Goal: Information Seeking & Learning: Learn about a topic

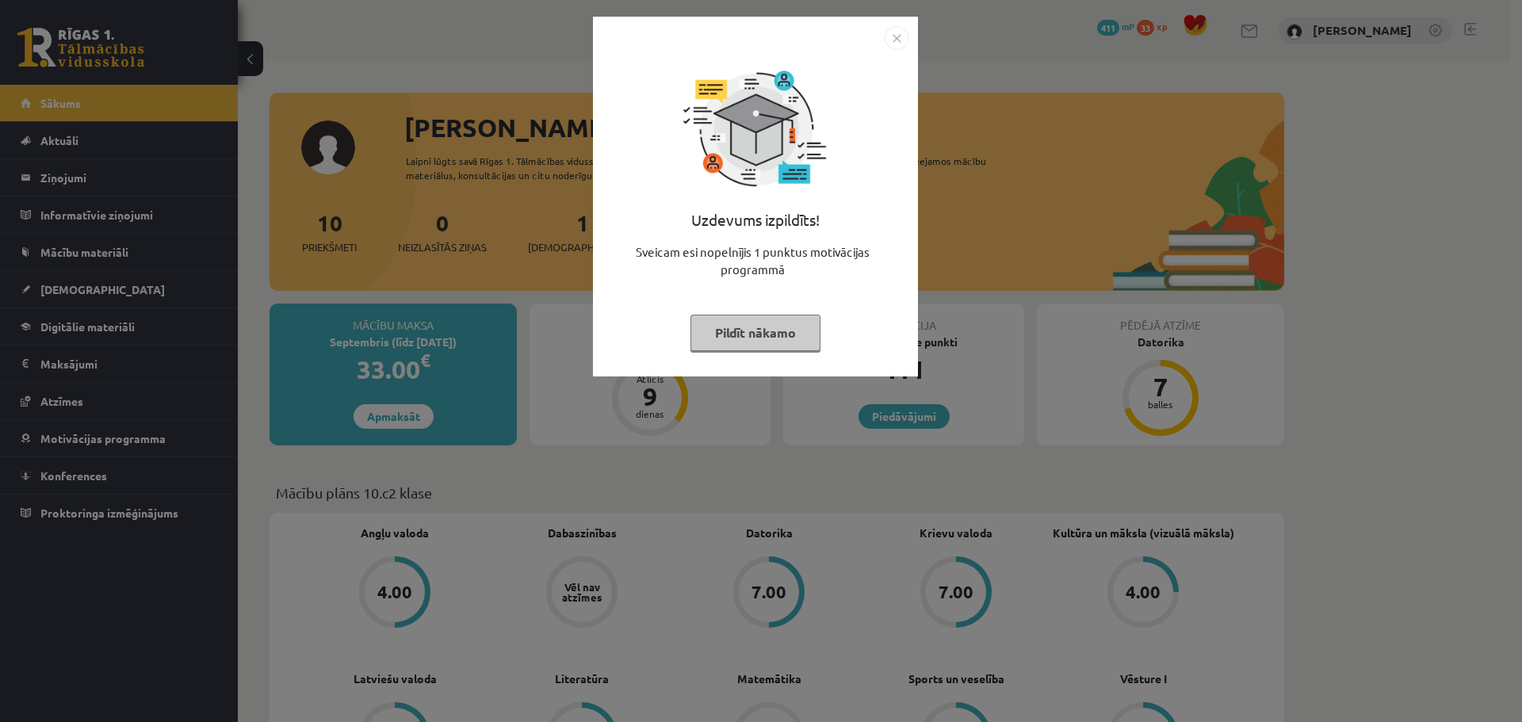
click at [750, 338] on button "Pildīt nākamo" at bounding box center [755, 333] width 130 height 36
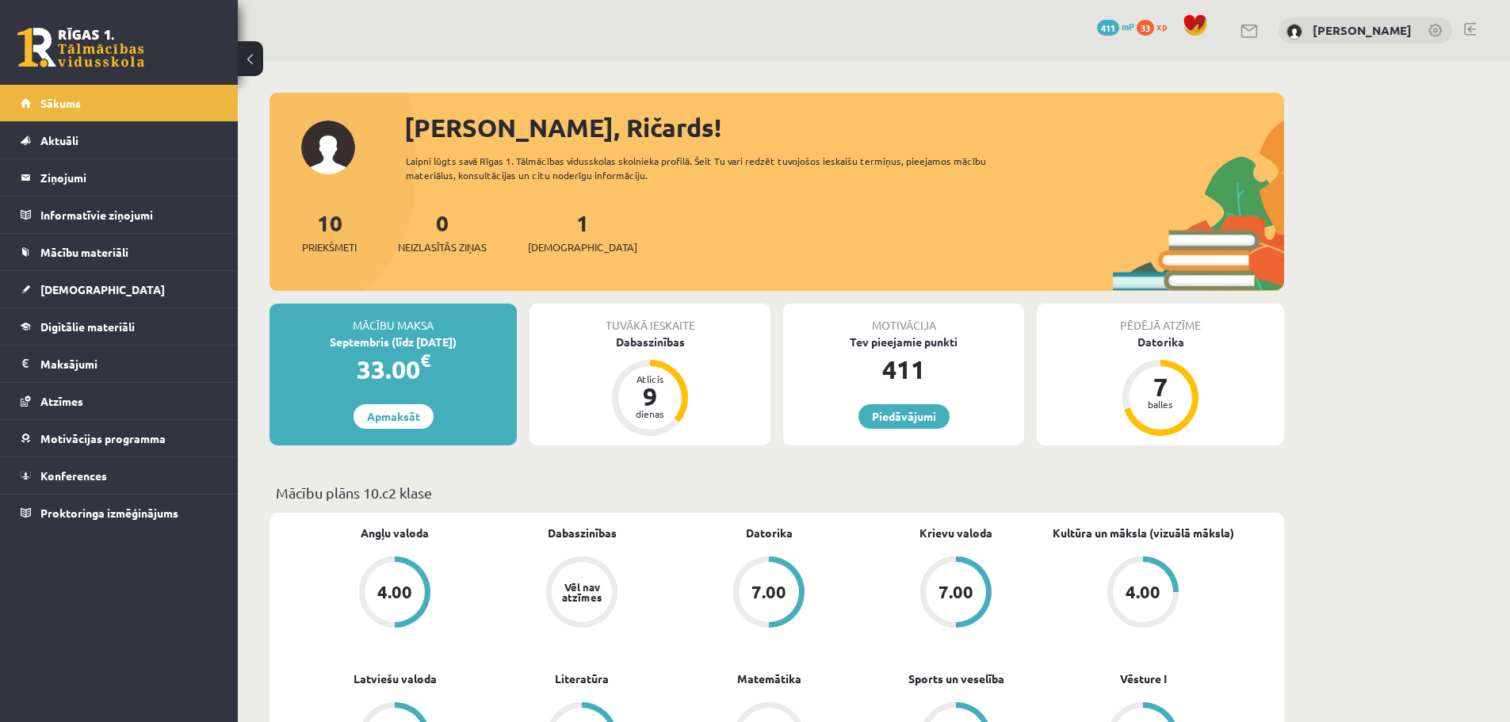
click at [566, 236] on div "1 Ieskaites" at bounding box center [582, 230] width 109 height 49
click at [565, 242] on span "[DEMOGRAPHIC_DATA]" at bounding box center [582, 247] width 109 height 16
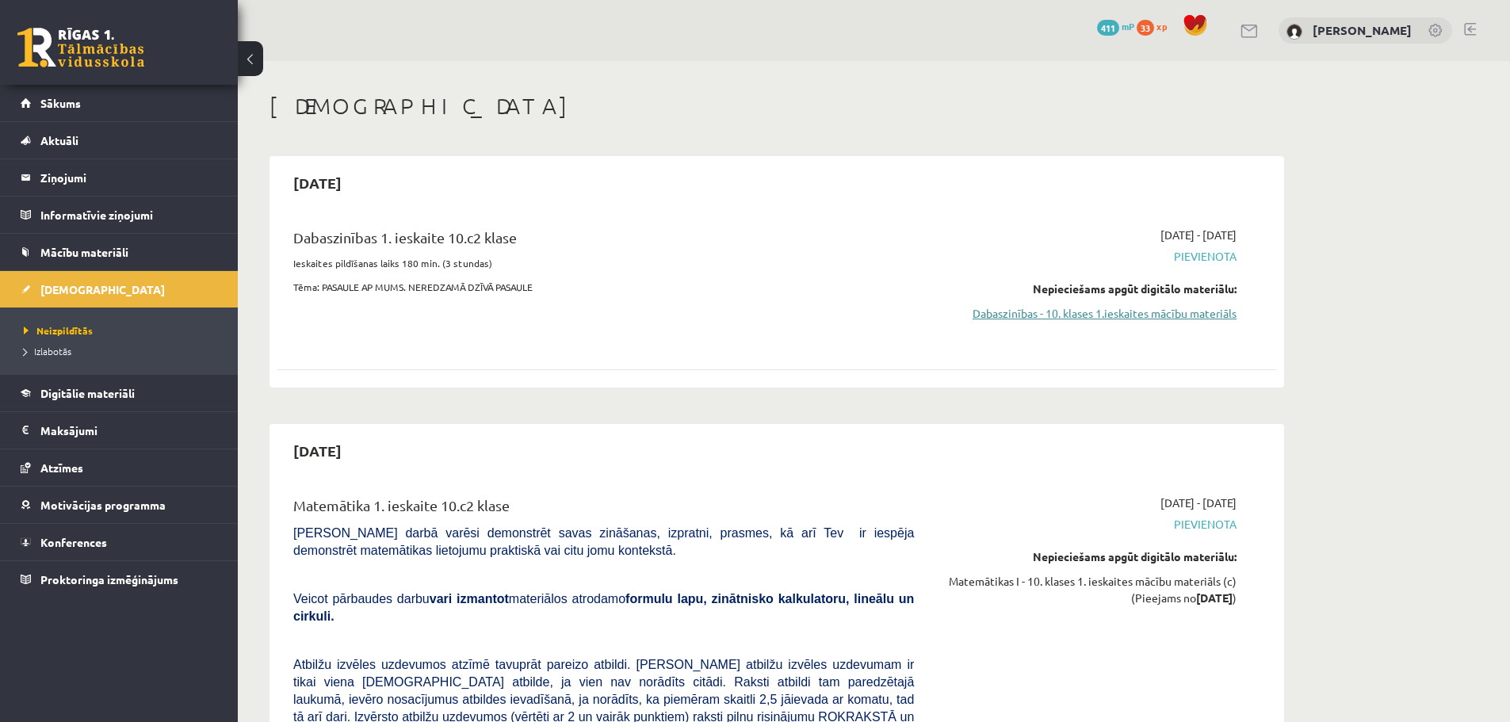
click at [1075, 315] on link "Dabaszinības - 10. klases 1.ieskaites mācību materiāls" at bounding box center [1086, 313] width 299 height 17
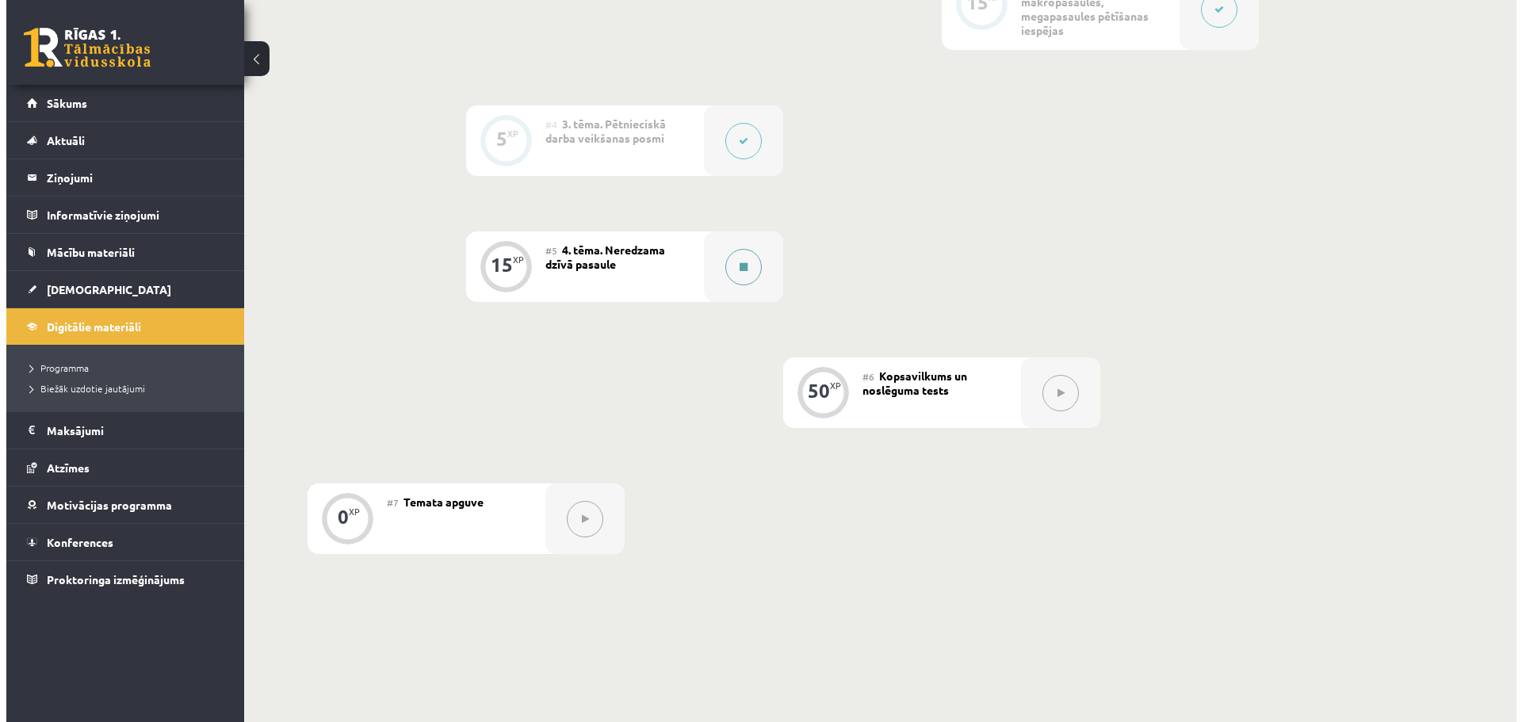
scroll to position [713, 0]
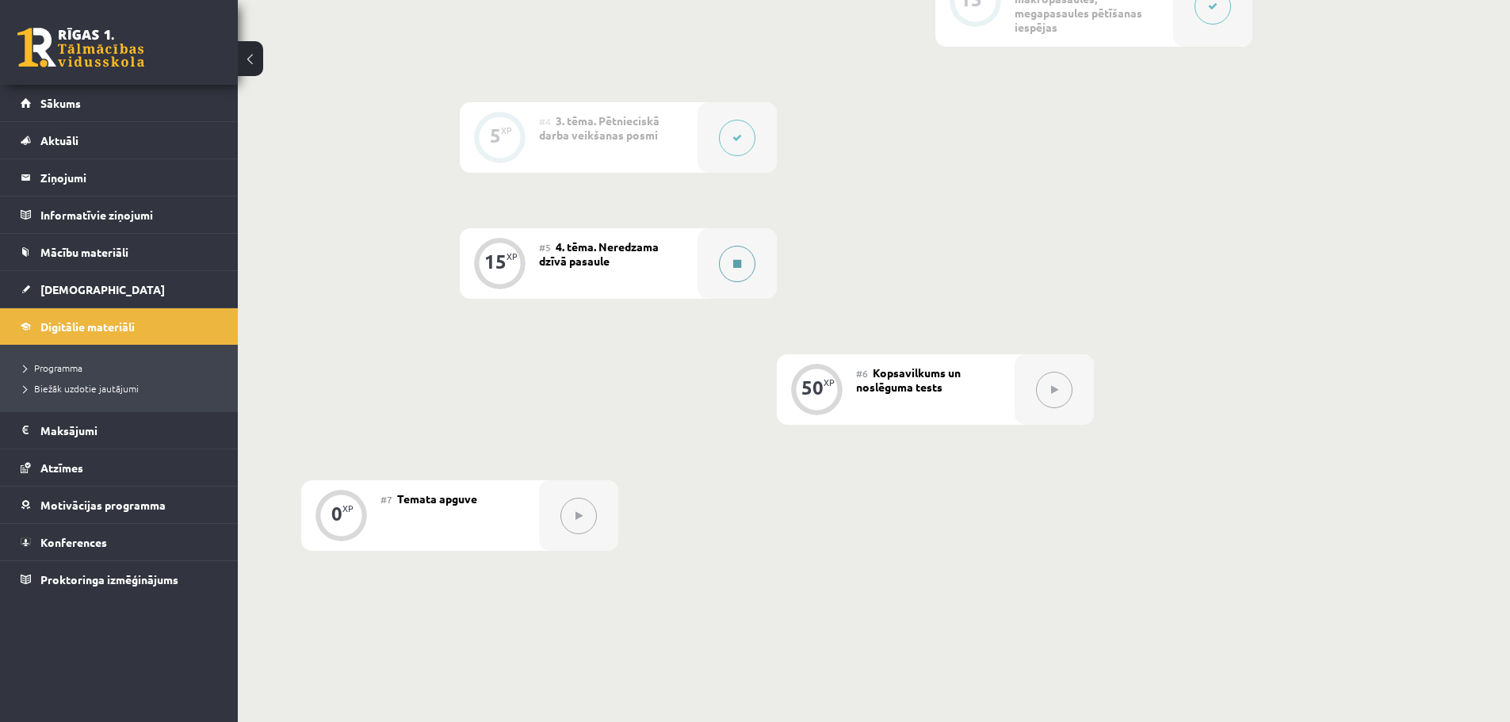
click at [736, 264] on icon at bounding box center [737, 264] width 8 height 10
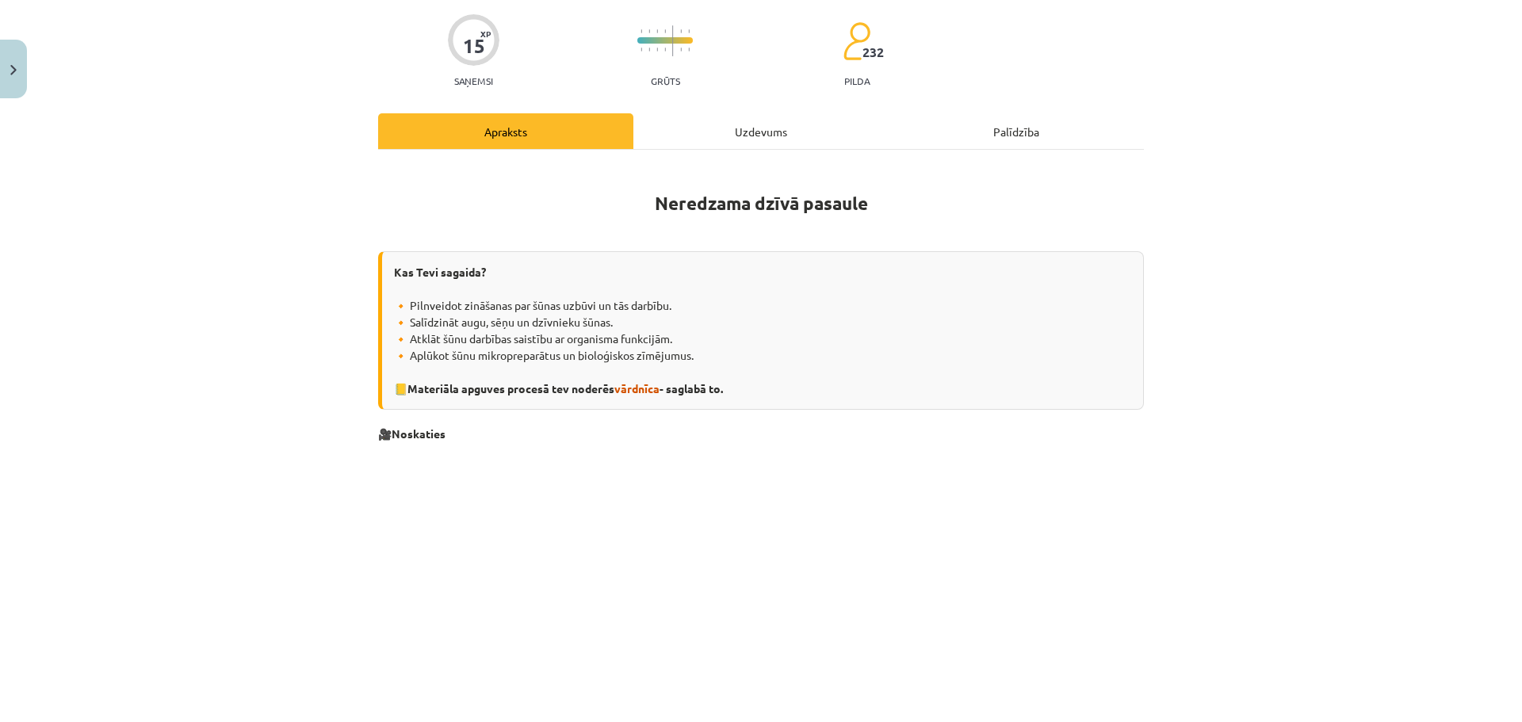
scroll to position [158, 0]
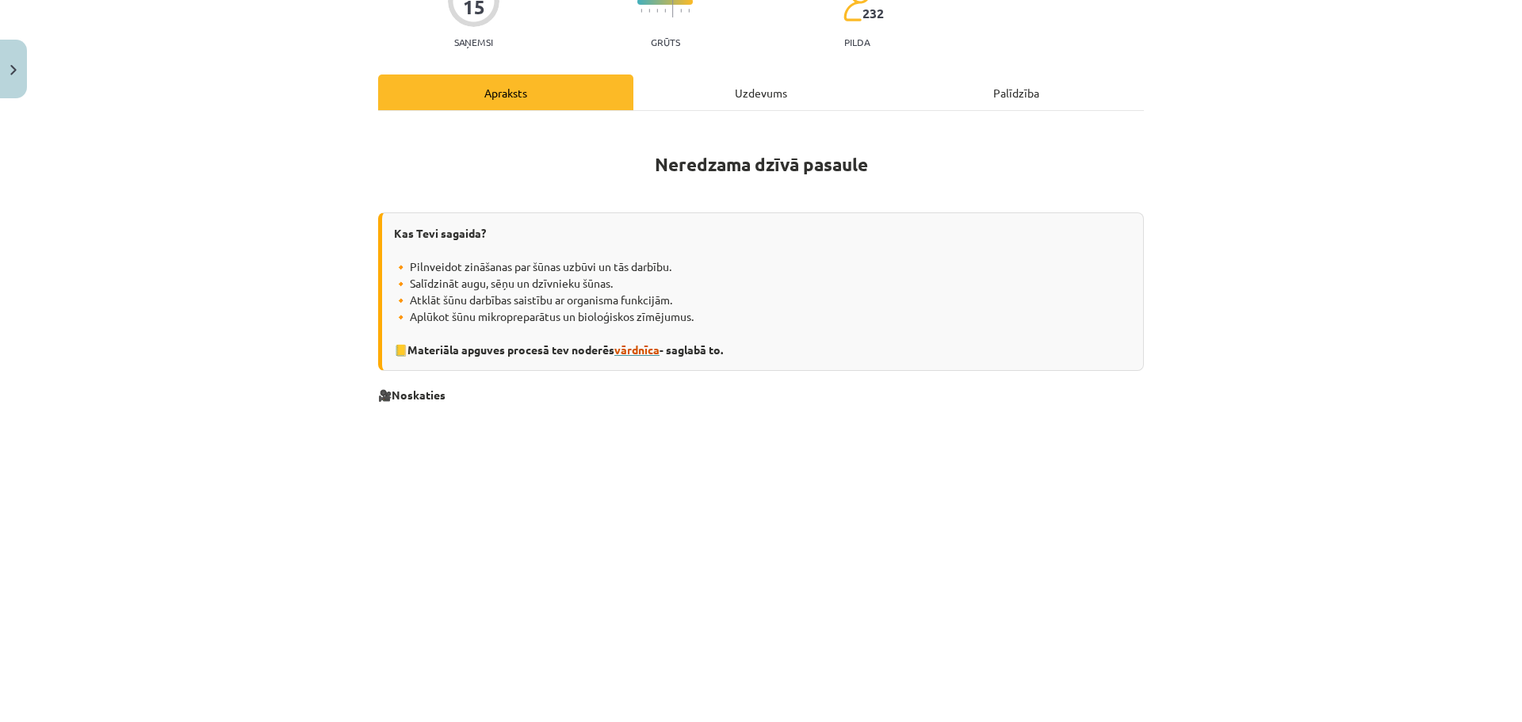
click at [640, 351] on span "vārdnīca" at bounding box center [636, 349] width 45 height 14
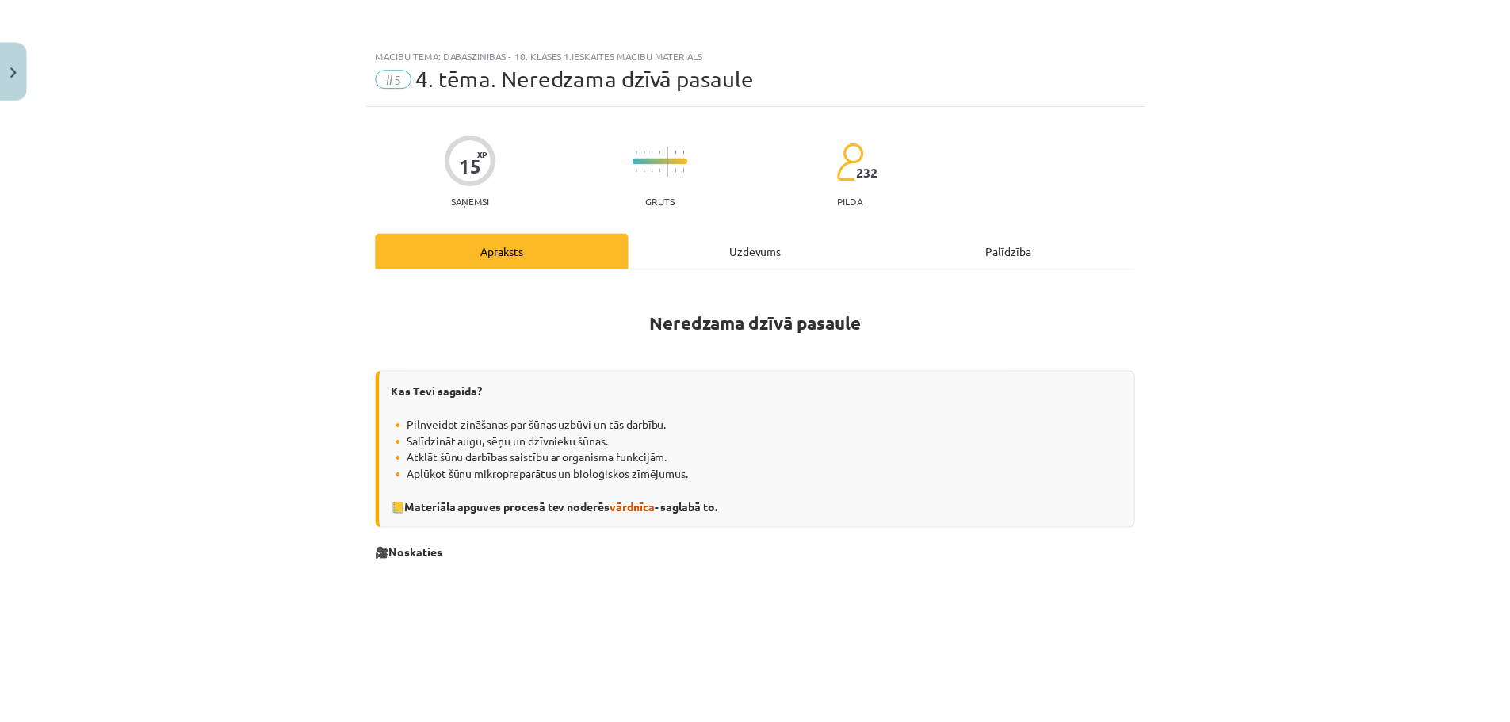
scroll to position [0, 0]
click at [15, 69] on img "Close" at bounding box center [13, 70] width 6 height 10
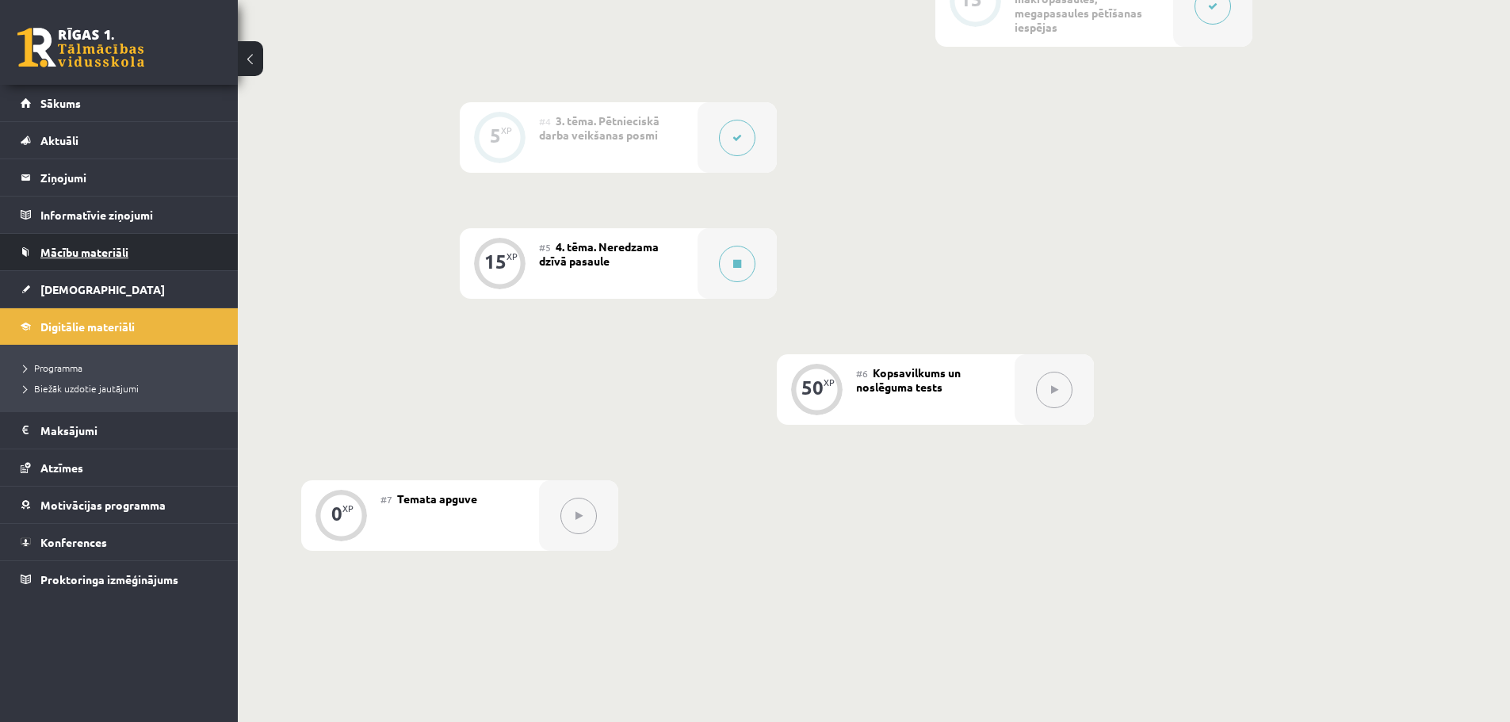
click at [94, 260] on link "Mācību materiāli" at bounding box center [119, 252] width 197 height 36
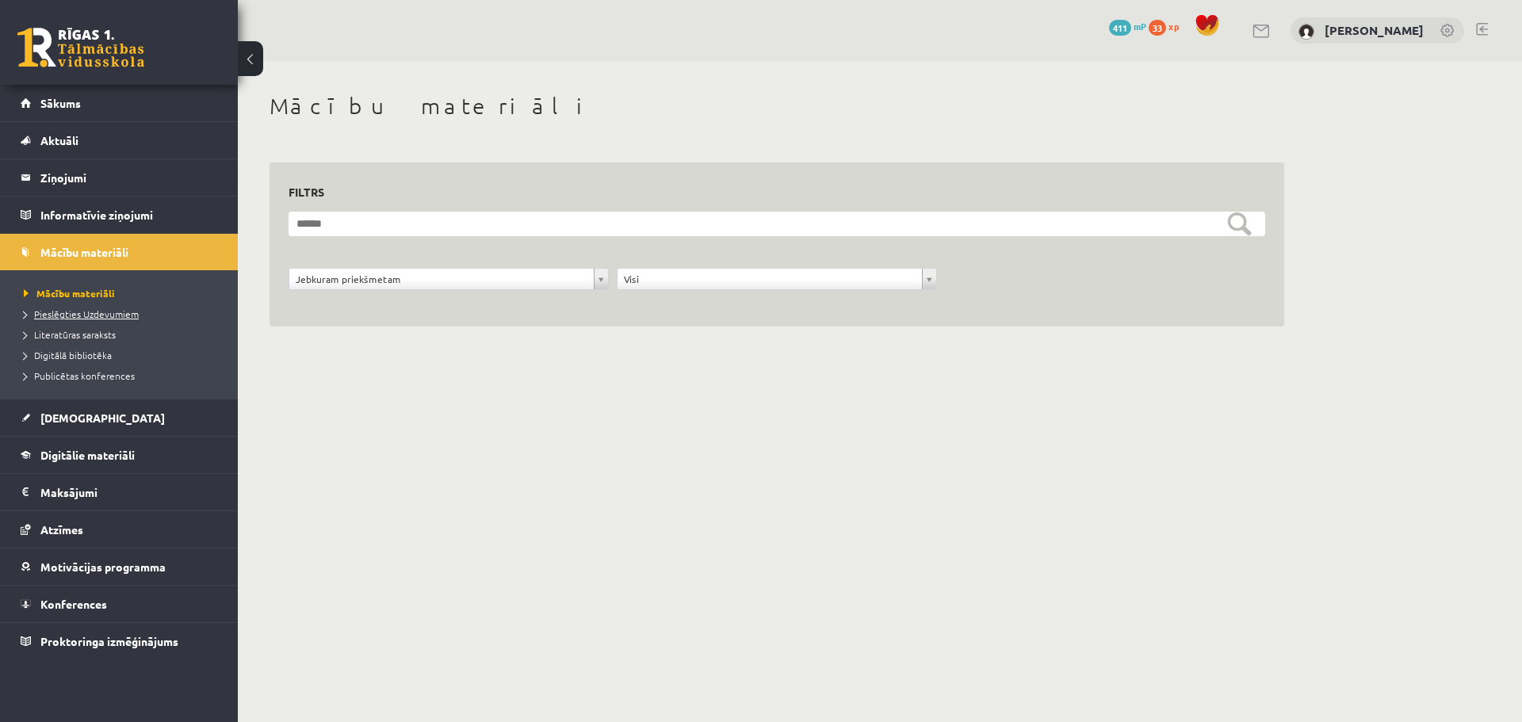
click at [76, 315] on span "Pieslēgties Uzdevumiem" at bounding box center [81, 313] width 115 height 13
click at [74, 415] on span "[DEMOGRAPHIC_DATA]" at bounding box center [102, 417] width 124 height 14
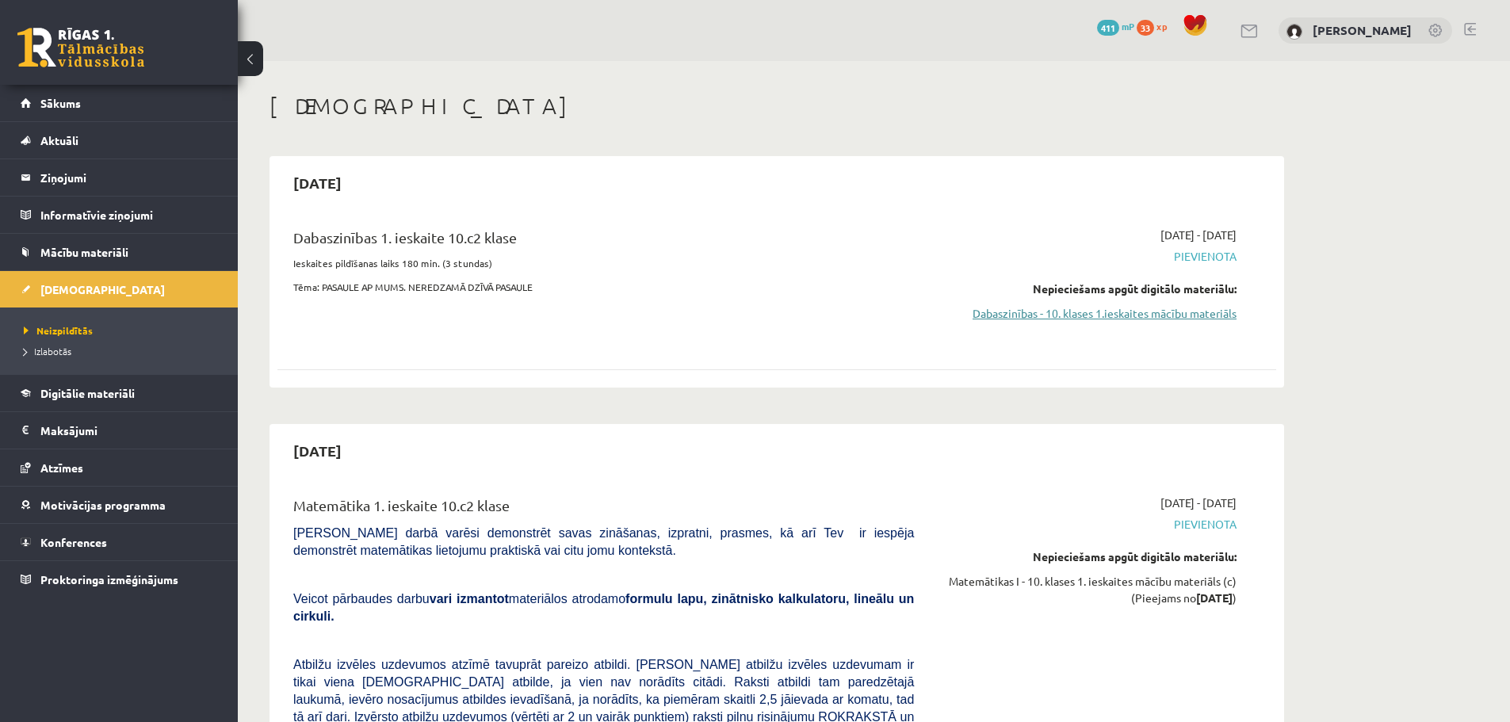
click at [1125, 311] on link "Dabaszinības - 10. klases 1.ieskaites mācību materiāls" at bounding box center [1086, 313] width 299 height 17
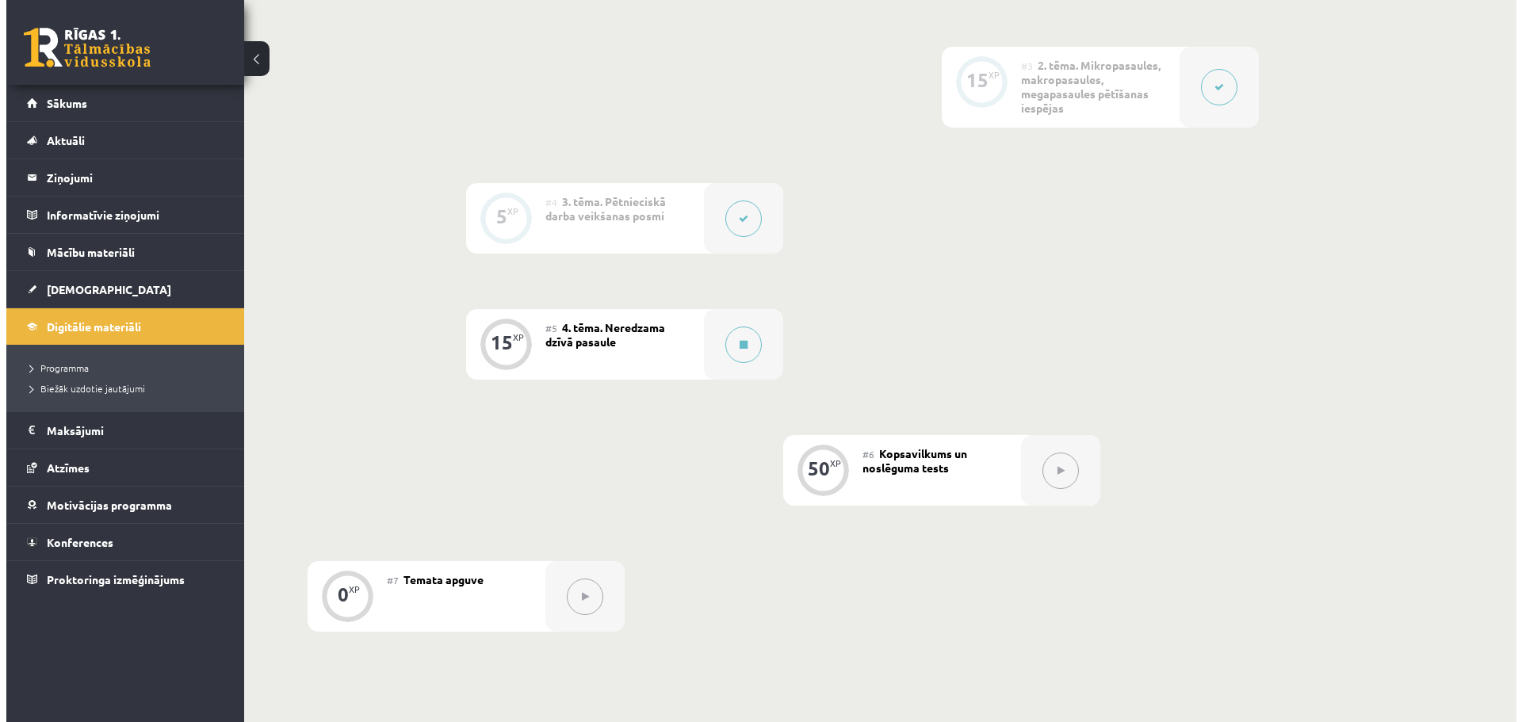
scroll to position [634, 0]
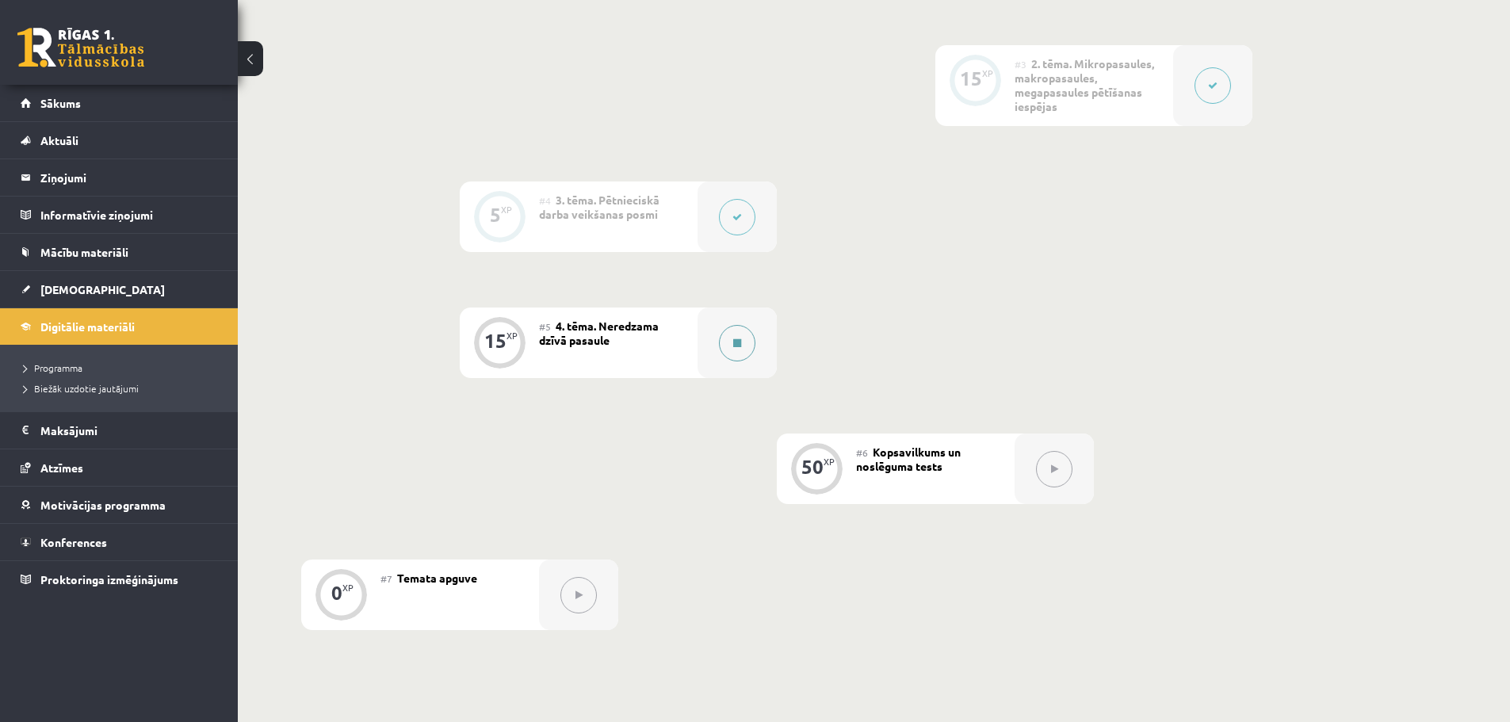
click at [755, 349] on div at bounding box center [736, 342] width 79 height 71
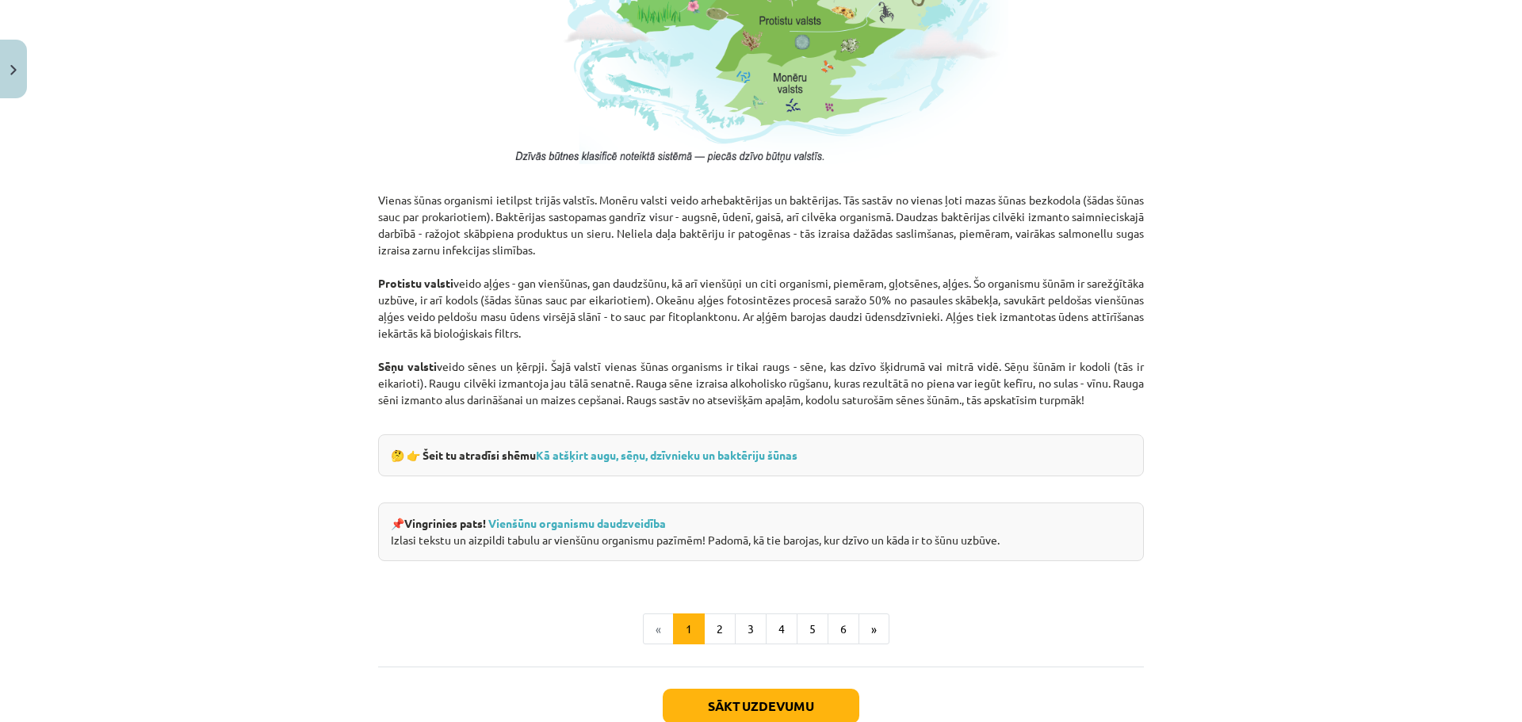
scroll to position [1269, 0]
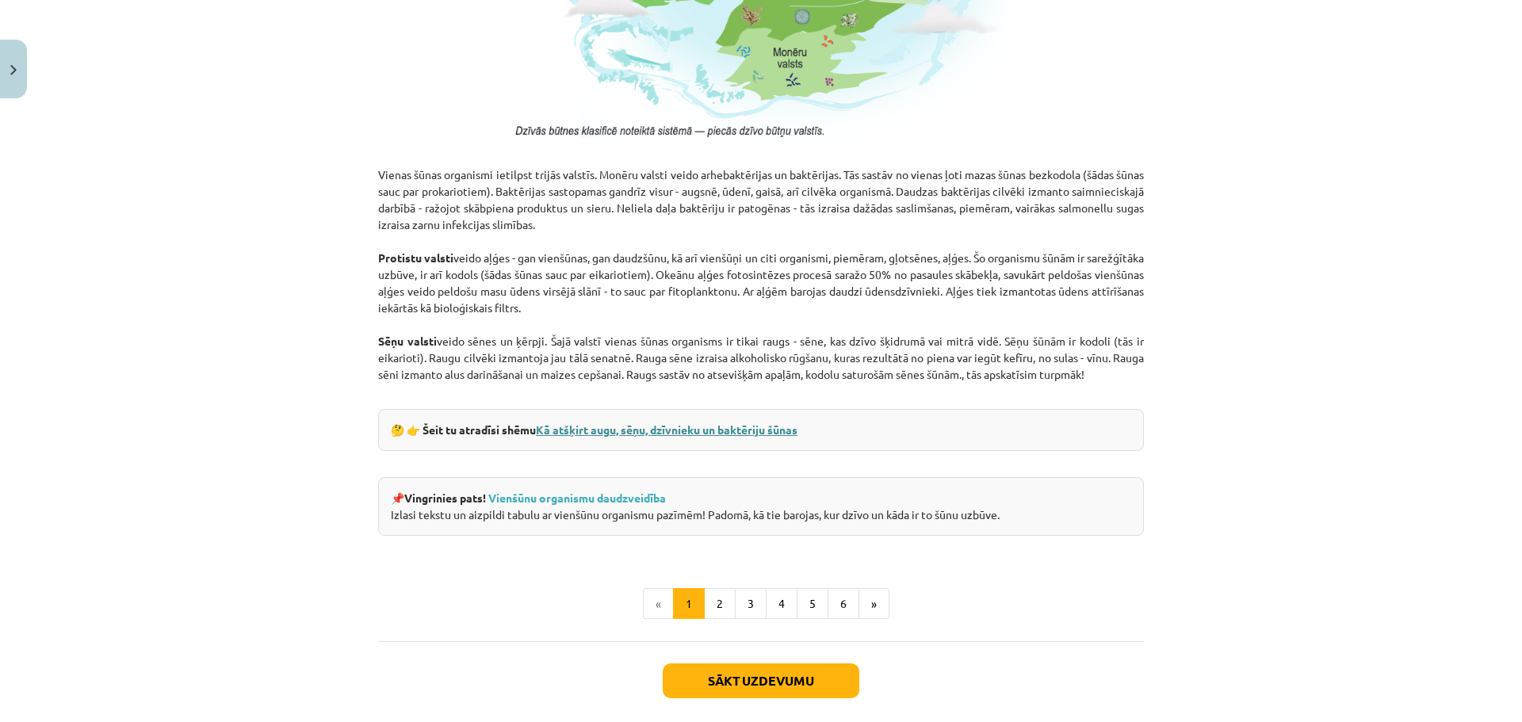
click at [694, 426] on link "Kā atšķirt augu, sēņu, dzīvnieku un baktēriju šūnas" at bounding box center [667, 429] width 262 height 14
click at [575, 496] on link "Vienšūnu organismu daudzveidība" at bounding box center [577, 498] width 178 height 14
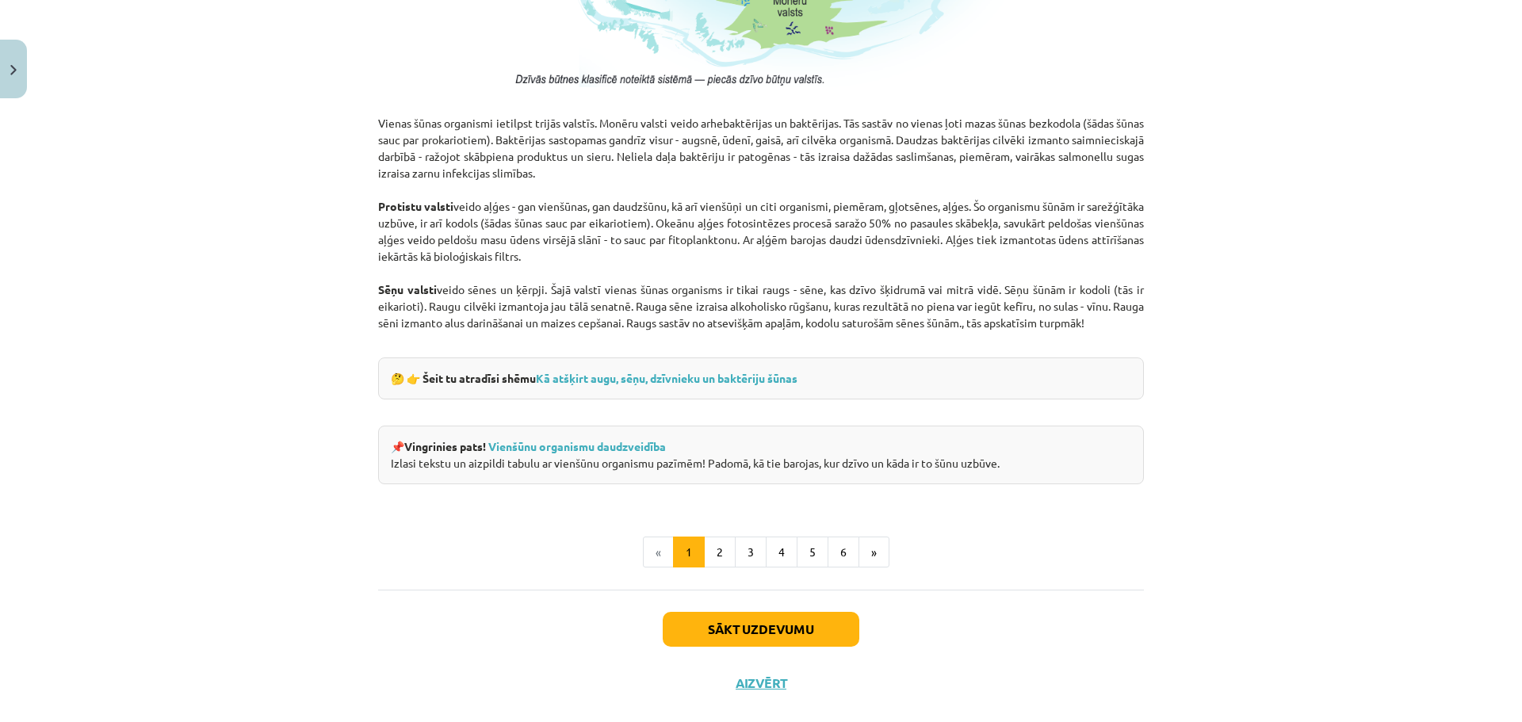
scroll to position [1348, 0]
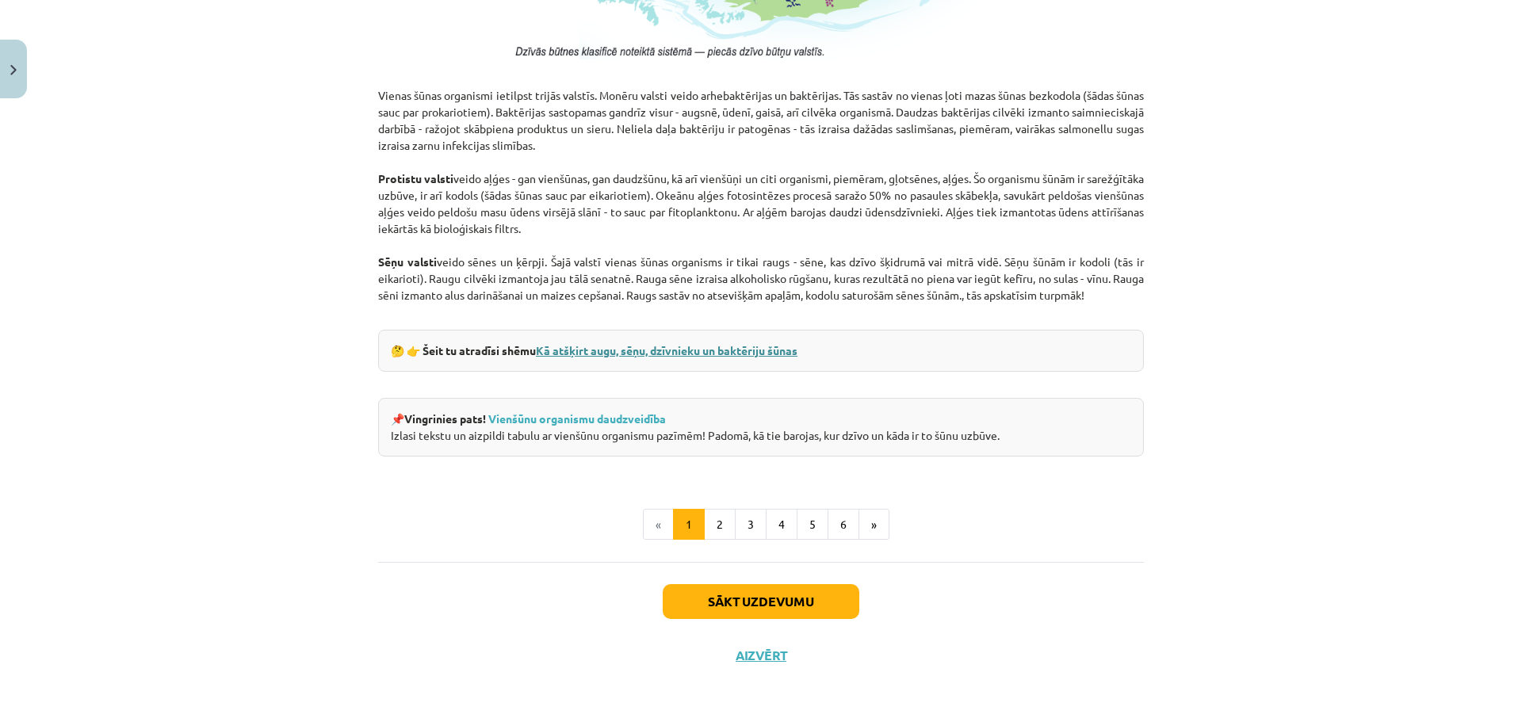
click at [636, 354] on link "Kā atšķirt augu, sēņu, dzīvnieku un baktēriju šūnas" at bounding box center [667, 350] width 262 height 14
click at [697, 526] on button "1" at bounding box center [689, 525] width 32 height 32
click at [720, 529] on button "2" at bounding box center [720, 525] width 32 height 32
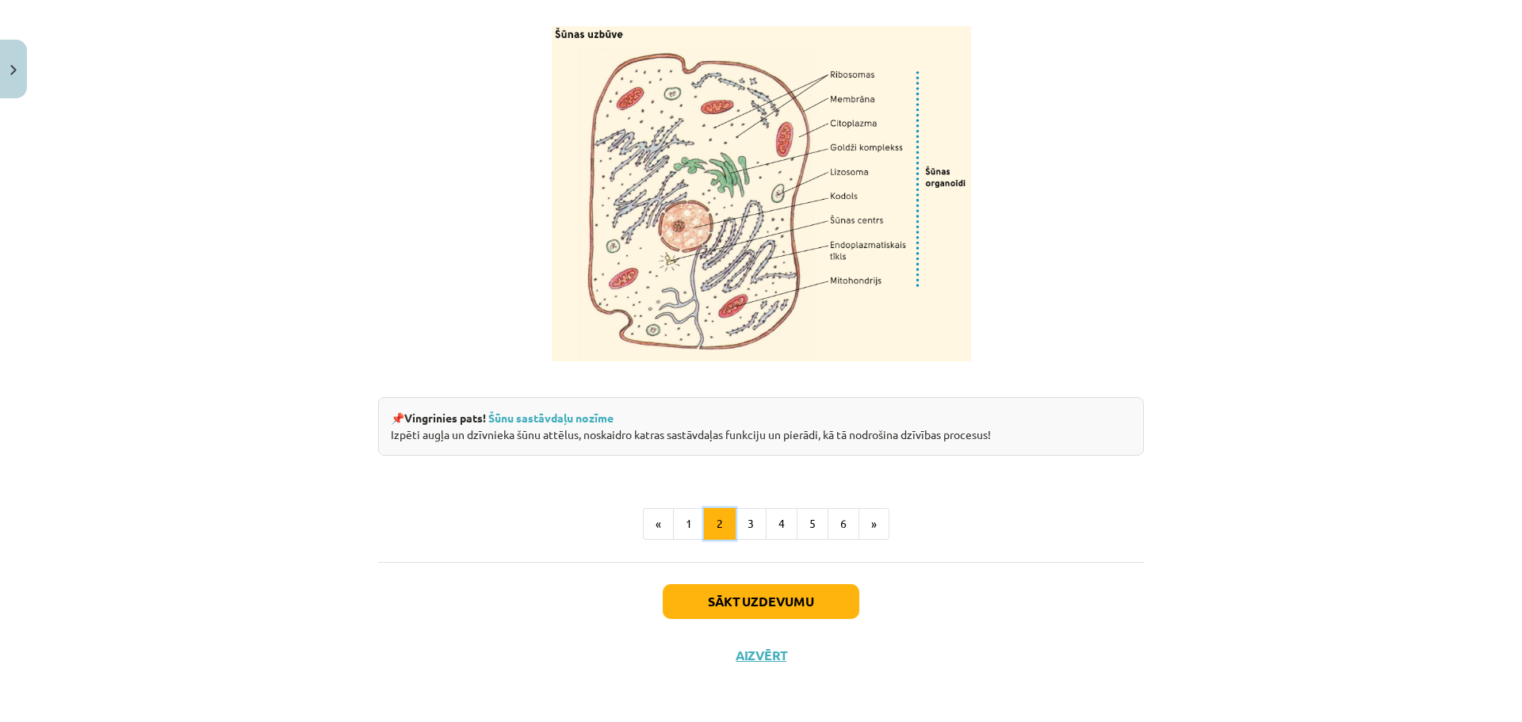
scroll to position [1847, 0]
click at [745, 531] on button "3" at bounding box center [751, 524] width 32 height 32
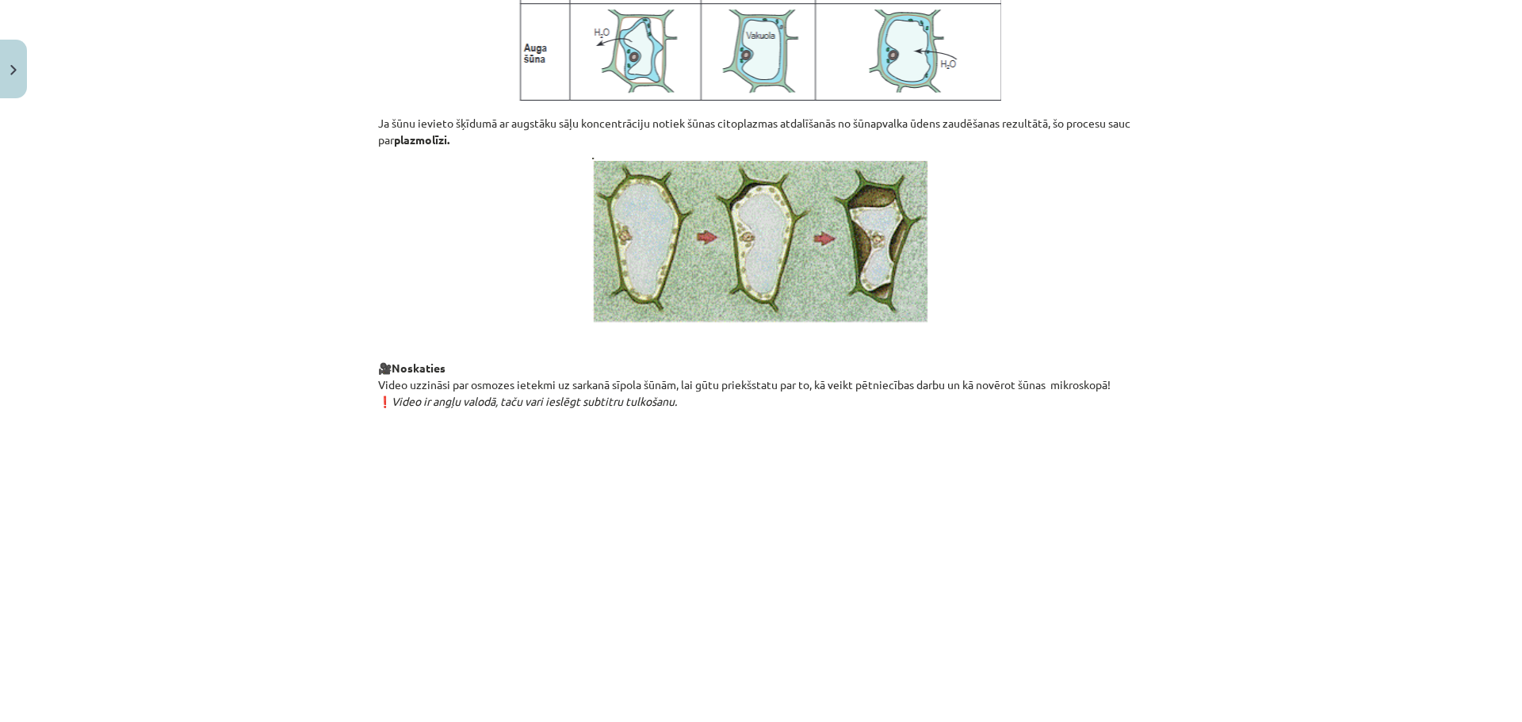
scroll to position [1552, 0]
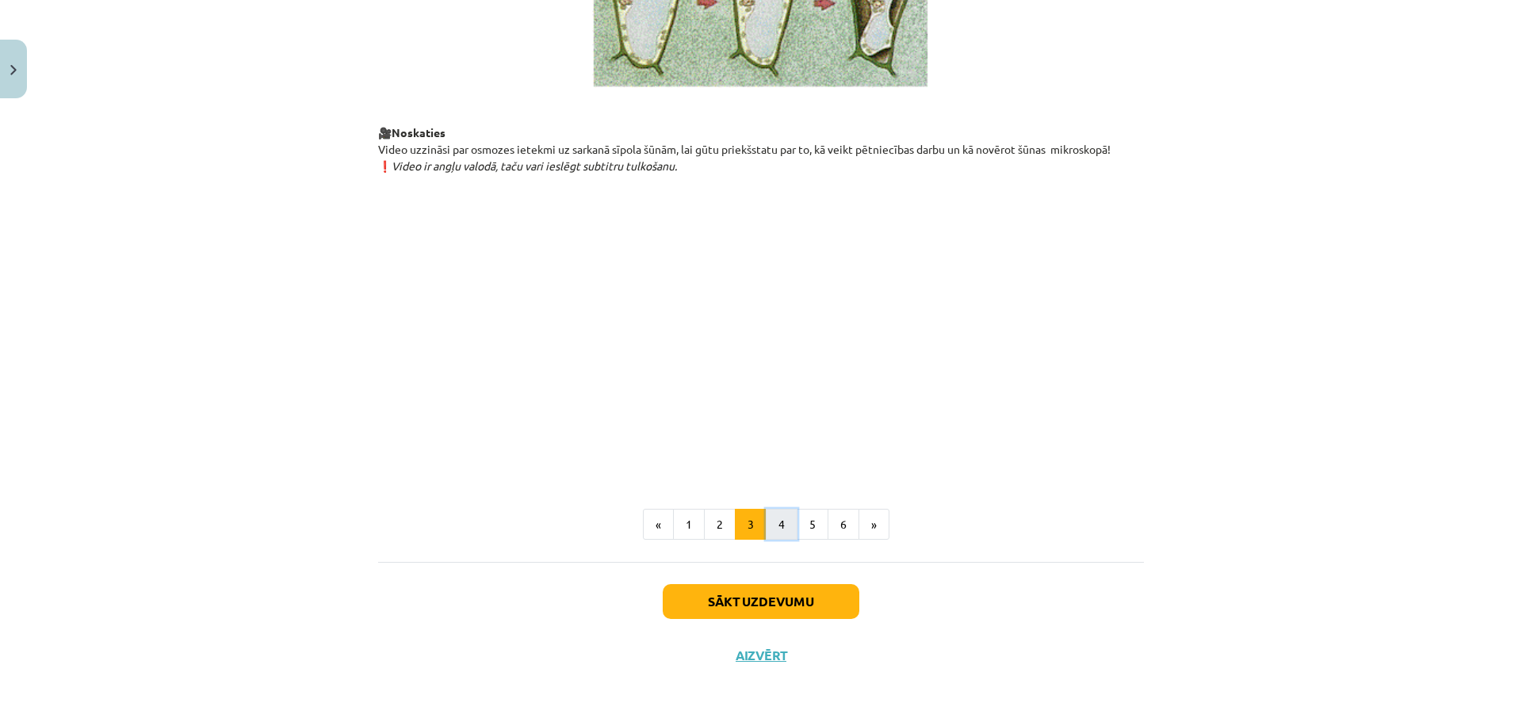
click at [777, 527] on button "4" at bounding box center [782, 525] width 32 height 32
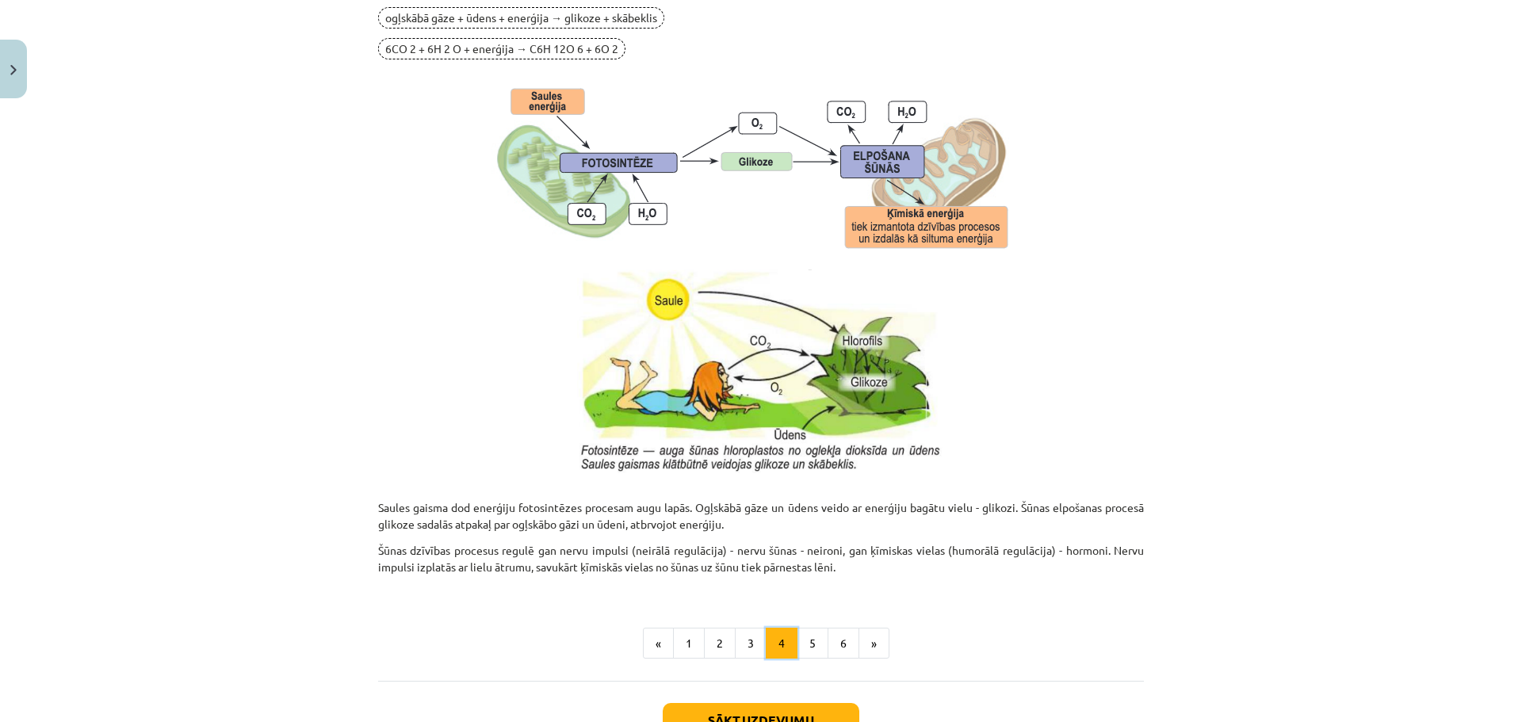
scroll to position [1393, 0]
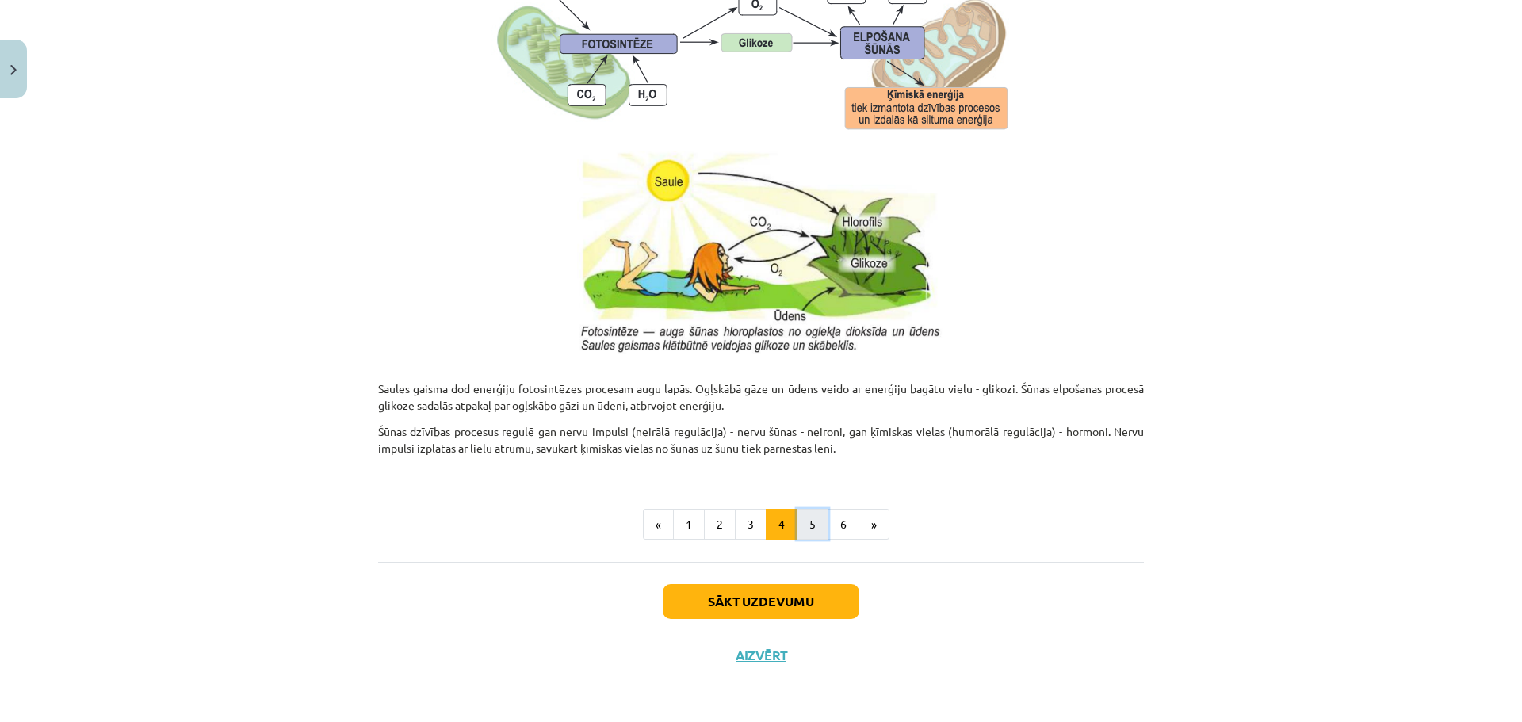
click at [811, 527] on button "5" at bounding box center [812, 525] width 32 height 32
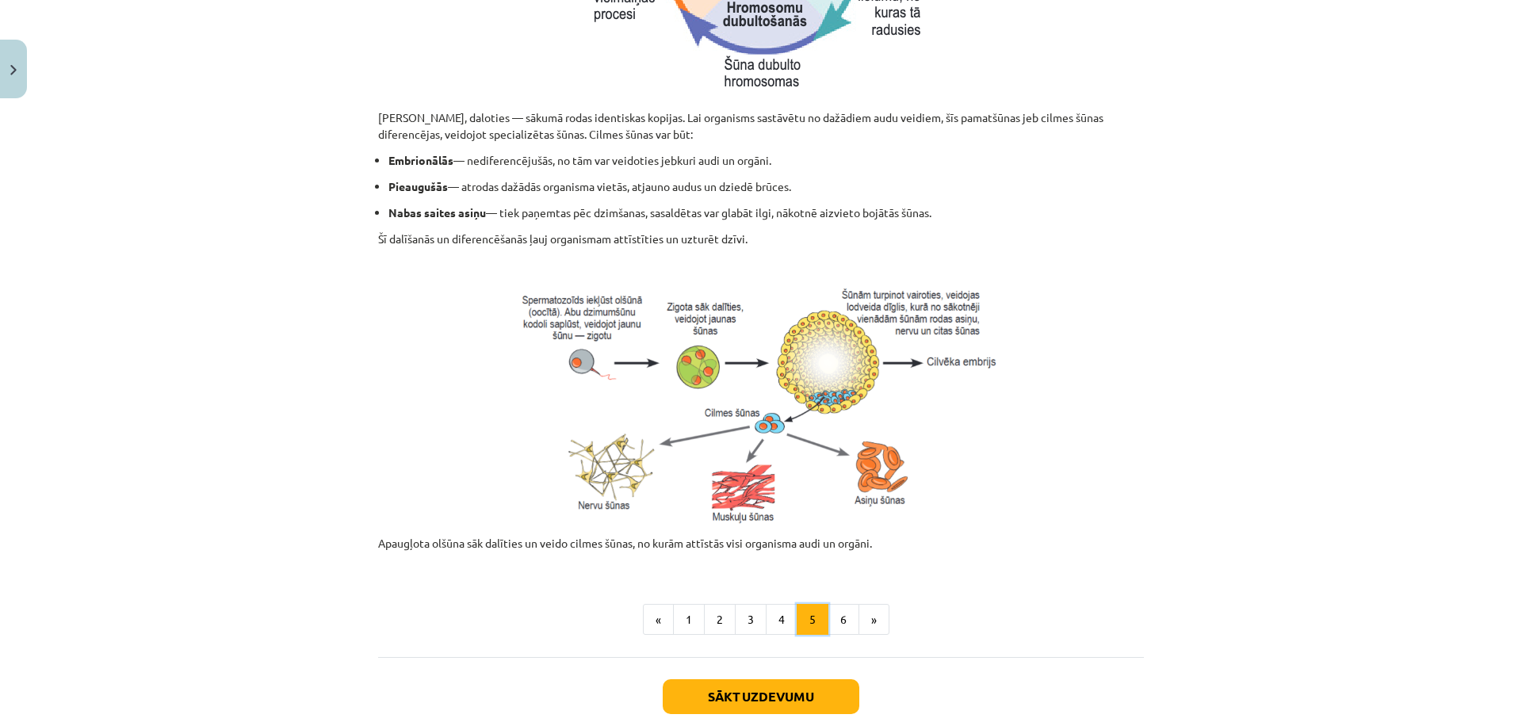
scroll to position [591, 0]
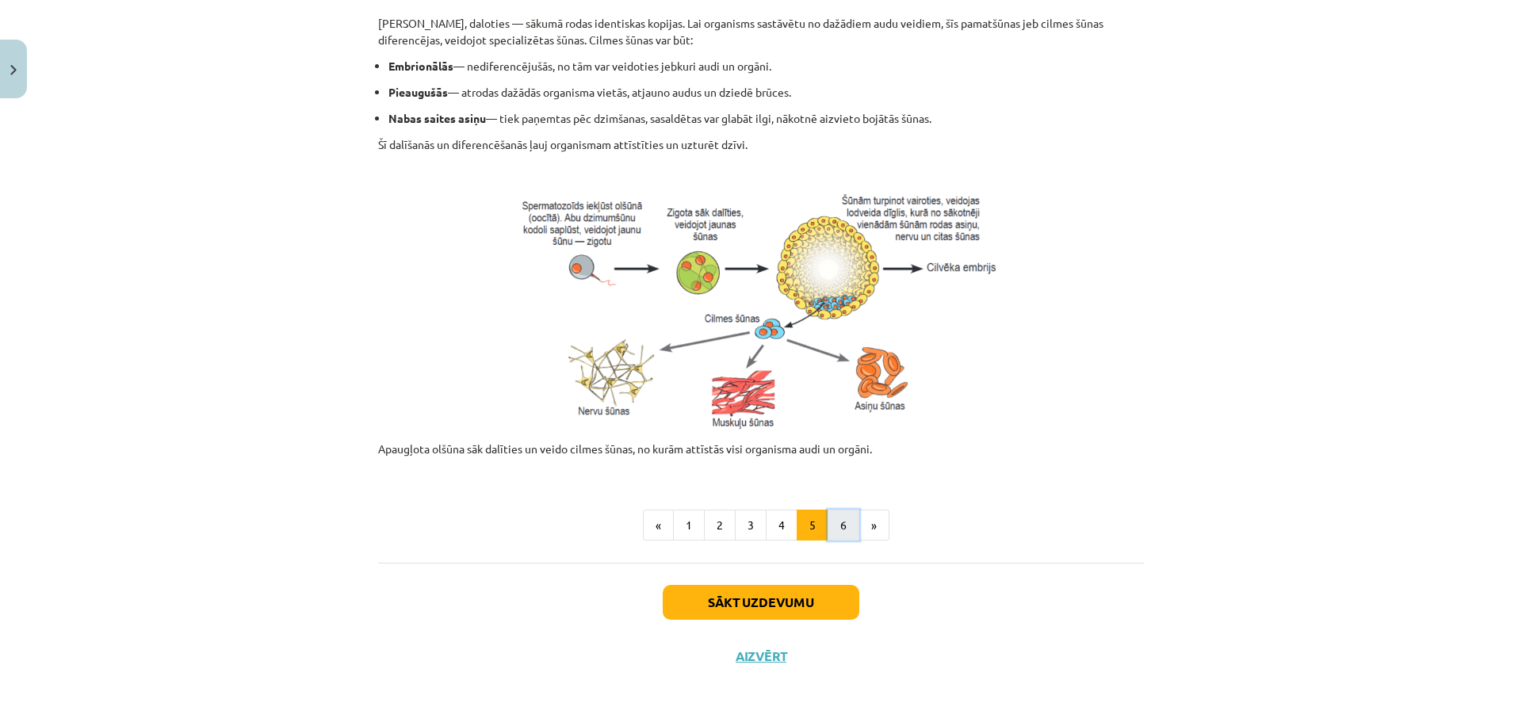
click at [841, 521] on button "6" at bounding box center [843, 526] width 32 height 32
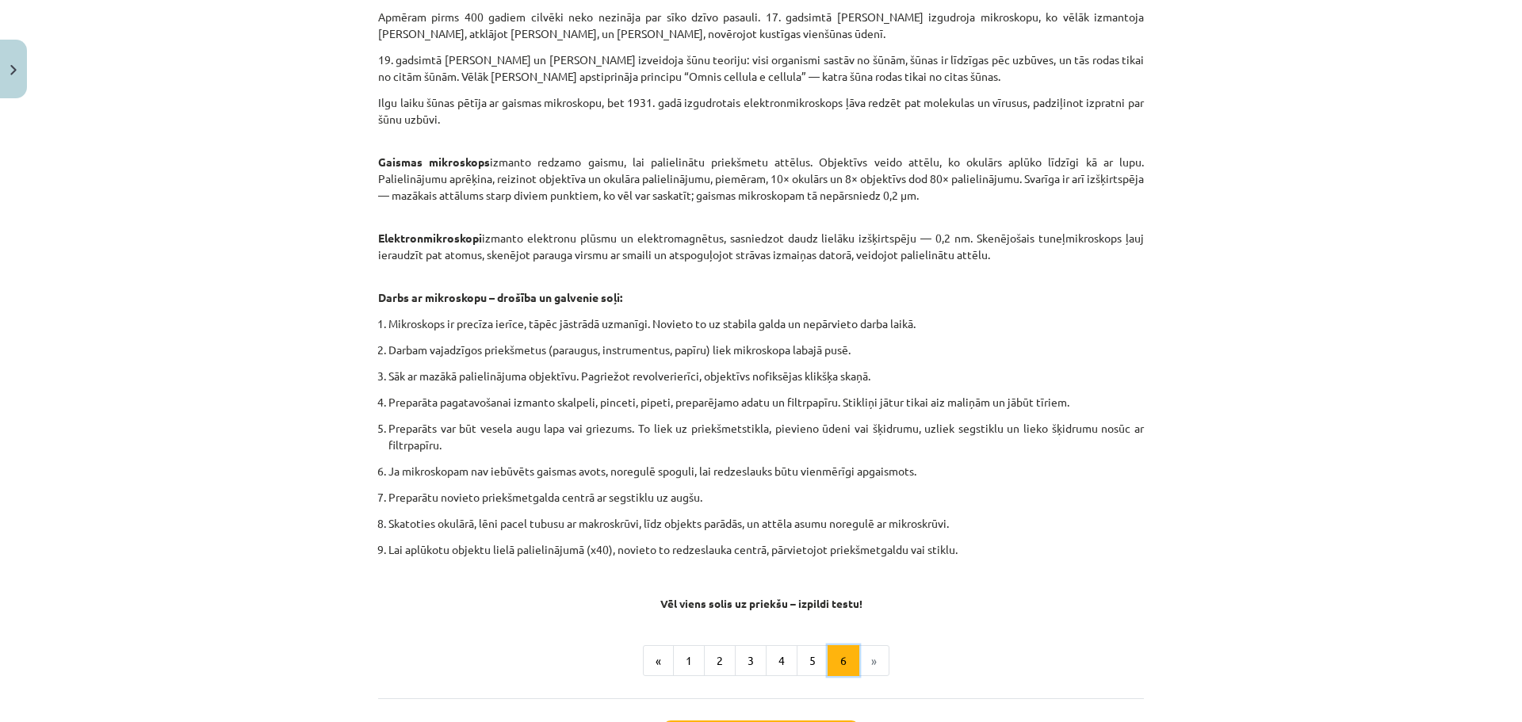
scroll to position [797, 0]
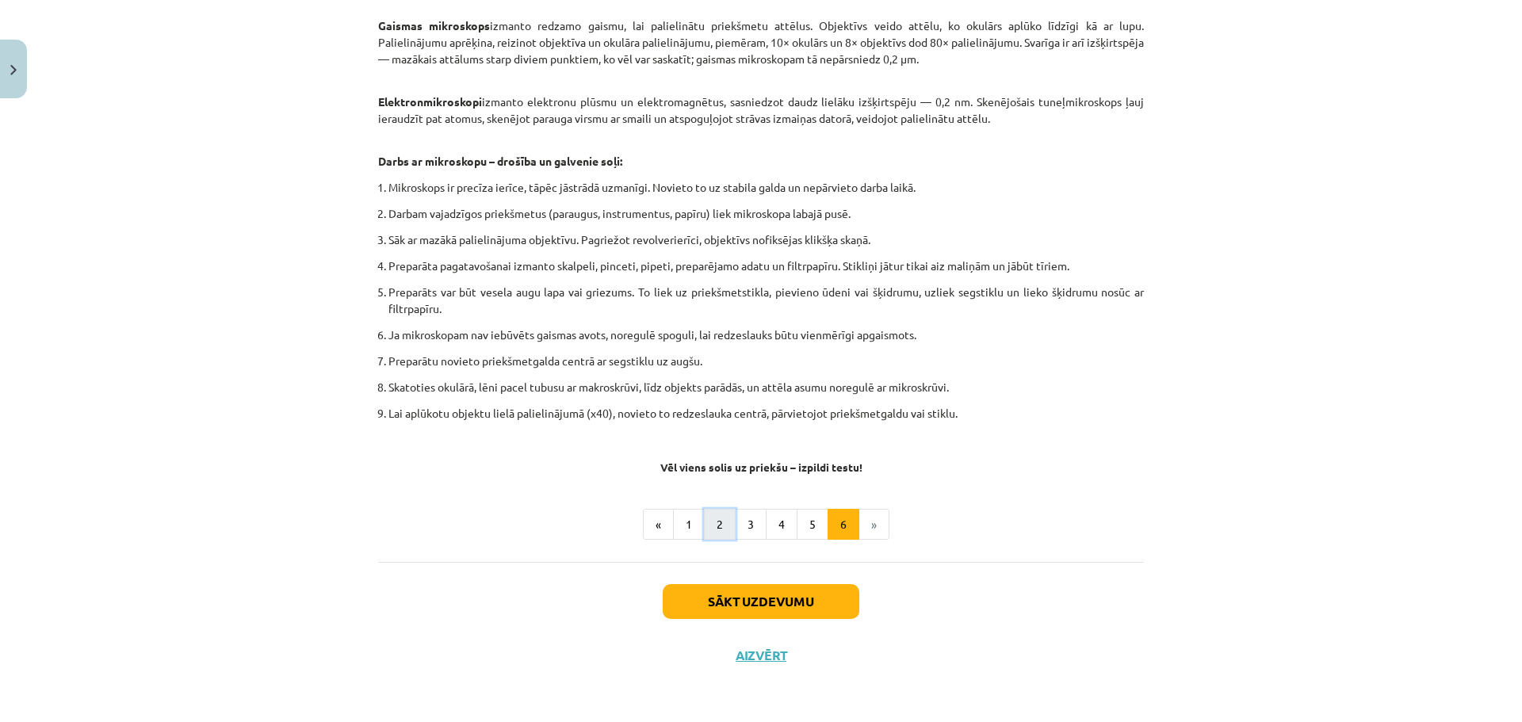
click at [714, 527] on button "2" at bounding box center [720, 525] width 32 height 32
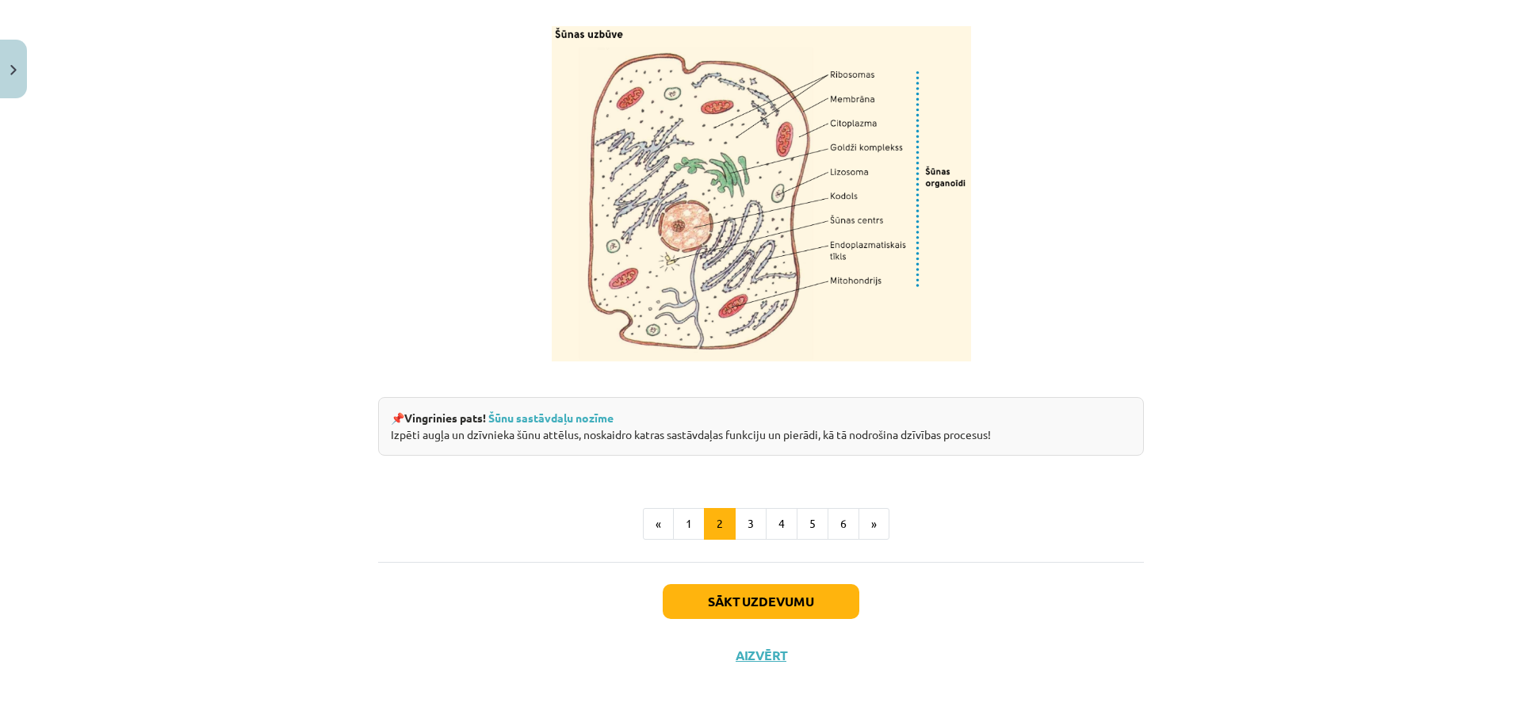
scroll to position [1768, 0]
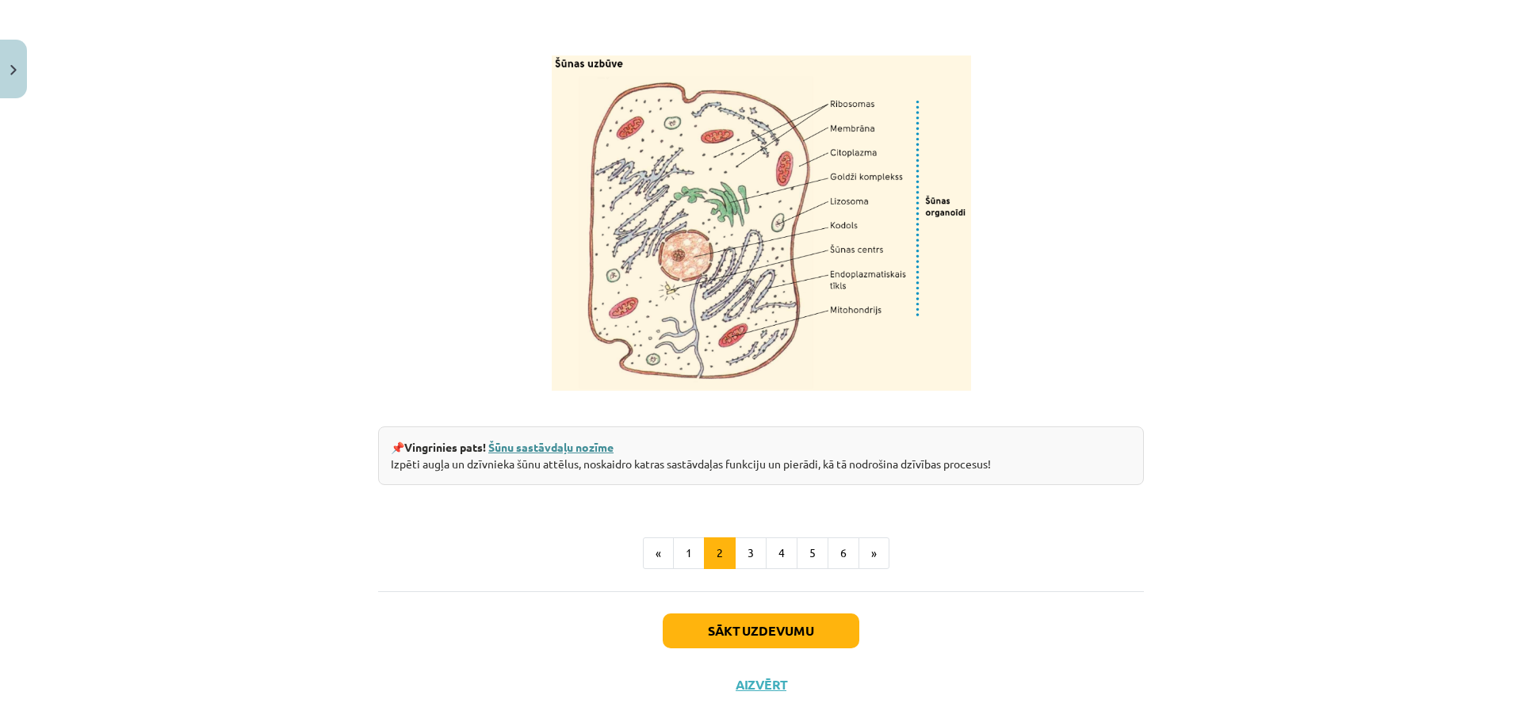
click at [590, 454] on link "Šūnu sastāvdaļu nozīme" at bounding box center [550, 447] width 125 height 14
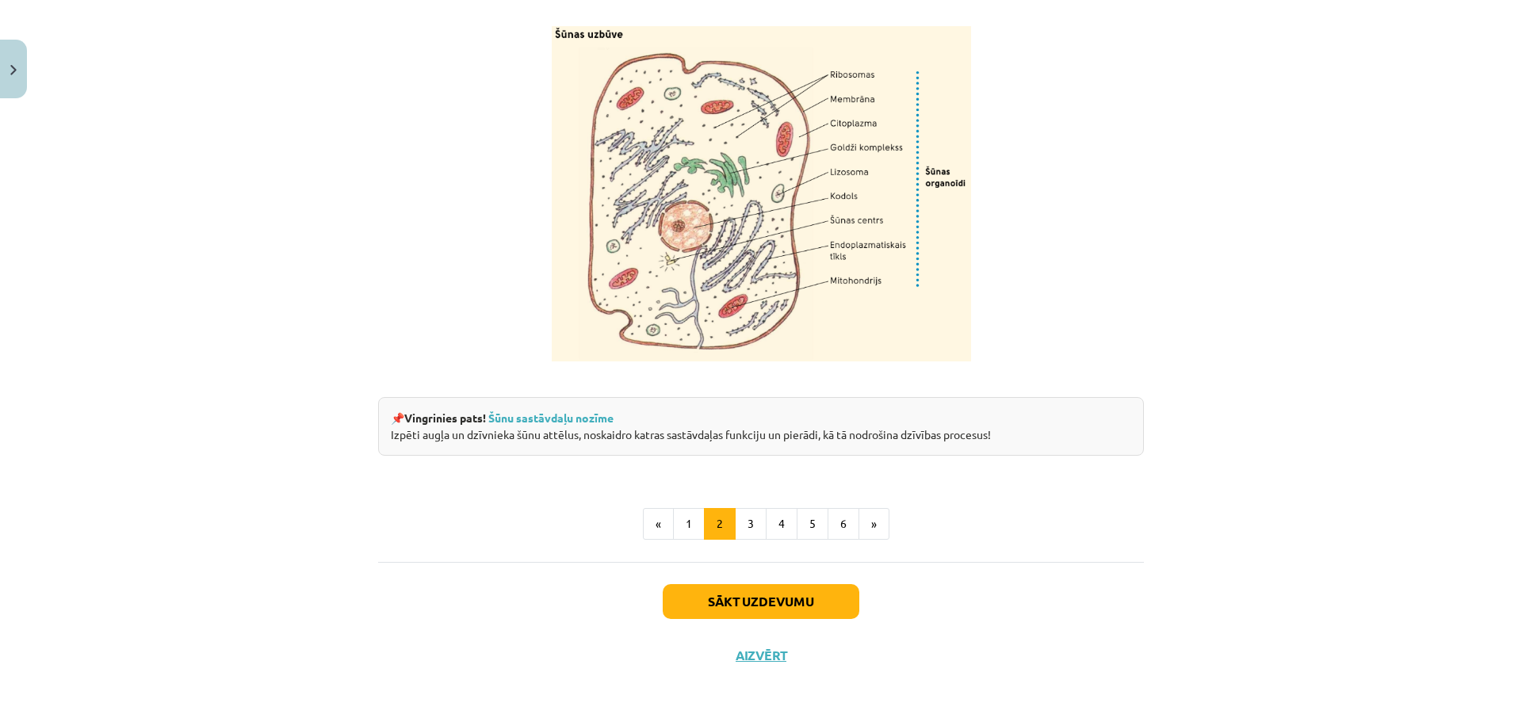
scroll to position [1847, 0]
click at [740, 520] on button "3" at bounding box center [751, 524] width 32 height 32
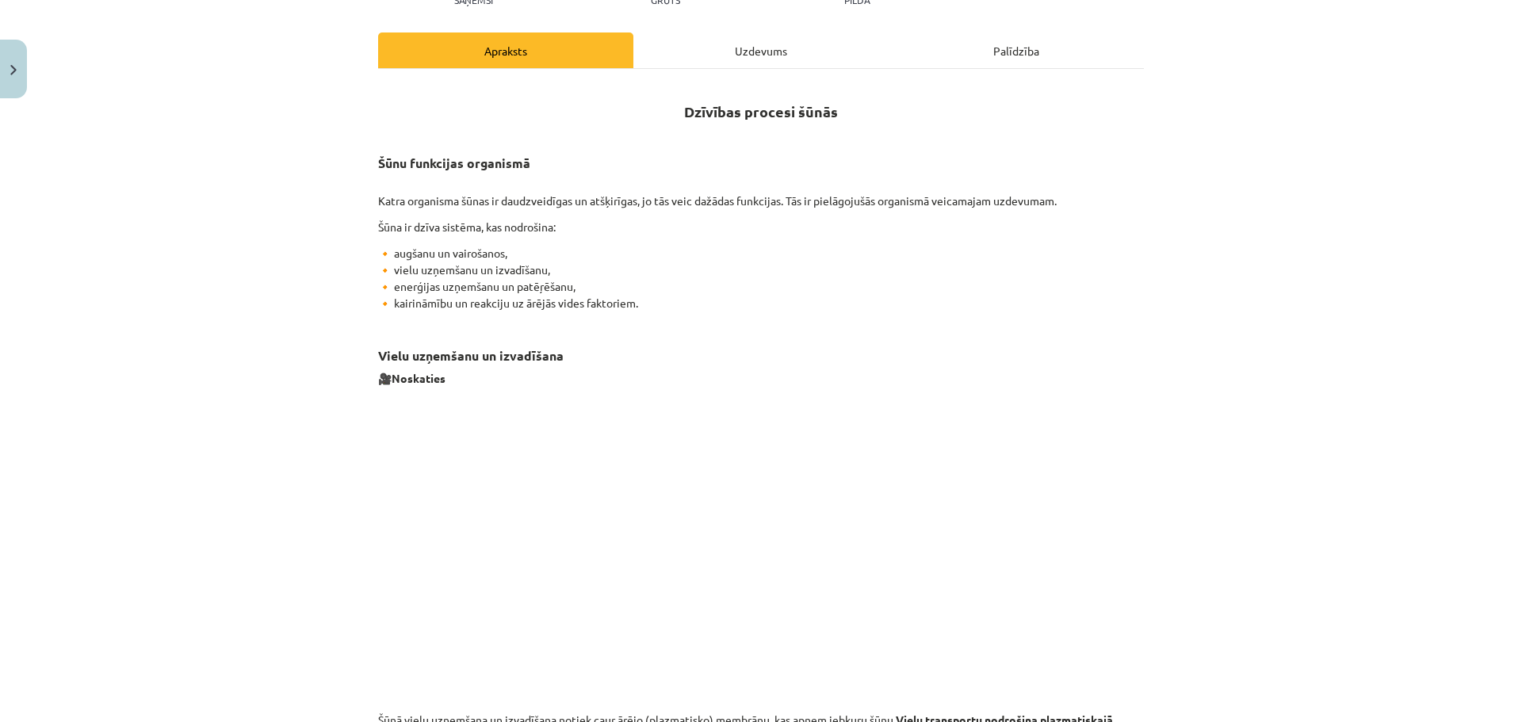
scroll to position [0, 0]
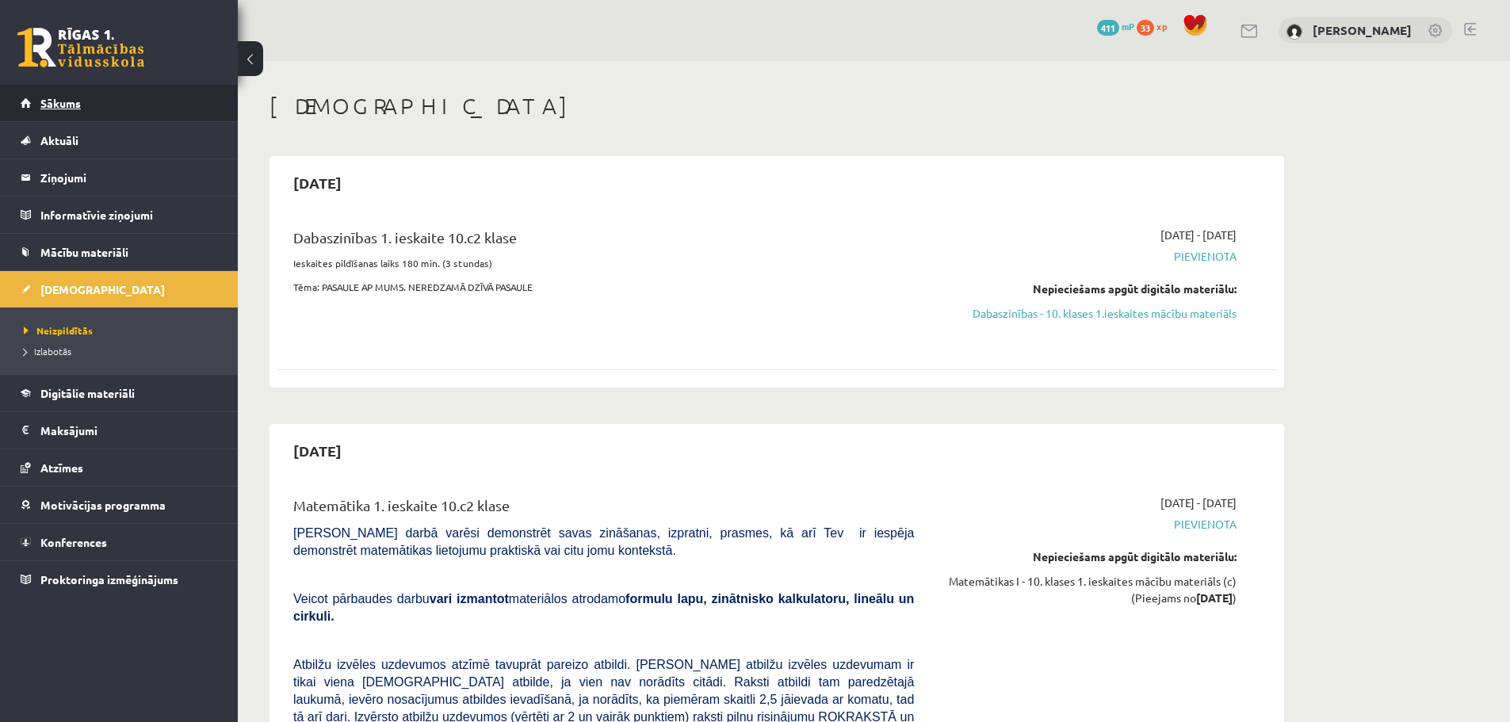
click at [99, 94] on link "Sākums" at bounding box center [119, 103] width 197 height 36
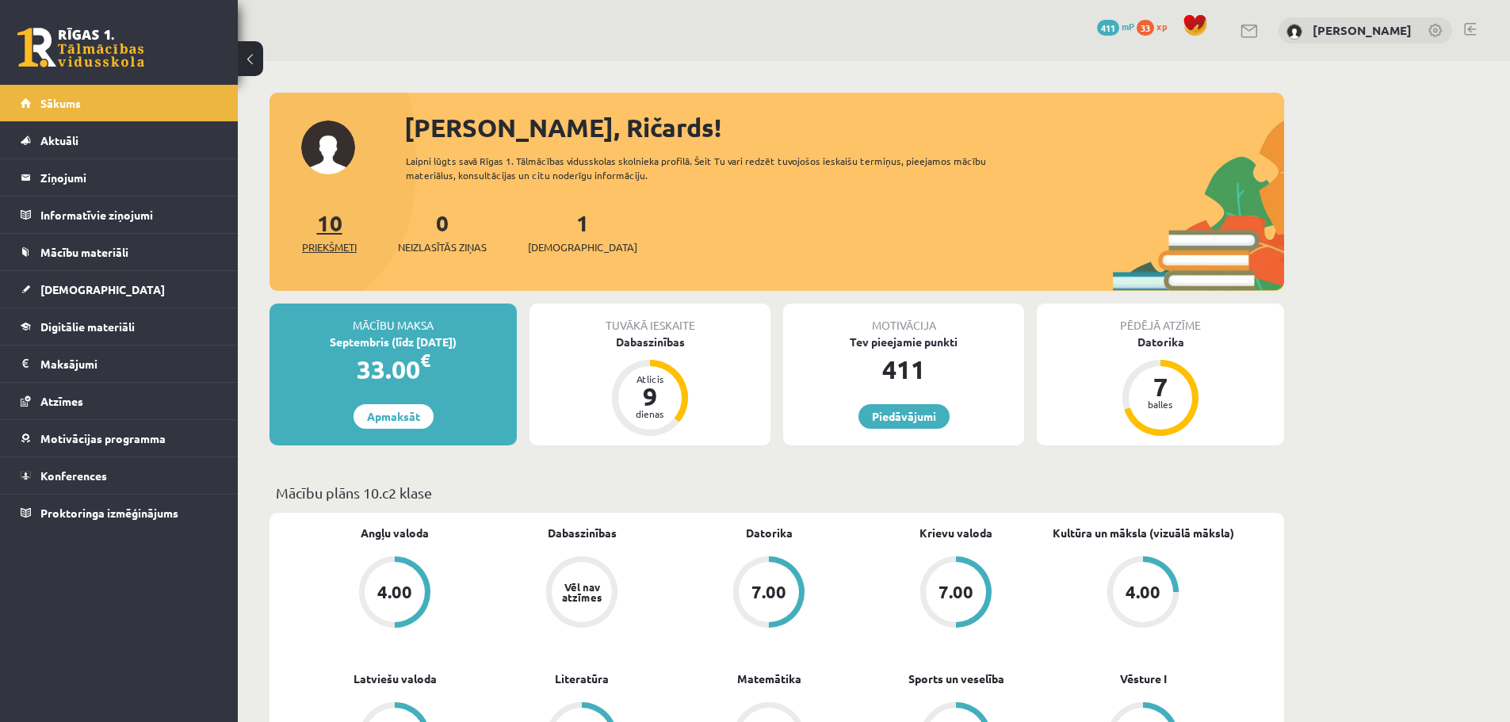
click at [326, 242] on span "Priekšmeti" at bounding box center [329, 247] width 55 height 16
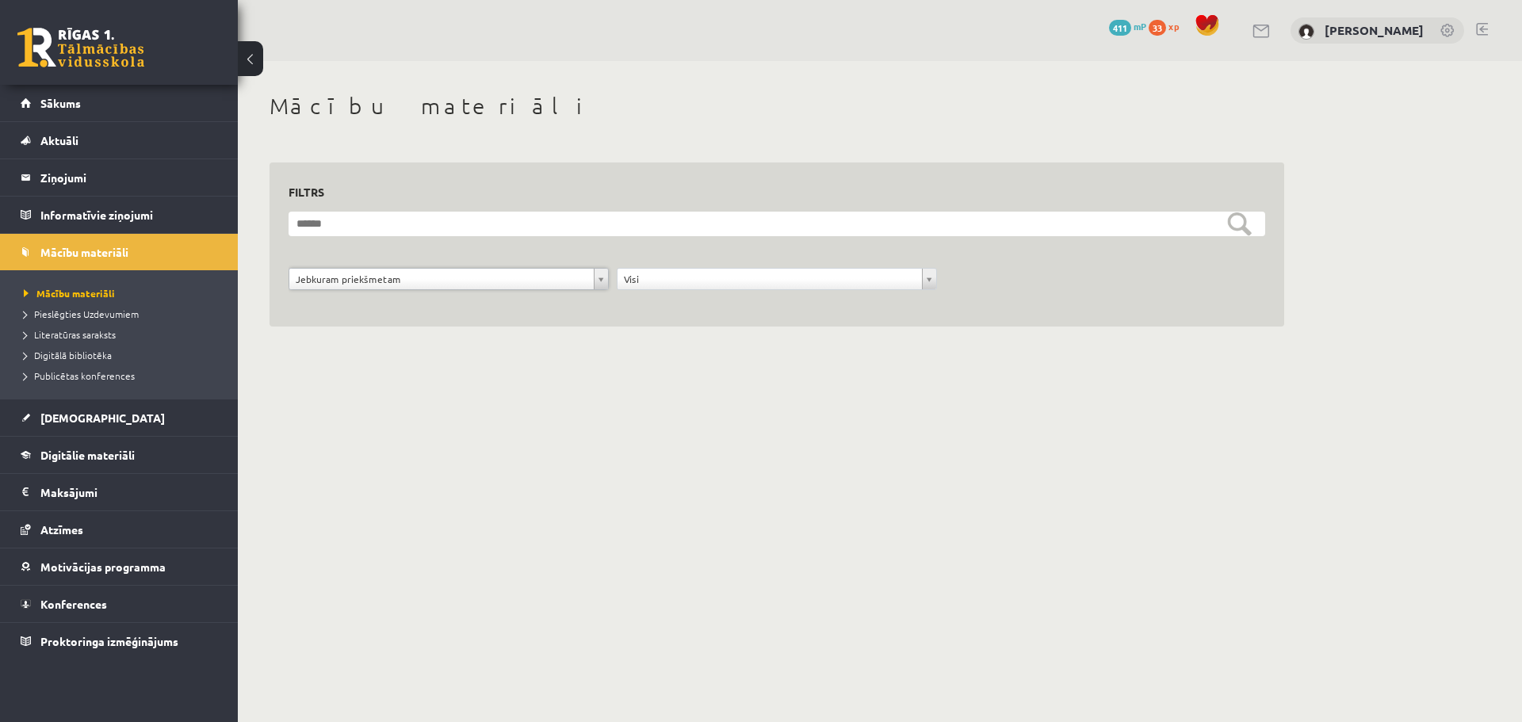
drag, startPoint x: 403, startPoint y: 283, endPoint x: 441, endPoint y: 285, distance: 37.3
click at [709, 291] on div "**********" at bounding box center [777, 283] width 328 height 30
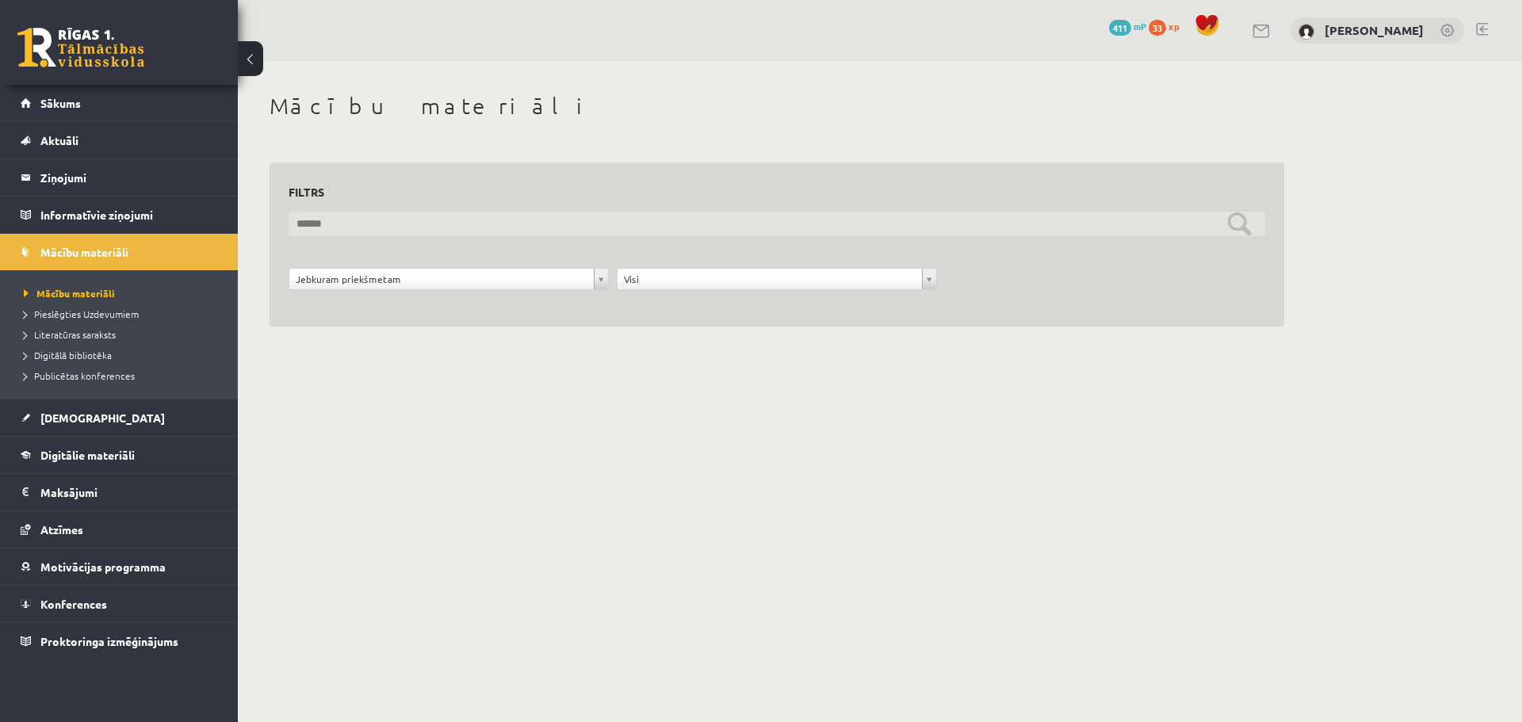
click at [1243, 229] on input "text" at bounding box center [776, 224] width 976 height 25
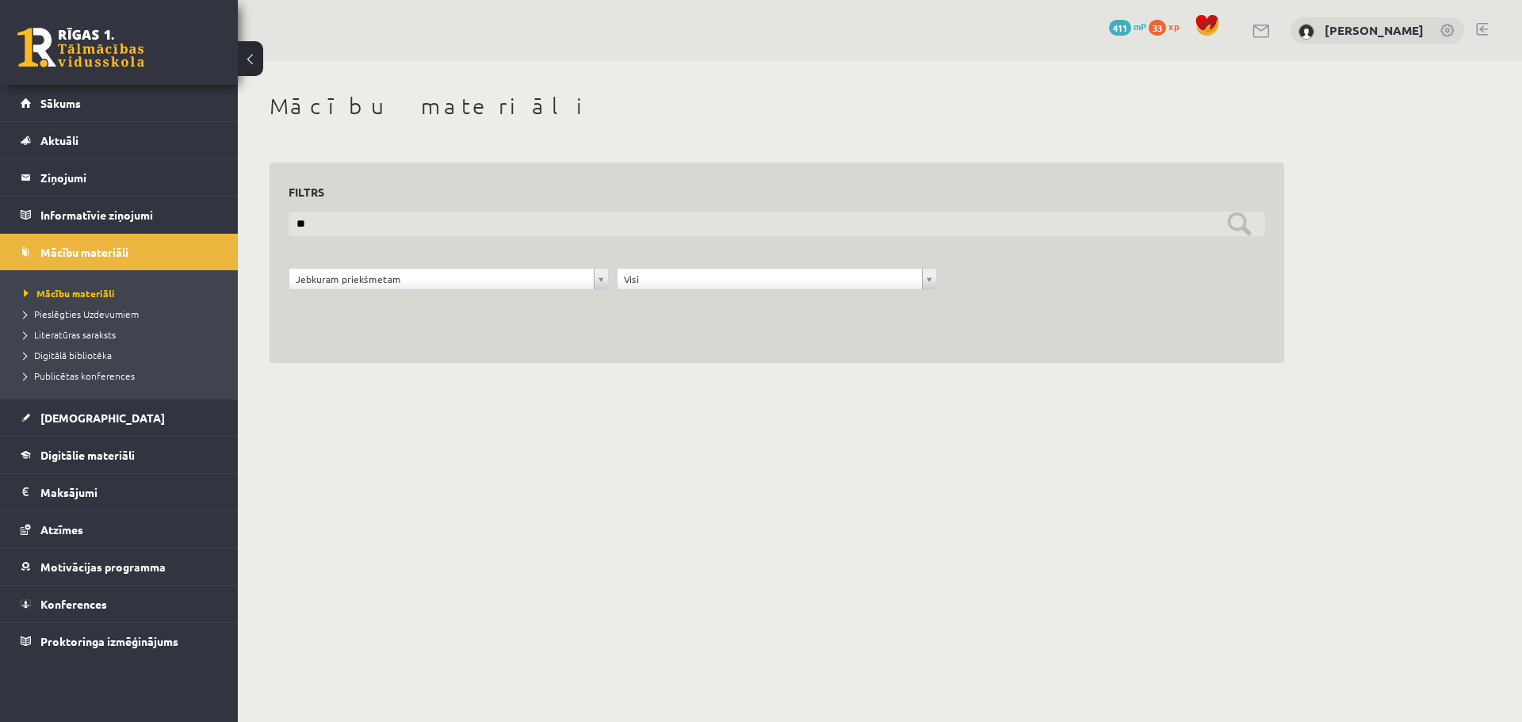
type input "*"
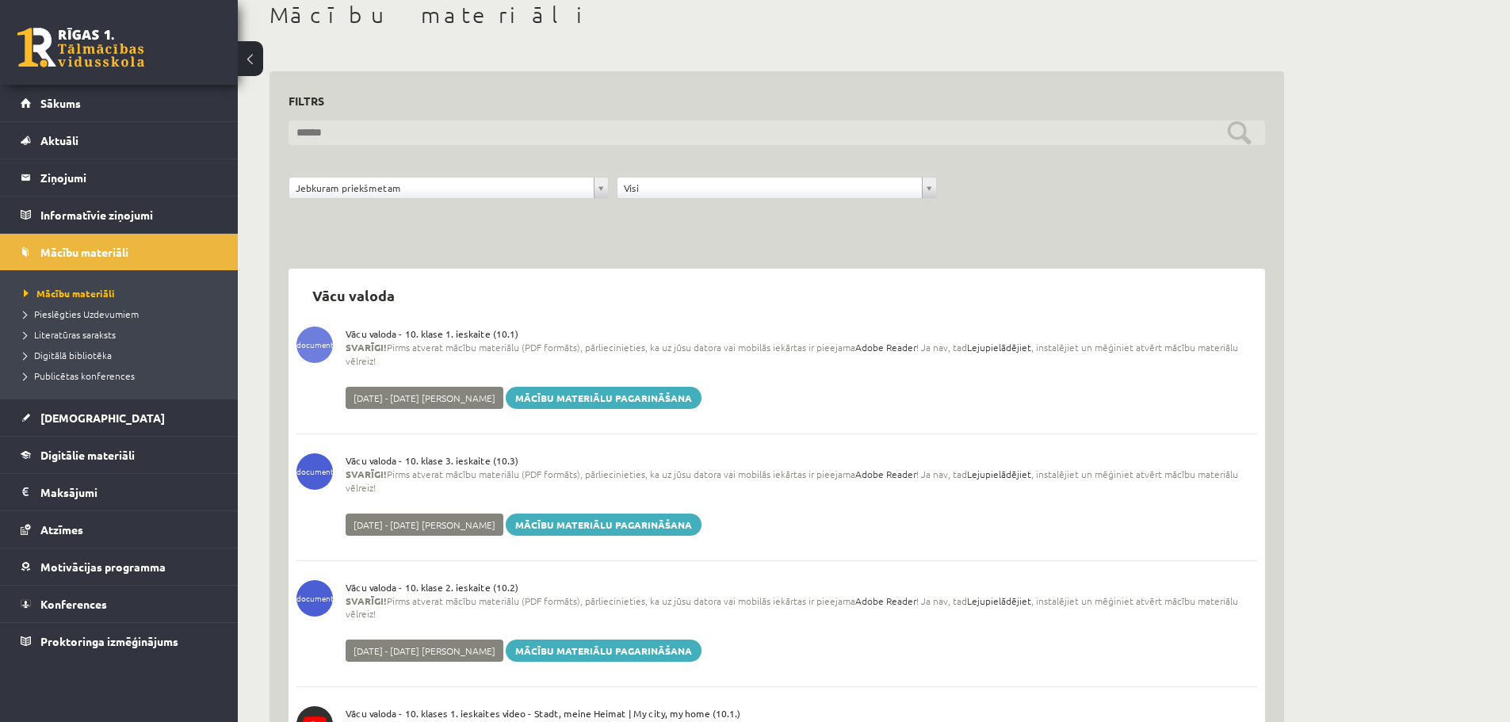
scroll to position [79, 0]
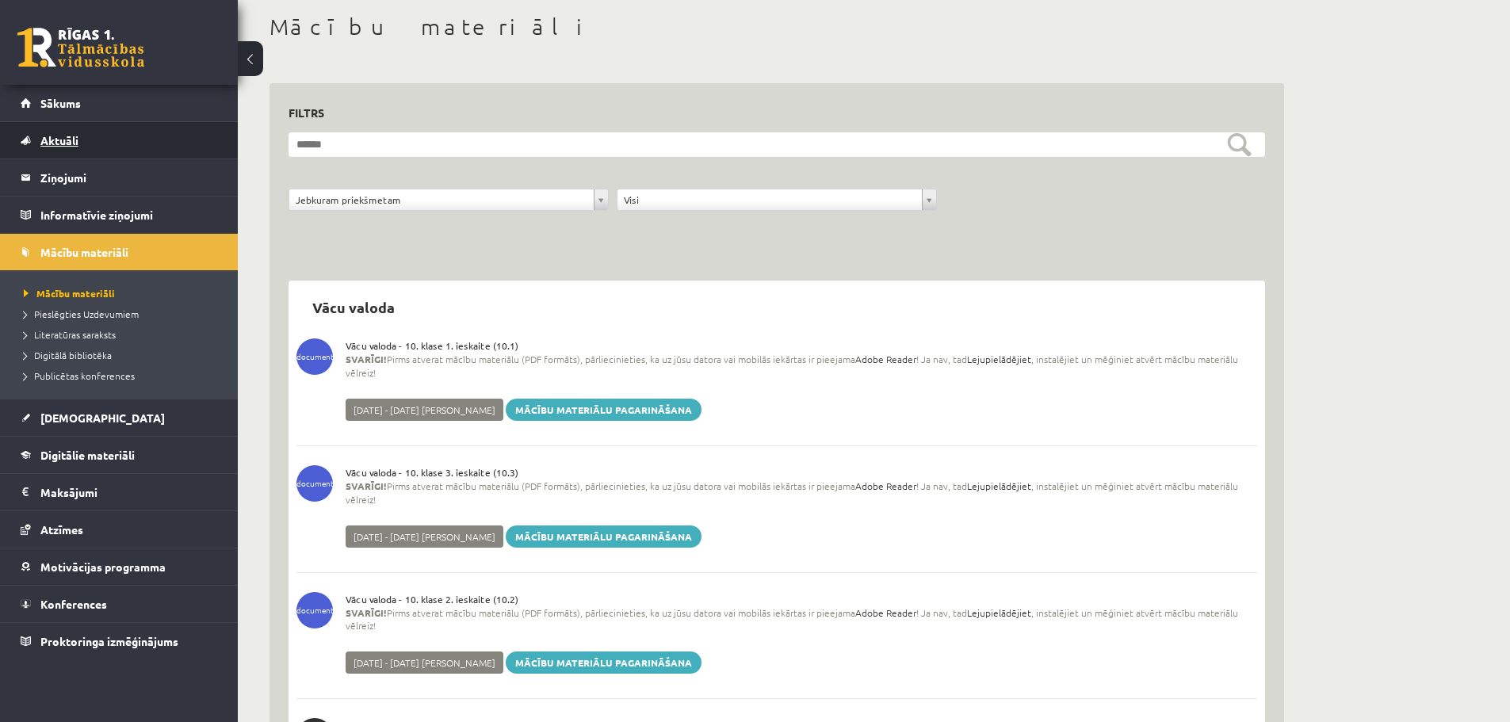
click at [86, 143] on link "Aktuāli" at bounding box center [119, 140] width 197 height 36
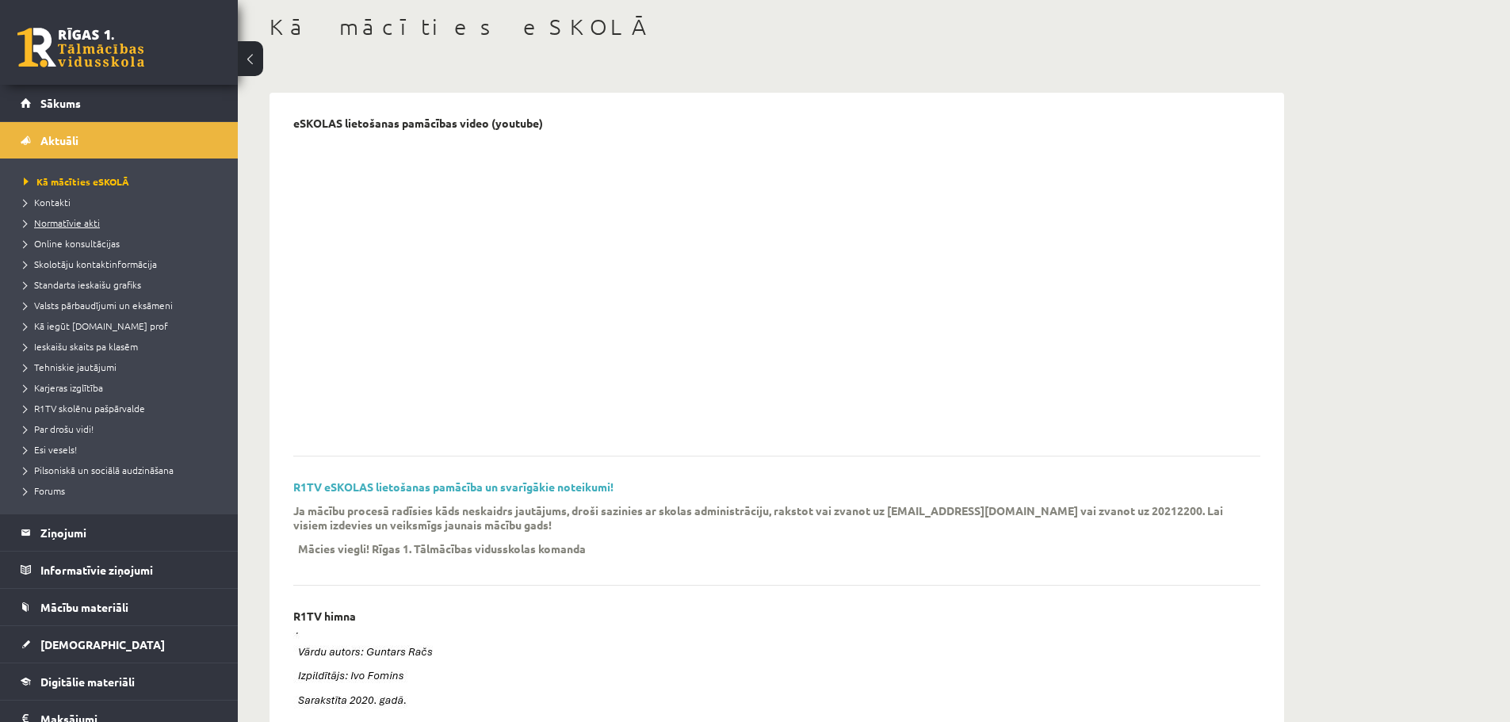
click at [68, 220] on span "Normatīvie akti" at bounding box center [62, 222] width 76 height 13
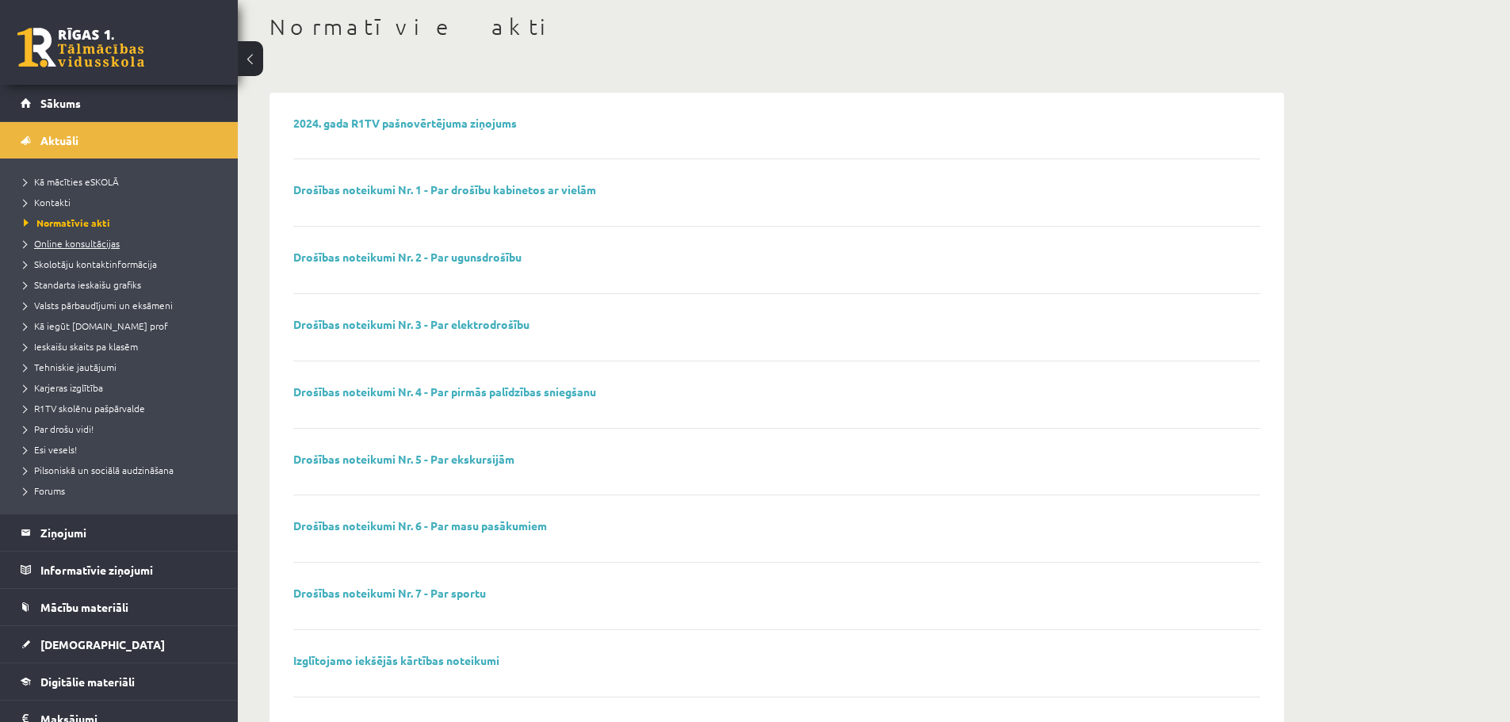
click at [70, 245] on span "Online konsultācijas" at bounding box center [72, 243] width 96 height 13
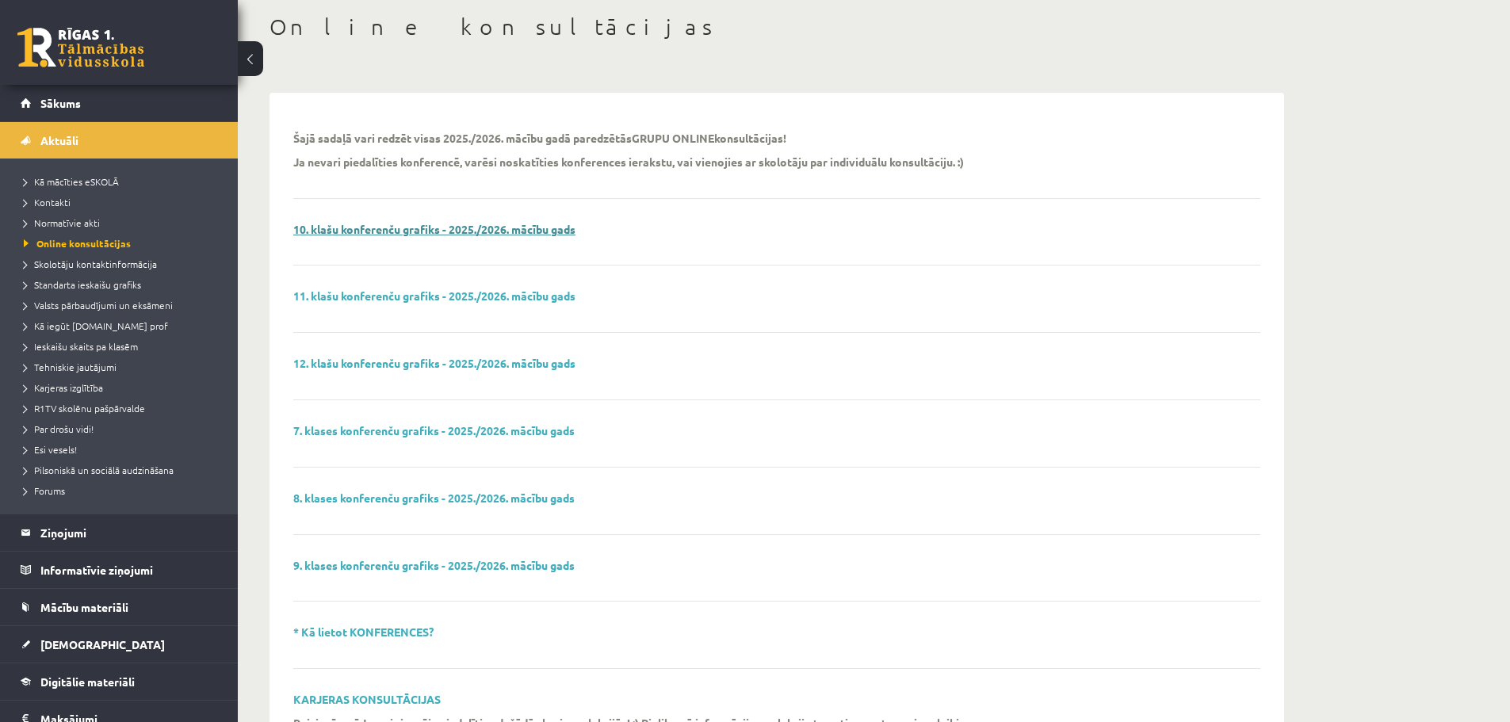
click at [391, 230] on link "10. klašu konferenču grafiks - 2025./2026. mācību gads" at bounding box center [434, 229] width 282 height 14
click at [124, 261] on span "Skolotāju kontaktinformācija" at bounding box center [90, 264] width 133 height 13
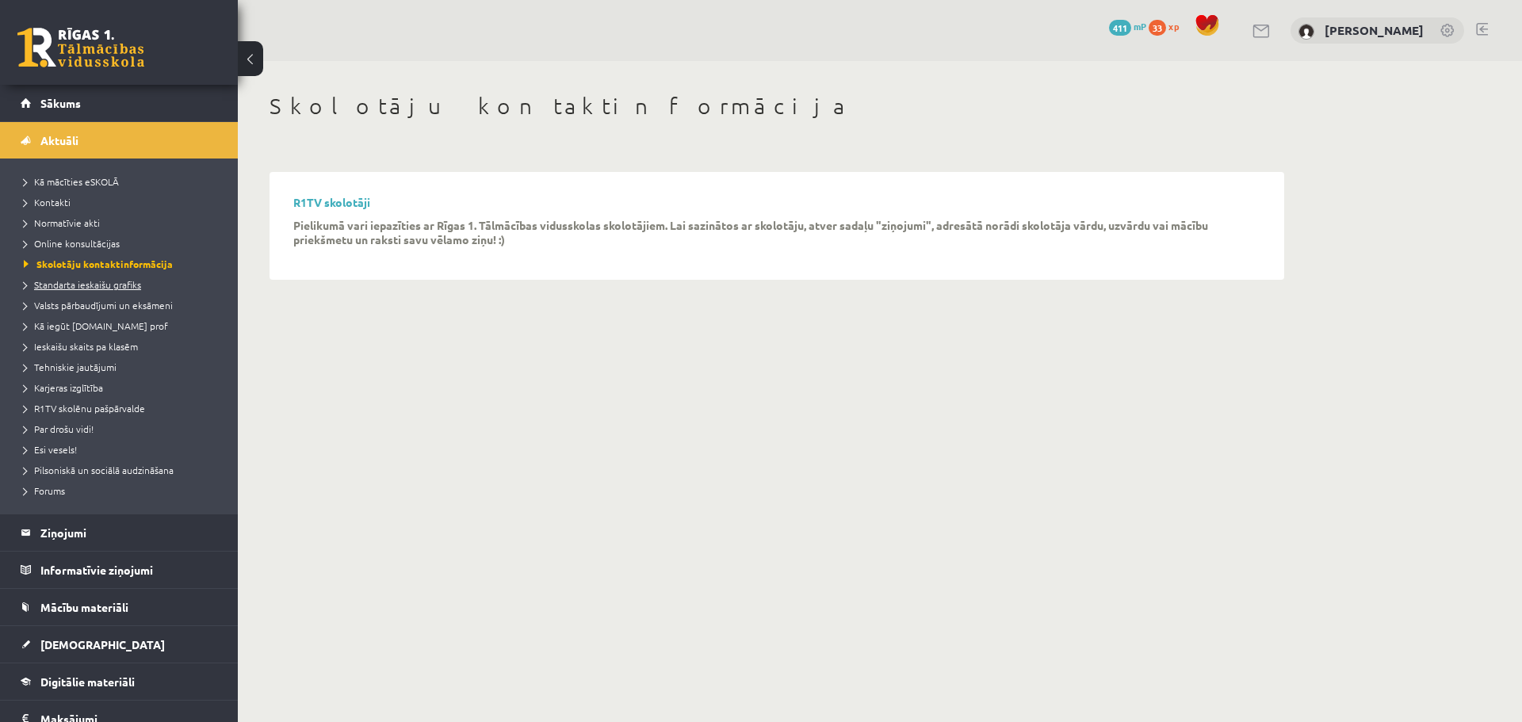
click at [117, 284] on span "Standarta ieskaišu grafiks" at bounding box center [82, 284] width 117 height 13
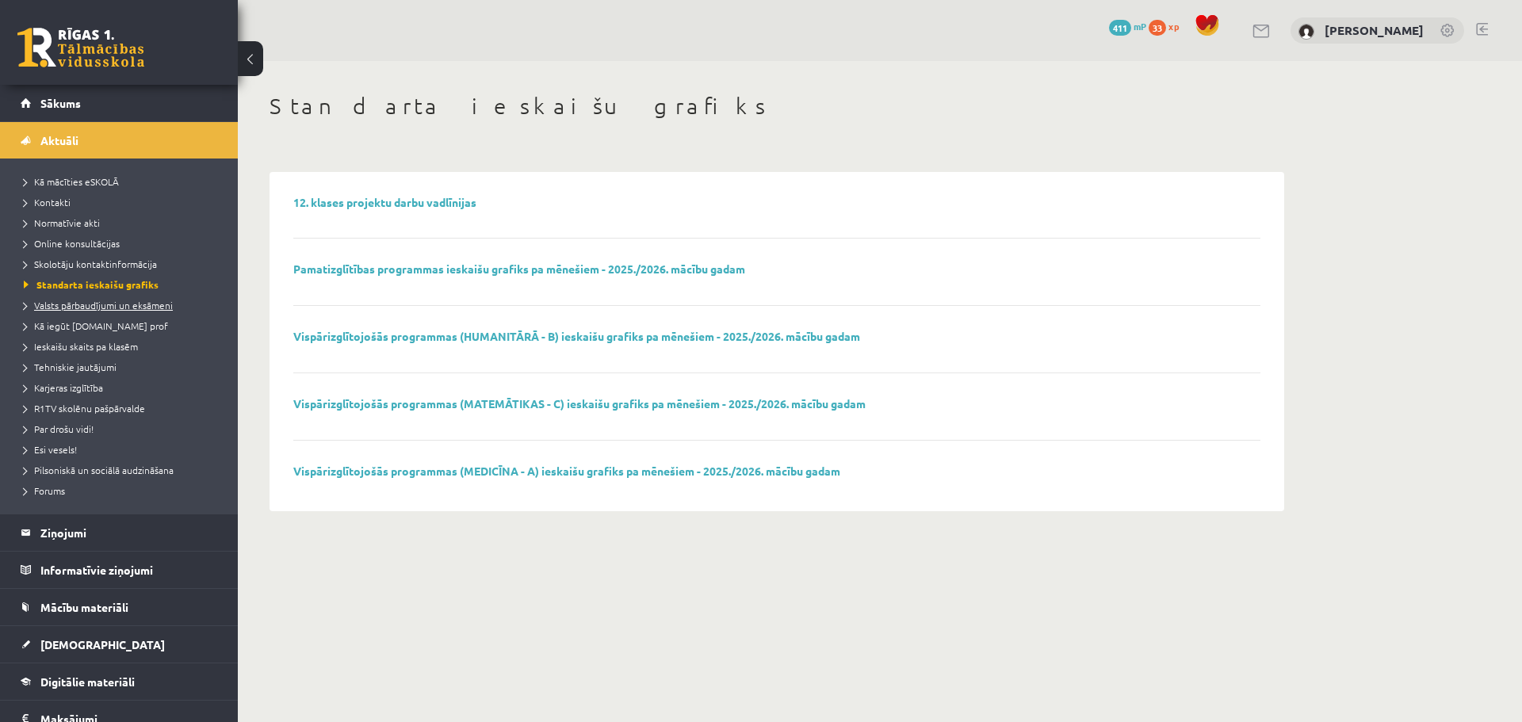
click at [115, 307] on span "Valsts pārbaudījumi un eksāmeni" at bounding box center [98, 305] width 149 height 13
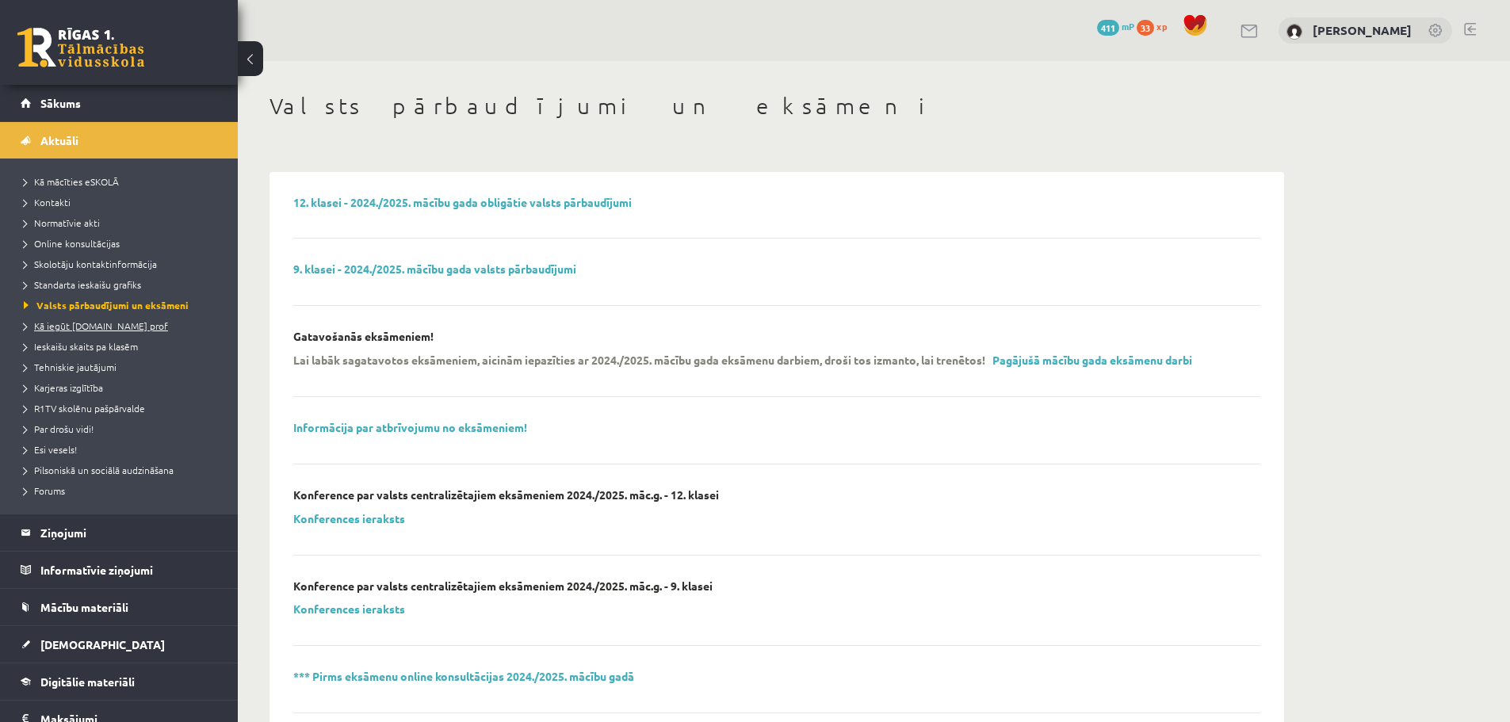
click at [108, 329] on span "Kā iegūt [DOMAIN_NAME] prof" at bounding box center [96, 325] width 144 height 13
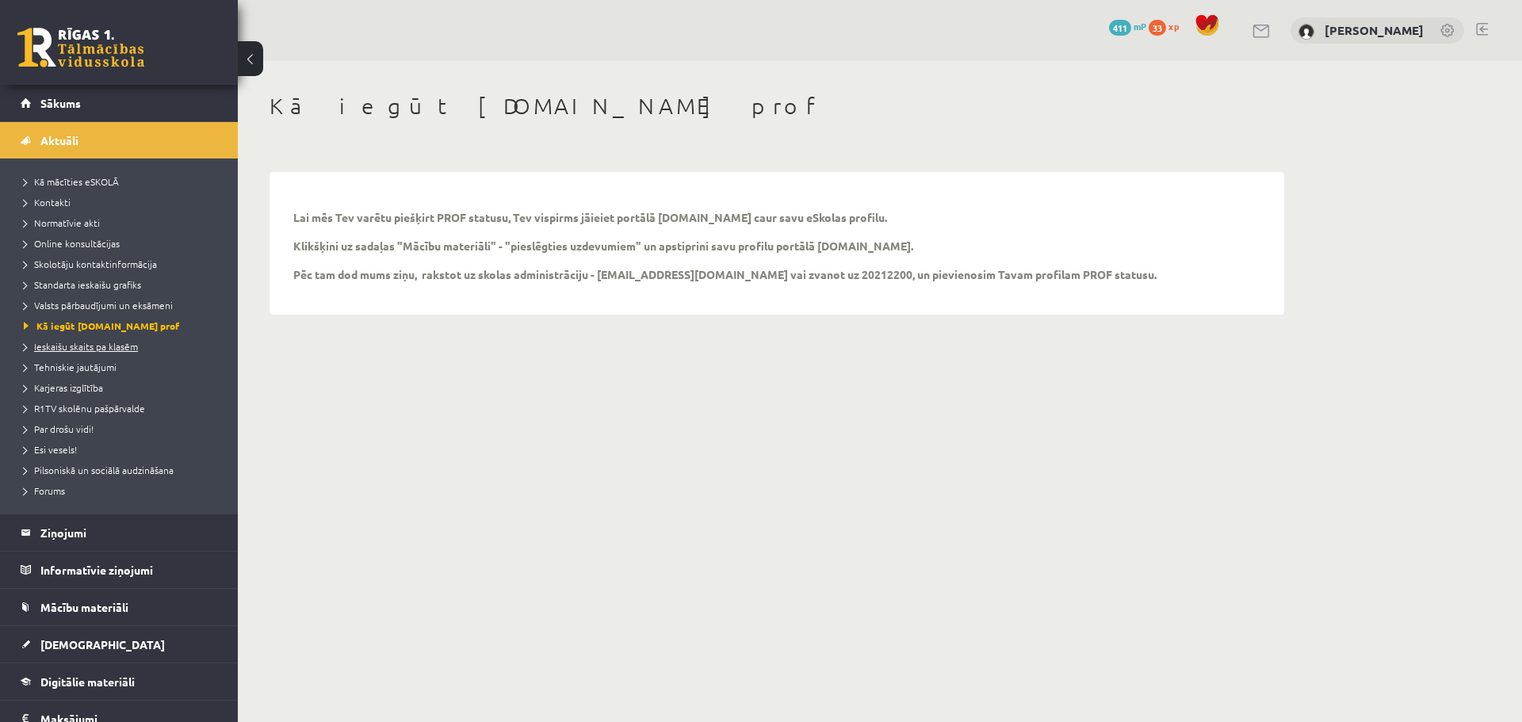
click at [109, 344] on span "Ieskaišu skaits pa klasēm" at bounding box center [81, 346] width 114 height 13
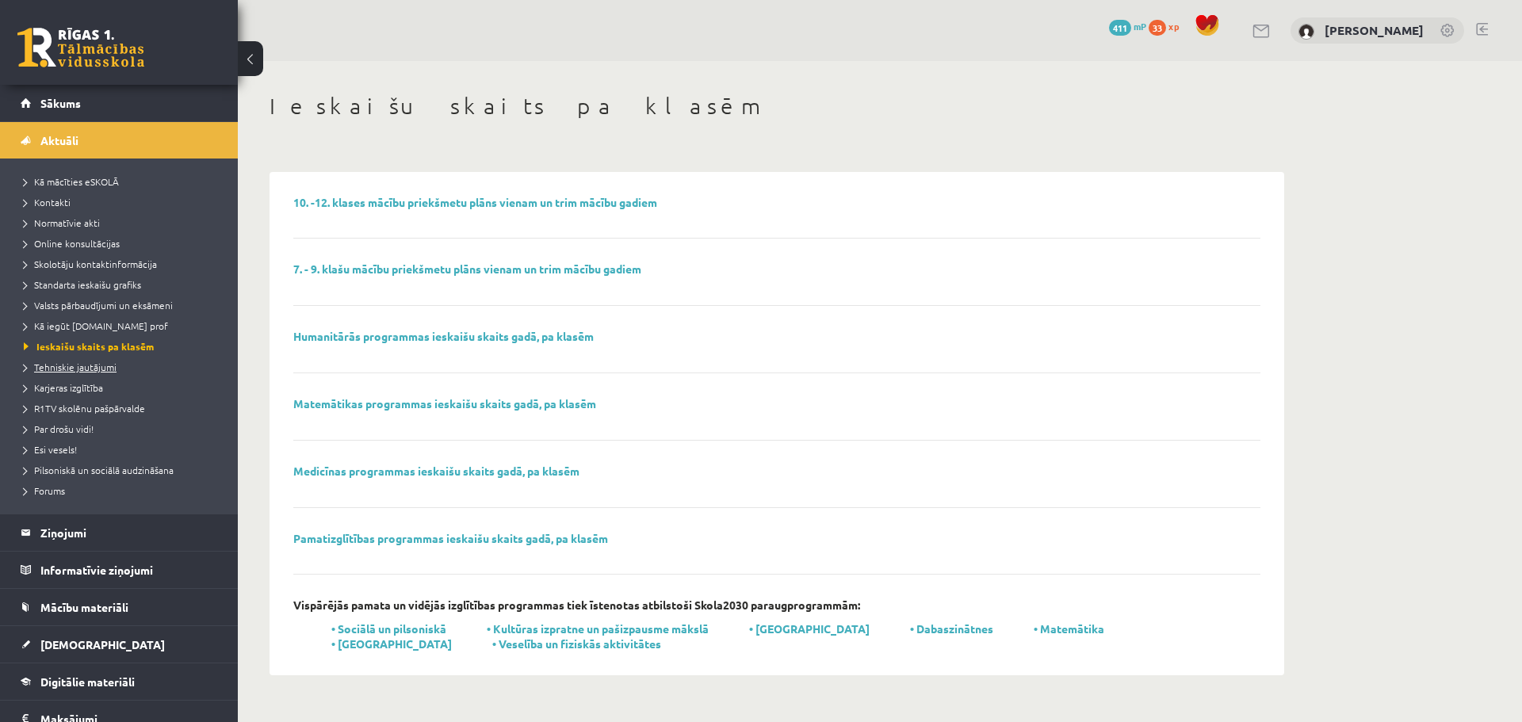
click at [88, 364] on span "Tehniskie jautājumi" at bounding box center [70, 367] width 93 height 13
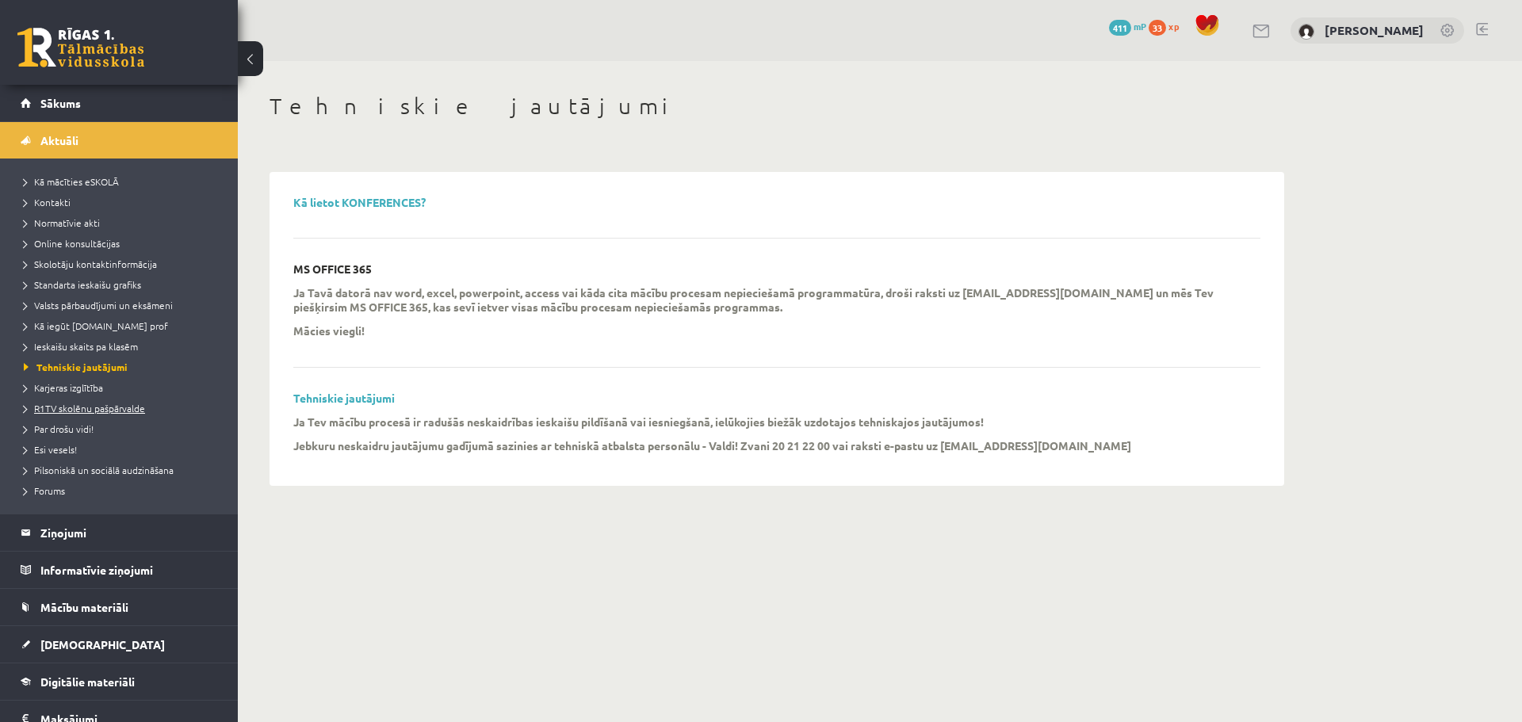
click at [84, 412] on span "R1TV skolēnu pašpārvalde" at bounding box center [84, 408] width 121 height 13
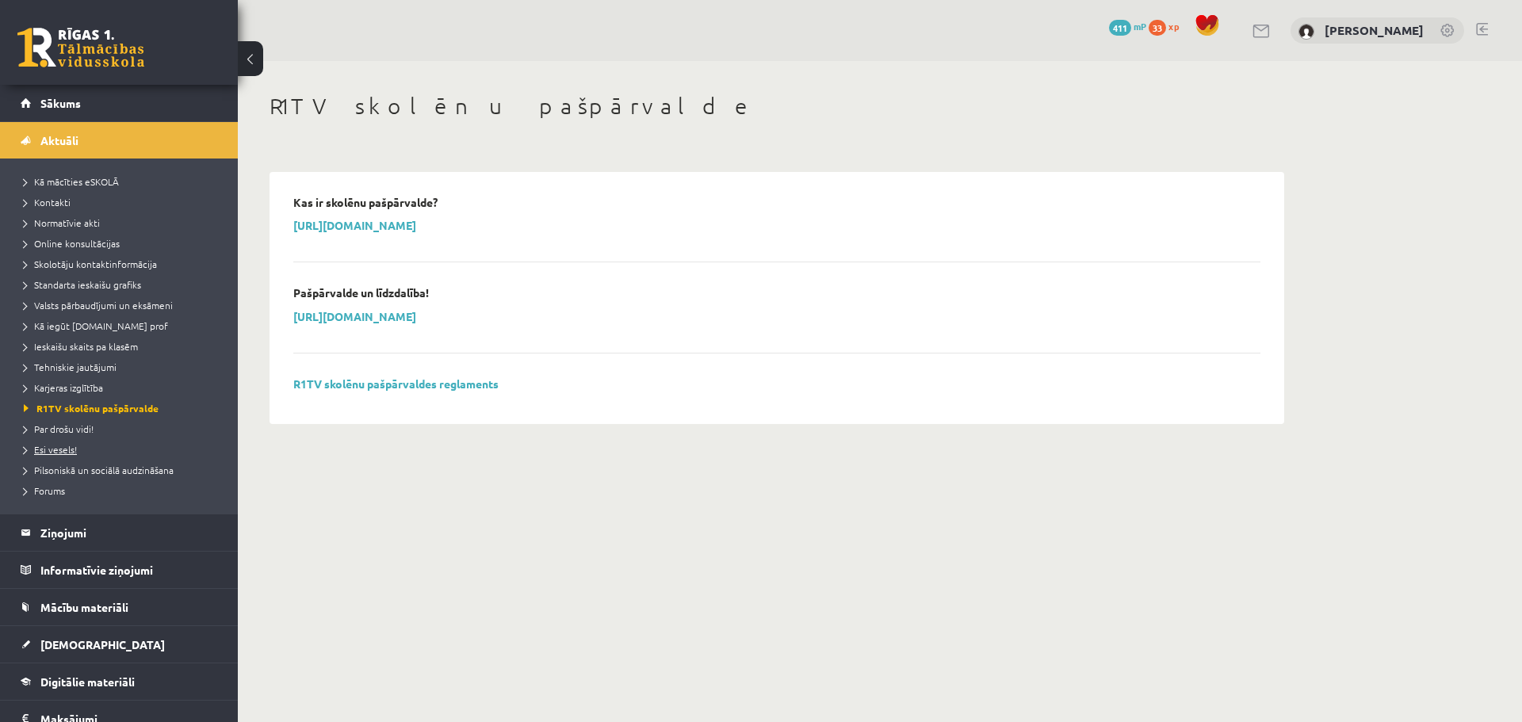
click at [67, 448] on span "Esi vesels!" at bounding box center [50, 449] width 53 height 13
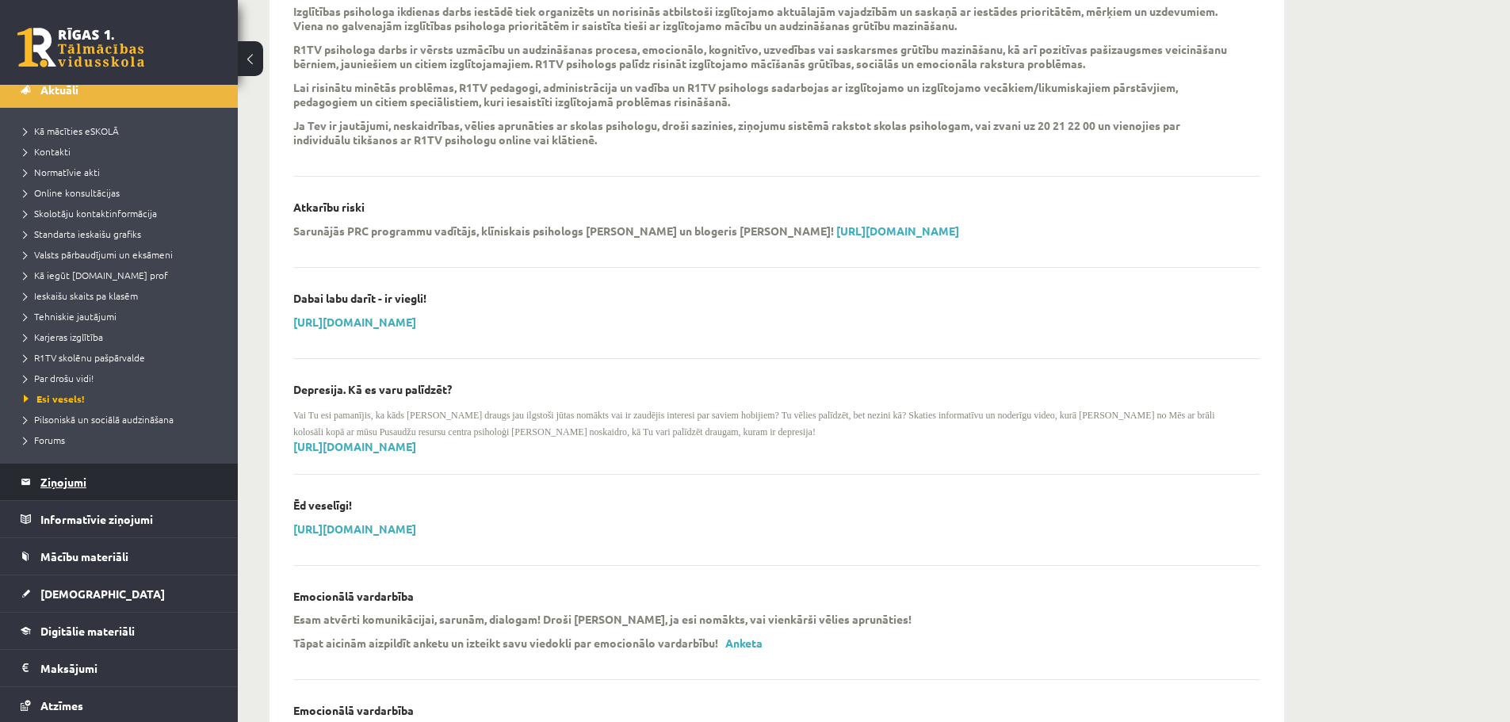
scroll to position [79, 0]
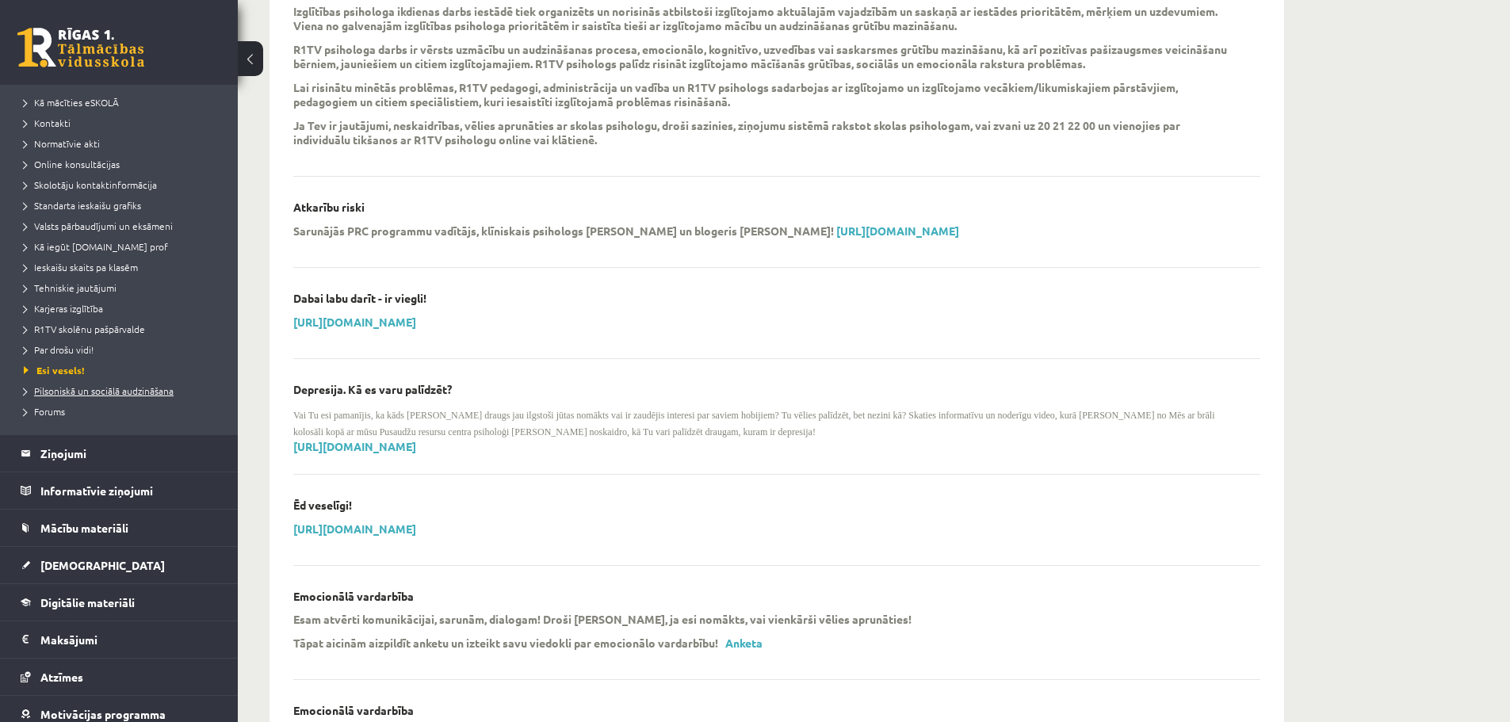
click at [64, 395] on span "Pilsoniskā un sociālā audzināšana" at bounding box center [99, 390] width 150 height 13
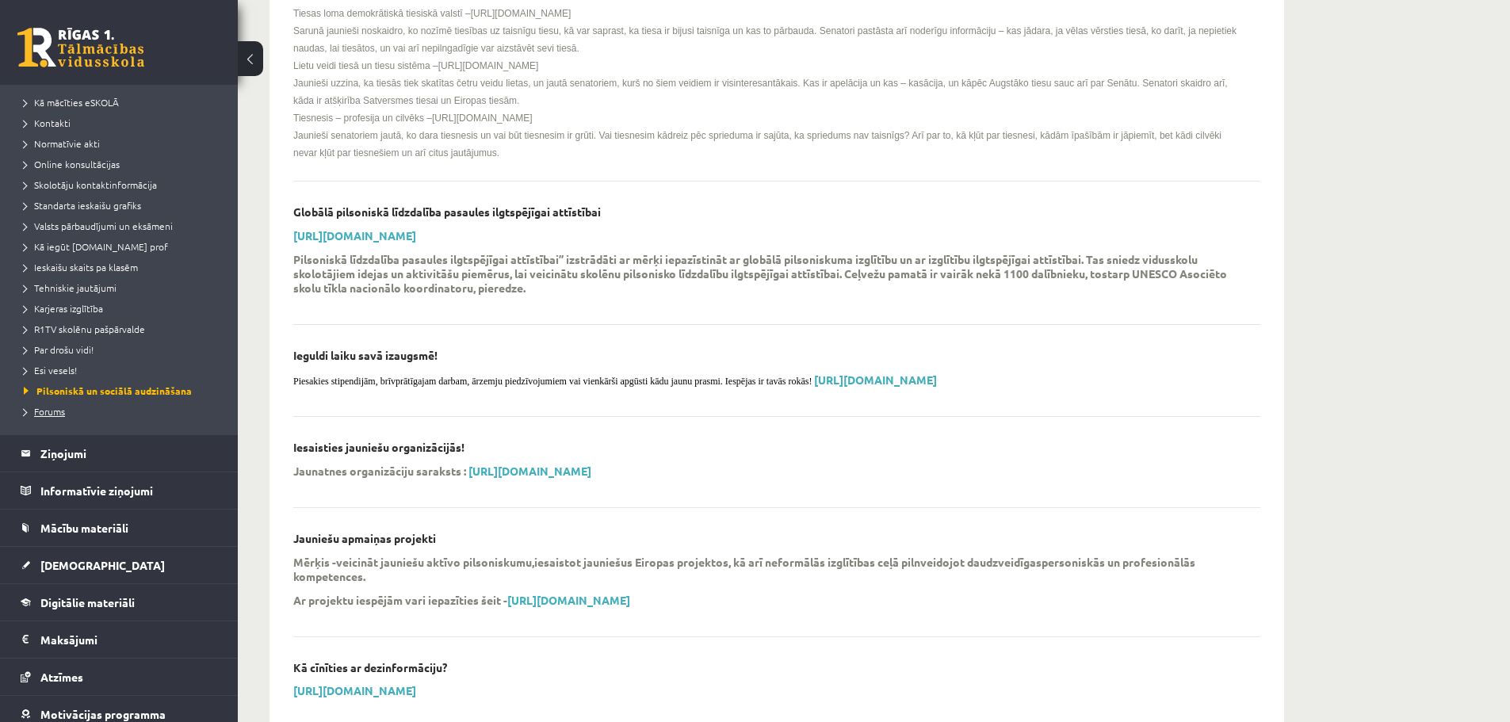
click at [52, 413] on span "Forums" at bounding box center [44, 411] width 41 height 13
click at [112, 490] on legend "Informatīvie ziņojumi 0" at bounding box center [129, 490] width 178 height 36
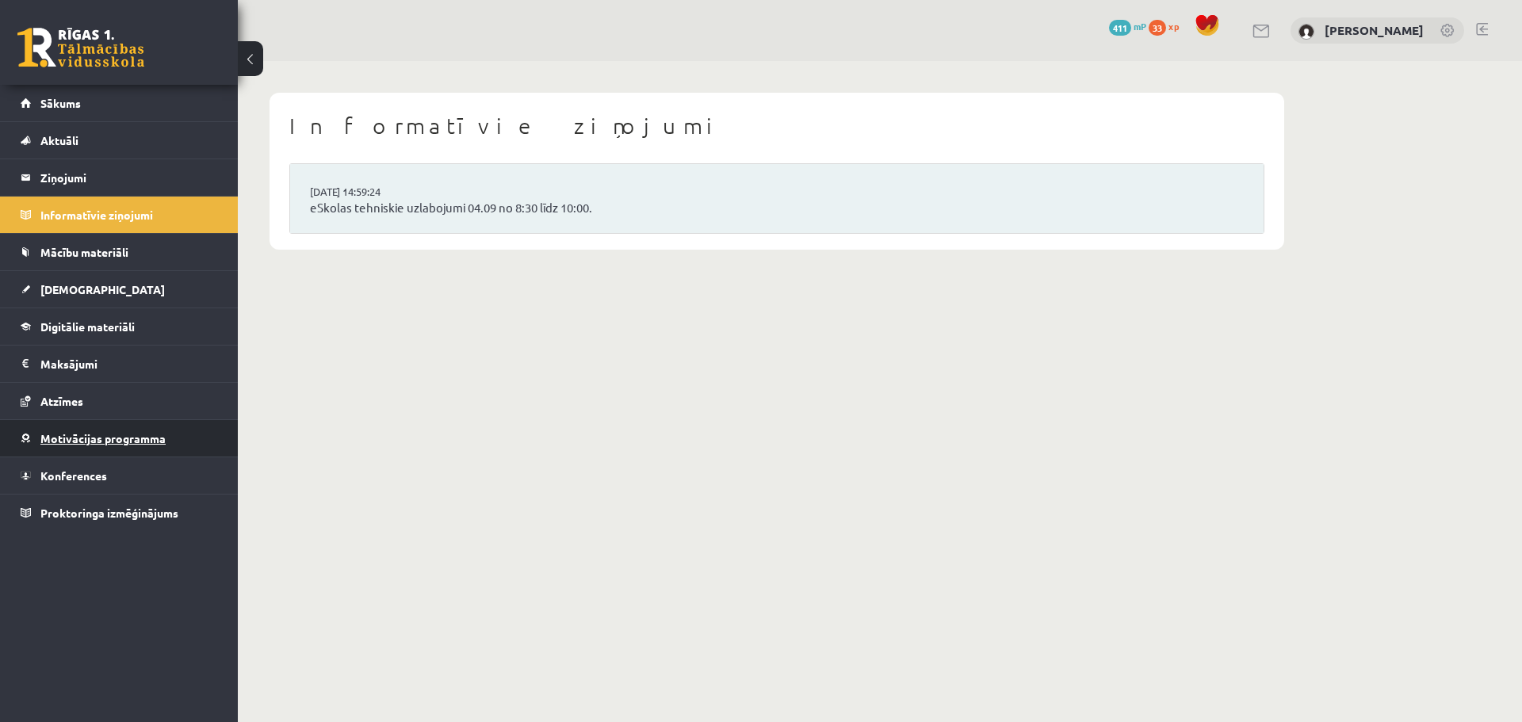
click at [108, 437] on span "Motivācijas programma" at bounding box center [102, 438] width 125 height 14
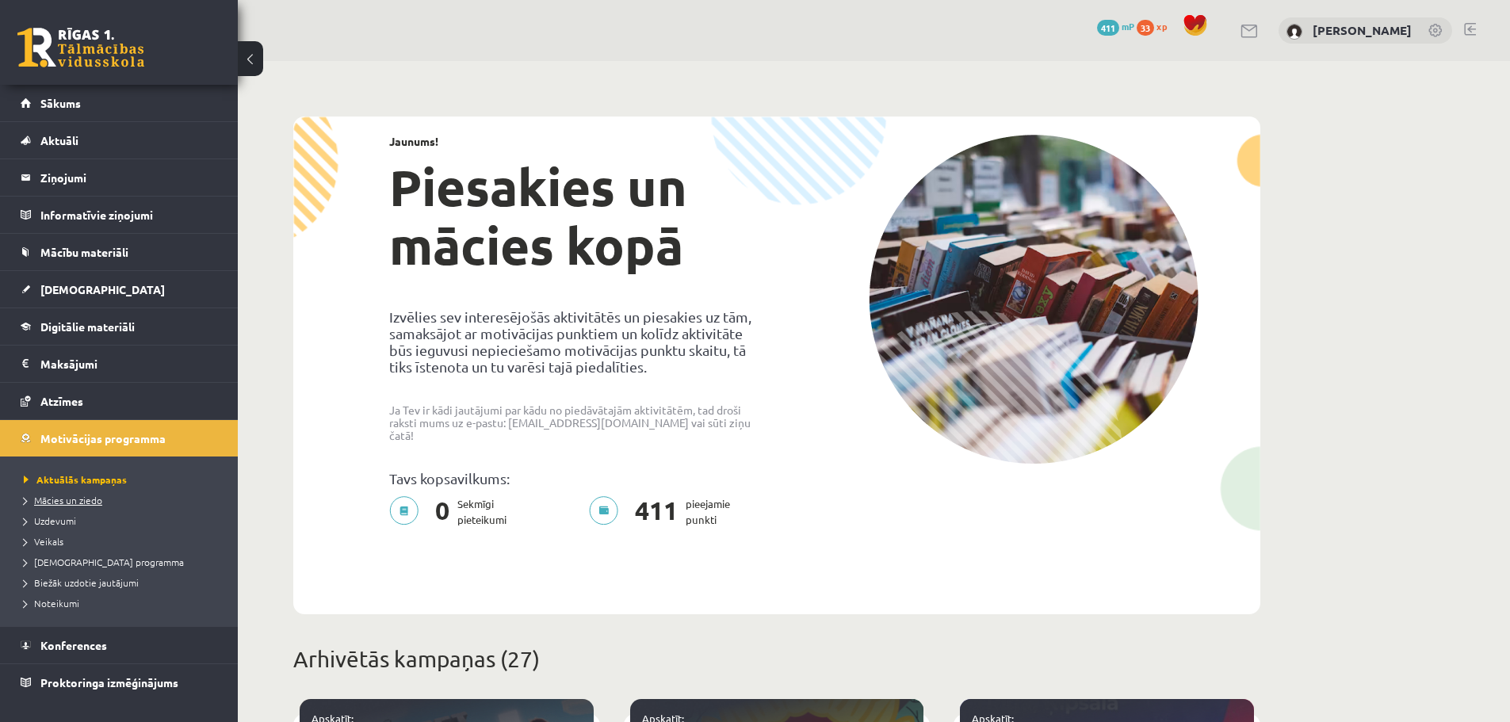
click at [81, 498] on span "Mācies un ziedo" at bounding box center [63, 500] width 78 height 13
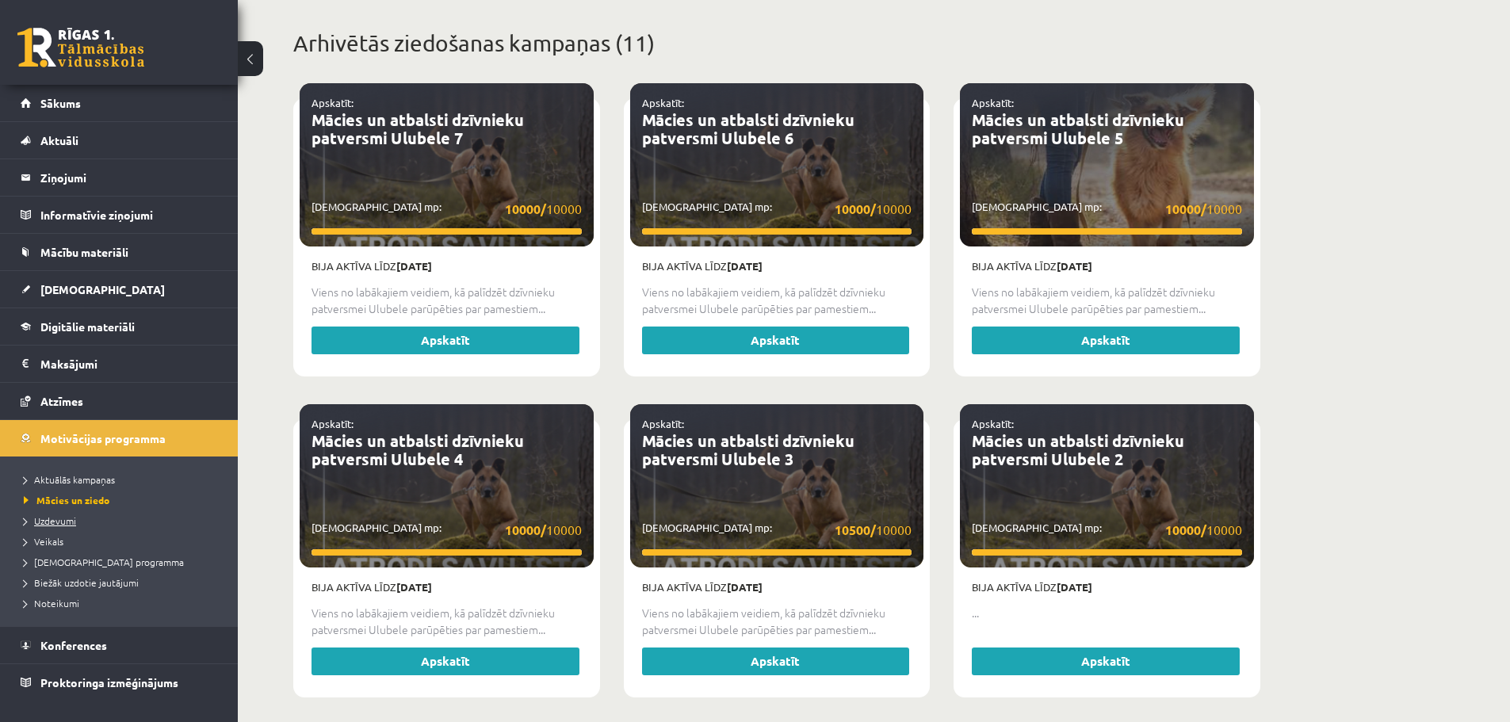
scroll to position [951, 0]
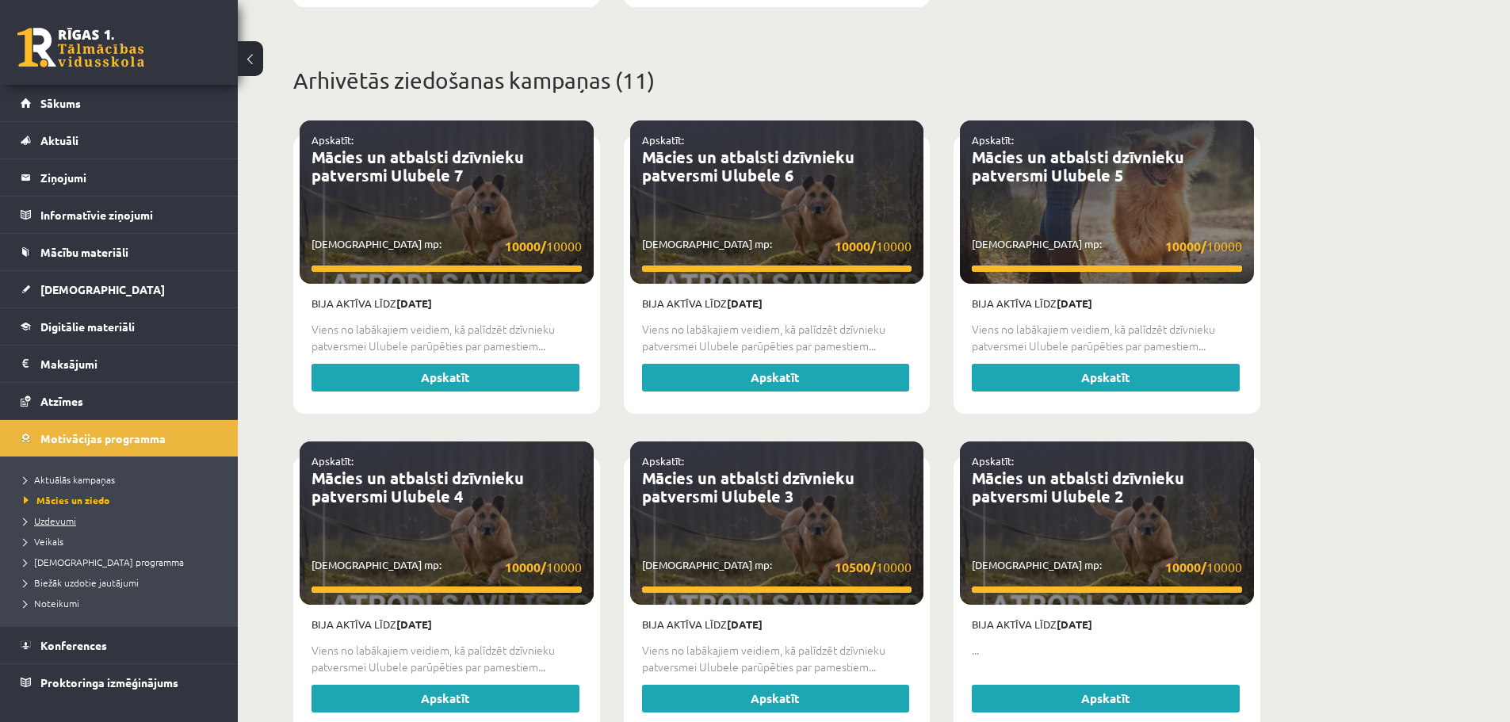
click at [52, 520] on span "Uzdevumi" at bounding box center [50, 520] width 52 height 13
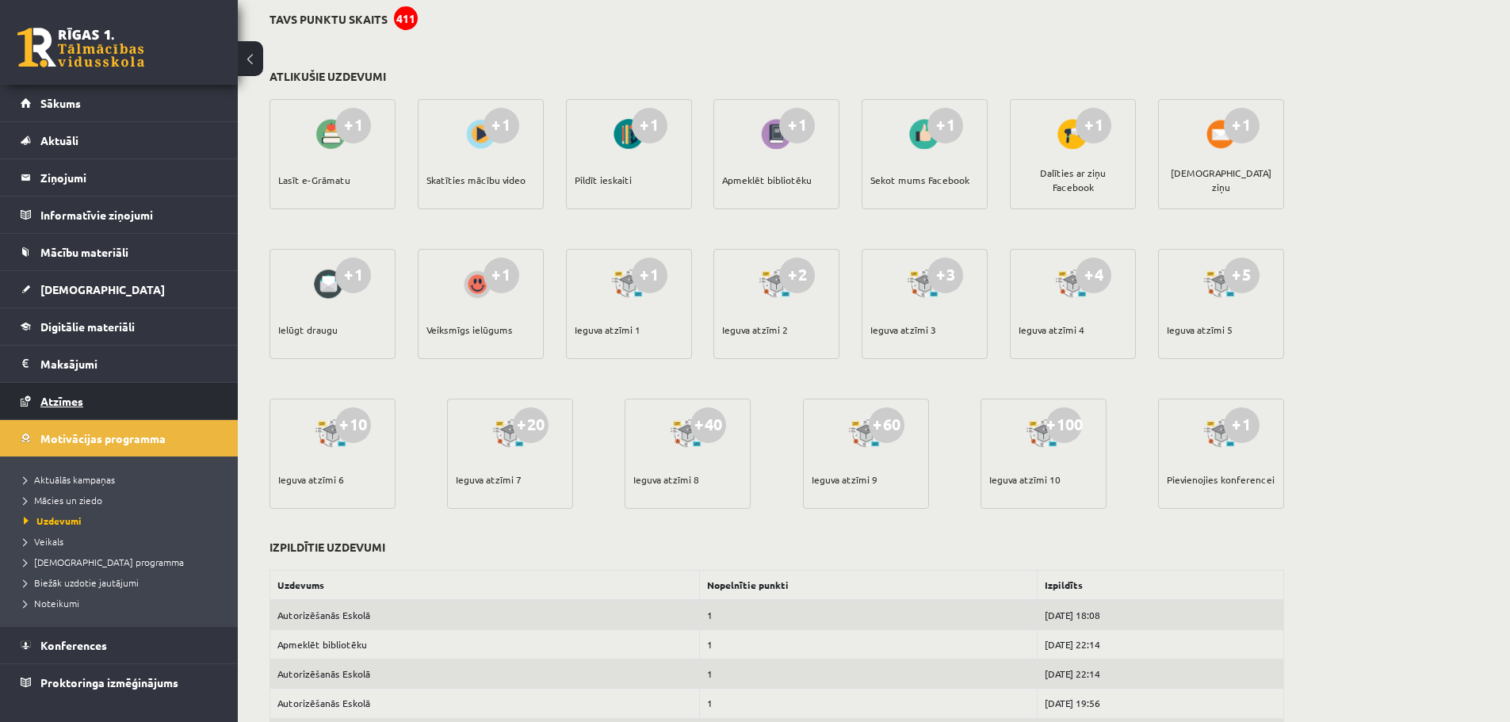
scroll to position [307, 0]
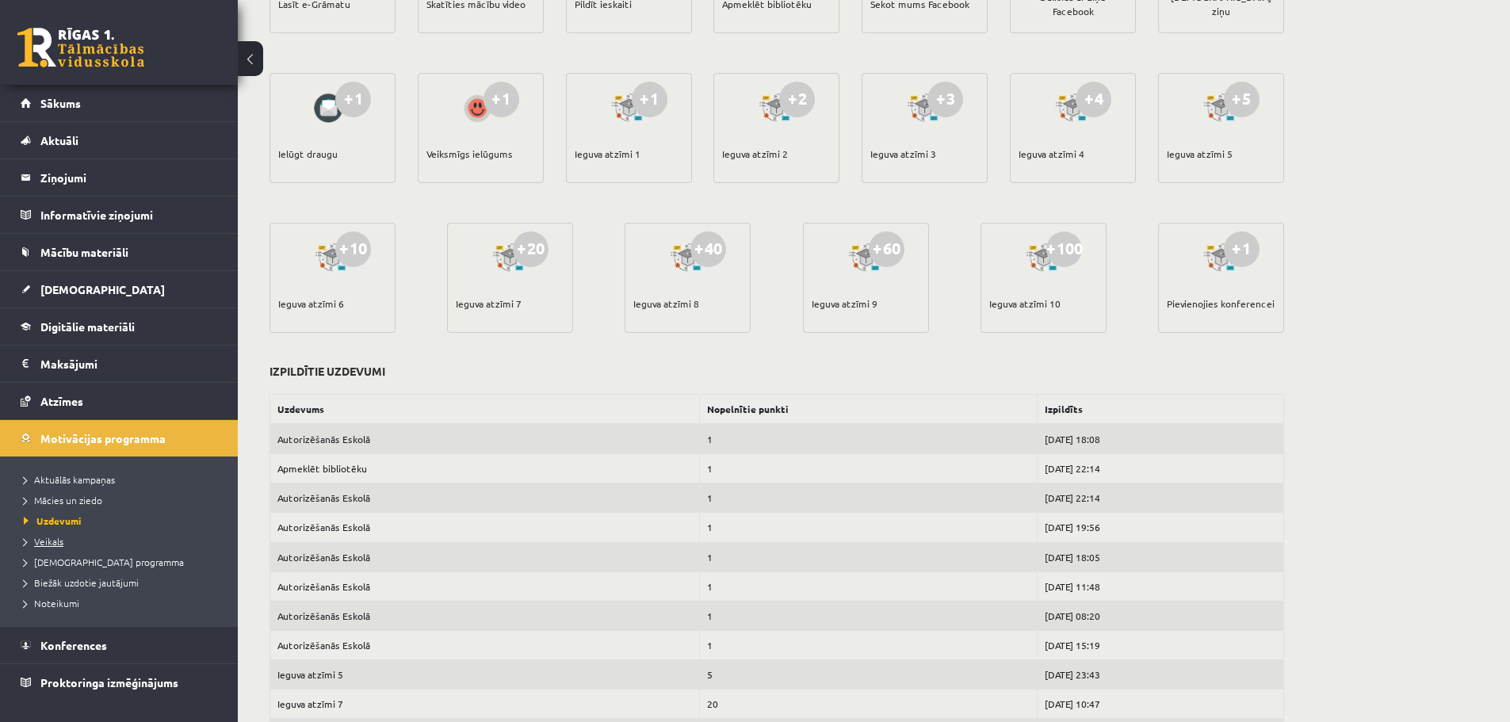
click at [57, 541] on span "Veikals" at bounding box center [44, 541] width 40 height 13
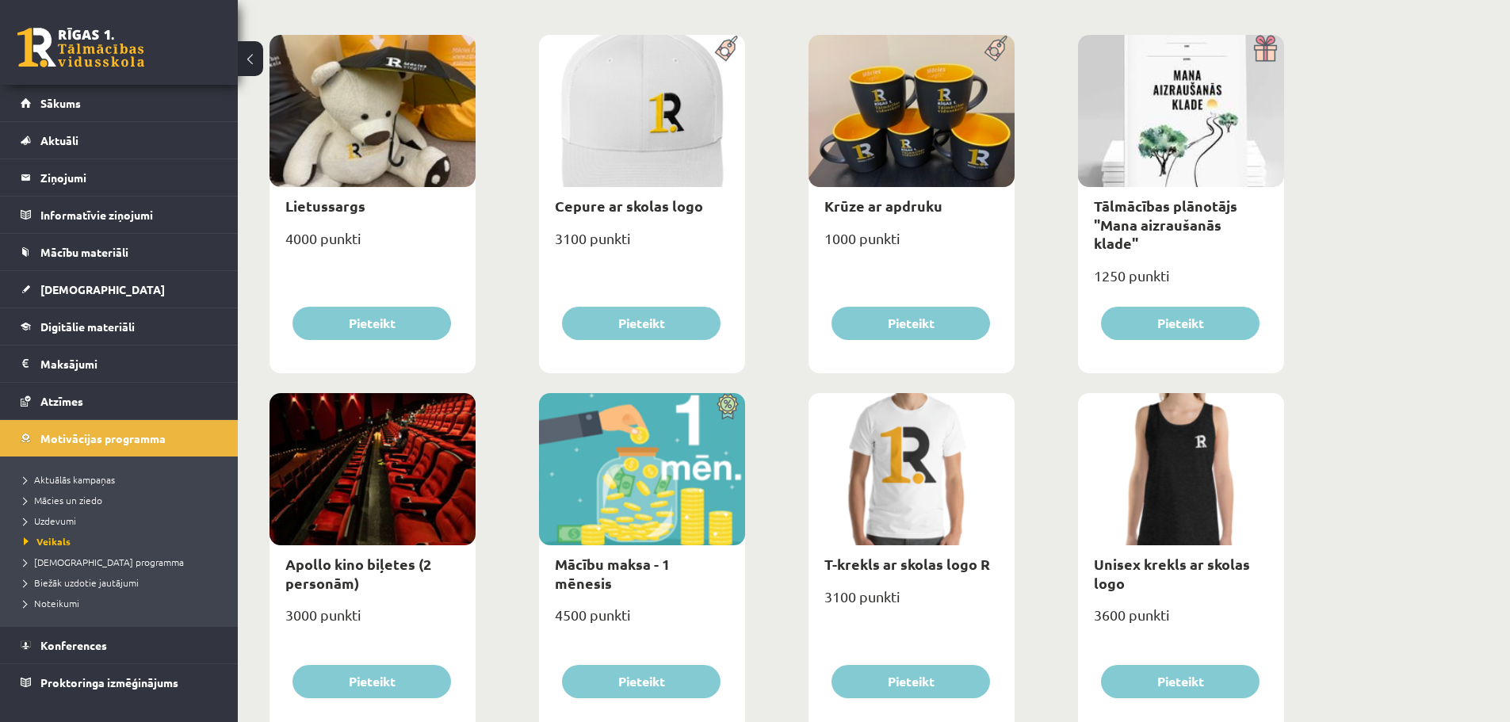
scroll to position [307, 0]
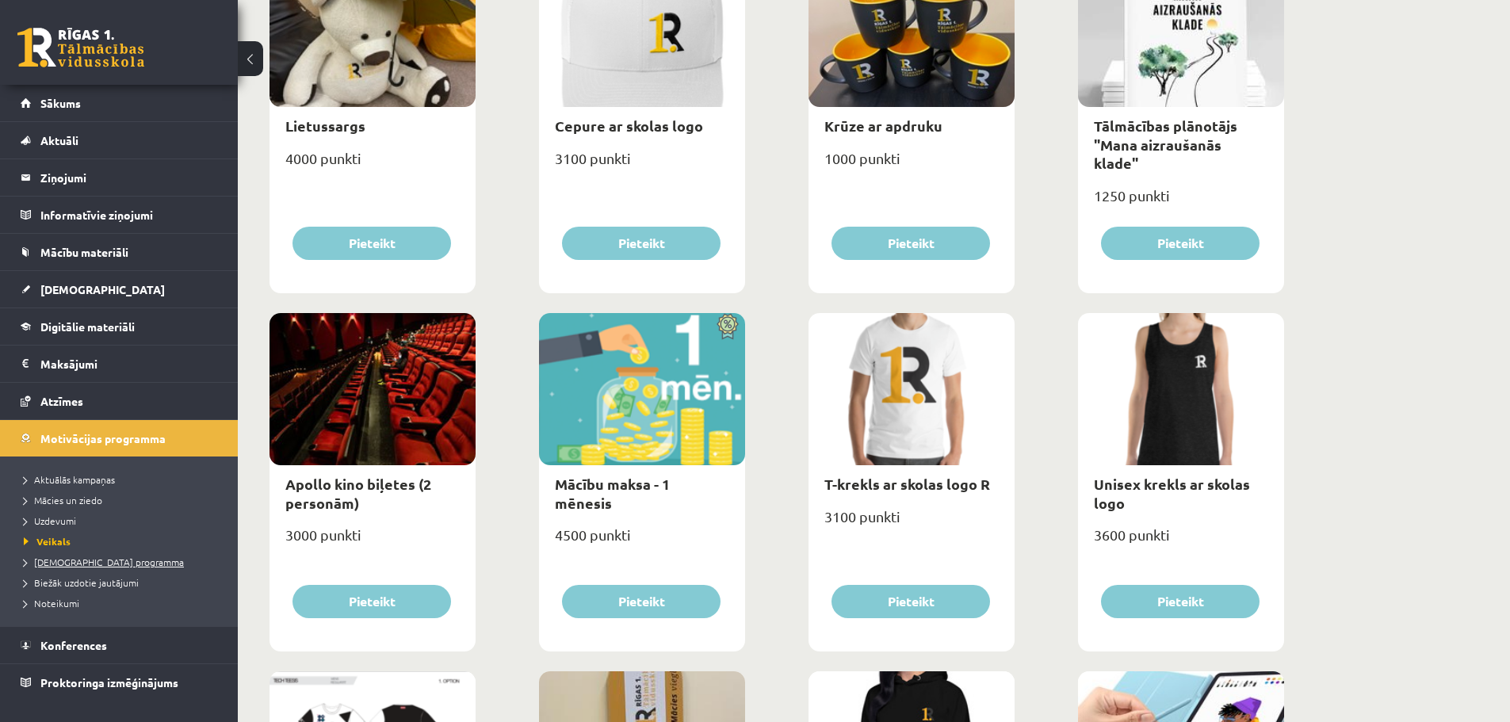
click at [82, 559] on span "[DEMOGRAPHIC_DATA] programma" at bounding box center [104, 562] width 160 height 13
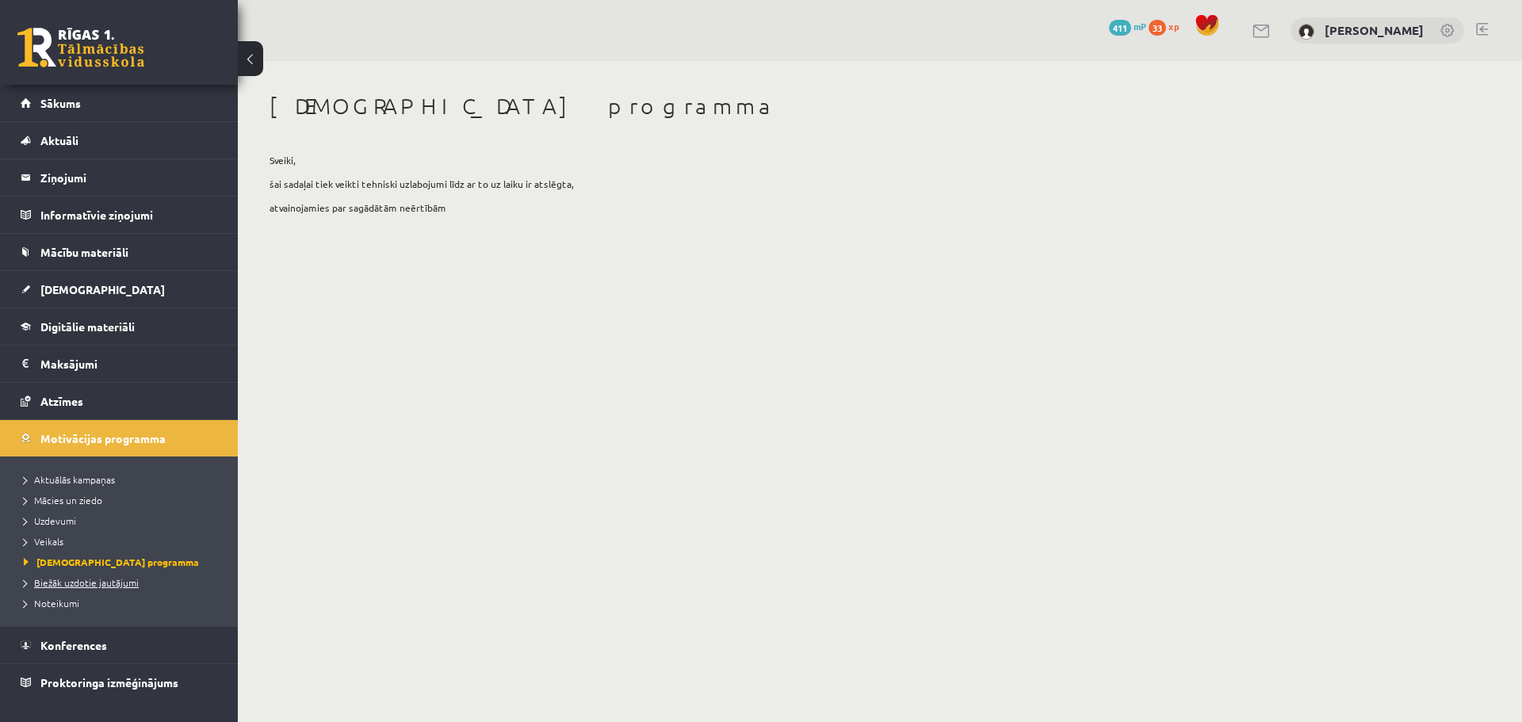
click at [98, 586] on span "Biežāk uzdotie jautājumi" at bounding box center [81, 582] width 115 height 13
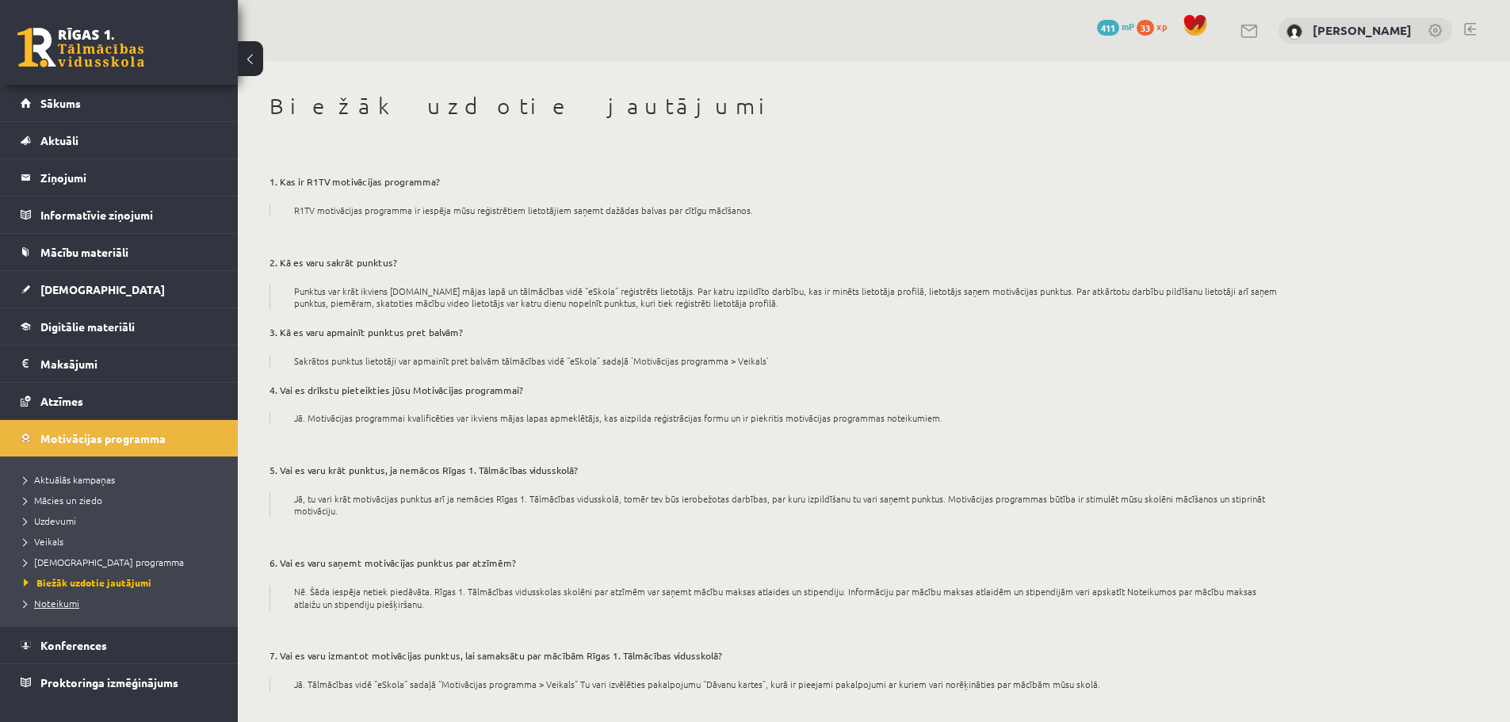
click at [65, 602] on span "Noteikumi" at bounding box center [51, 603] width 55 height 13
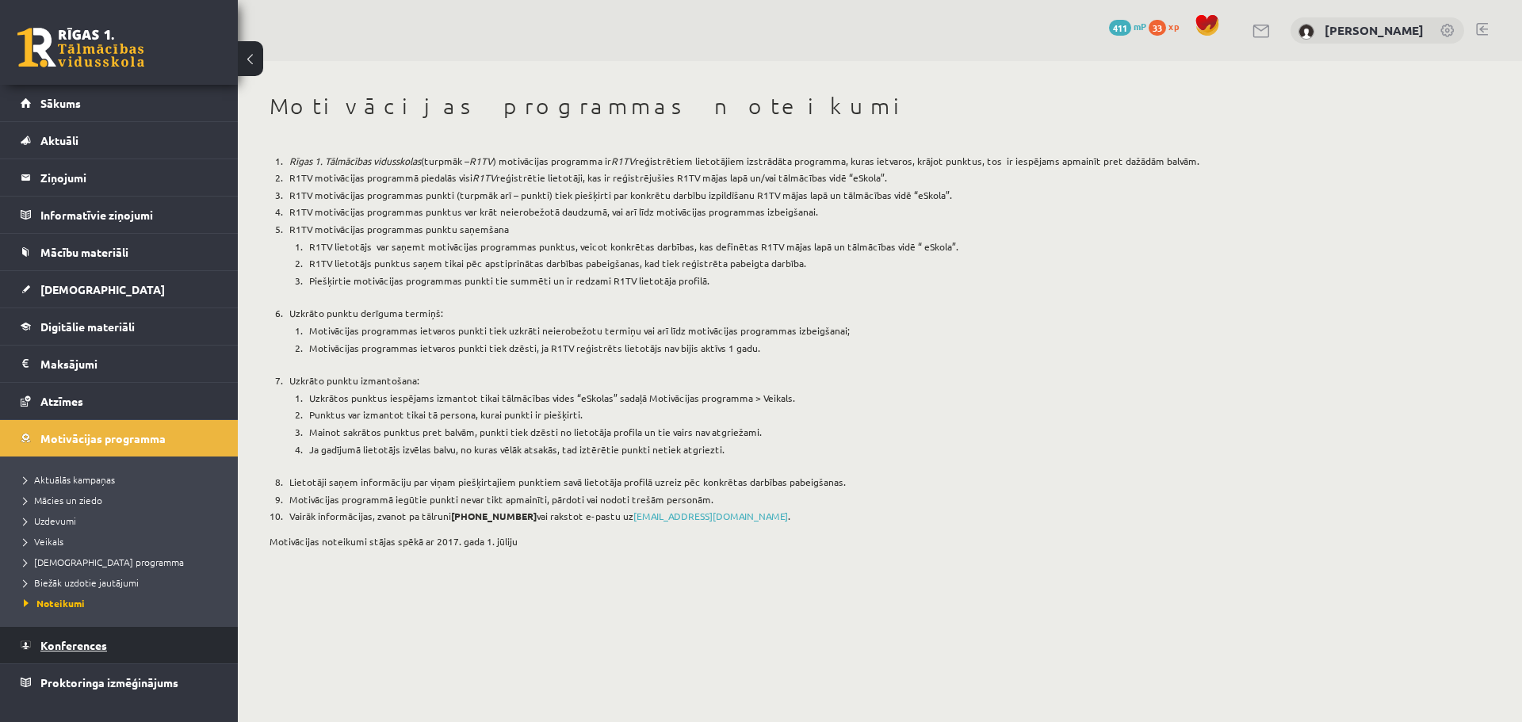
click at [96, 637] on link "Konferences" at bounding box center [119, 645] width 197 height 36
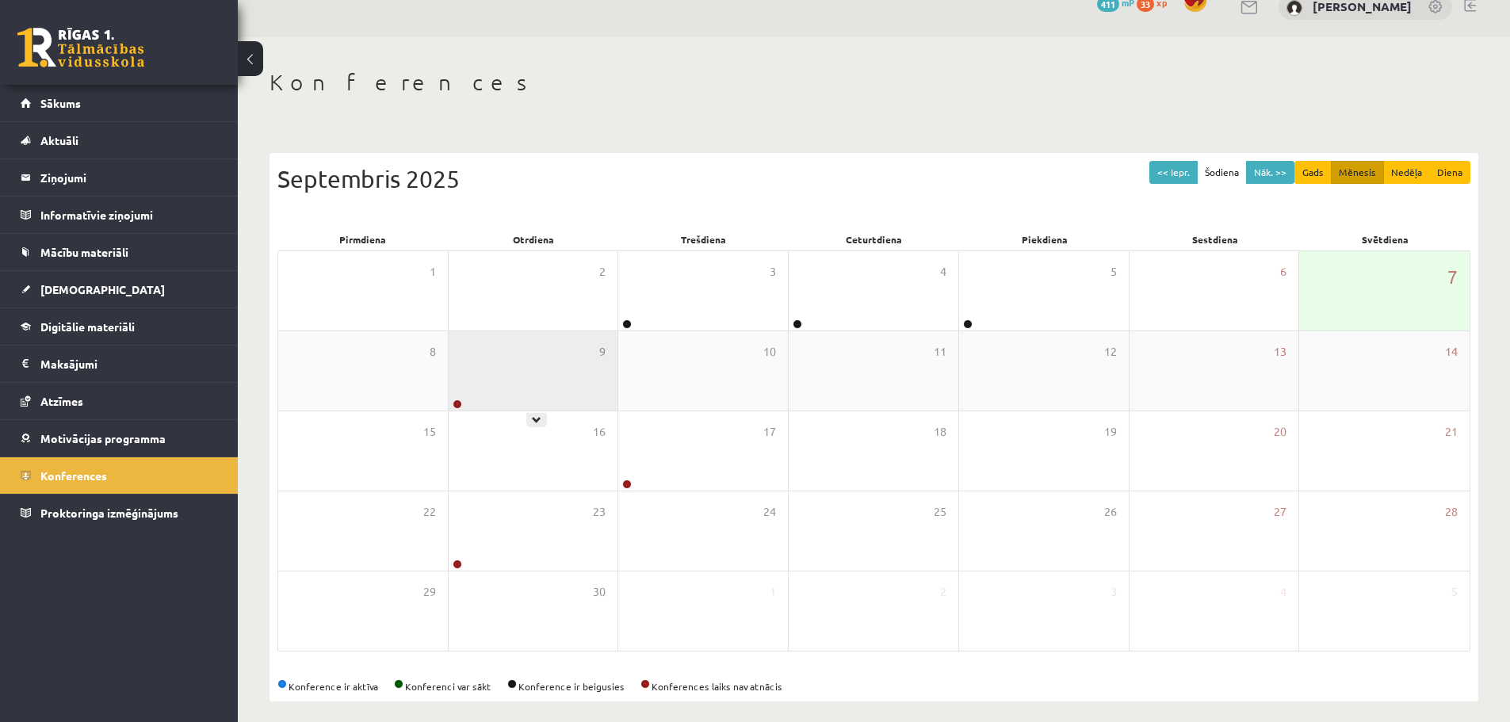
scroll to position [36, 0]
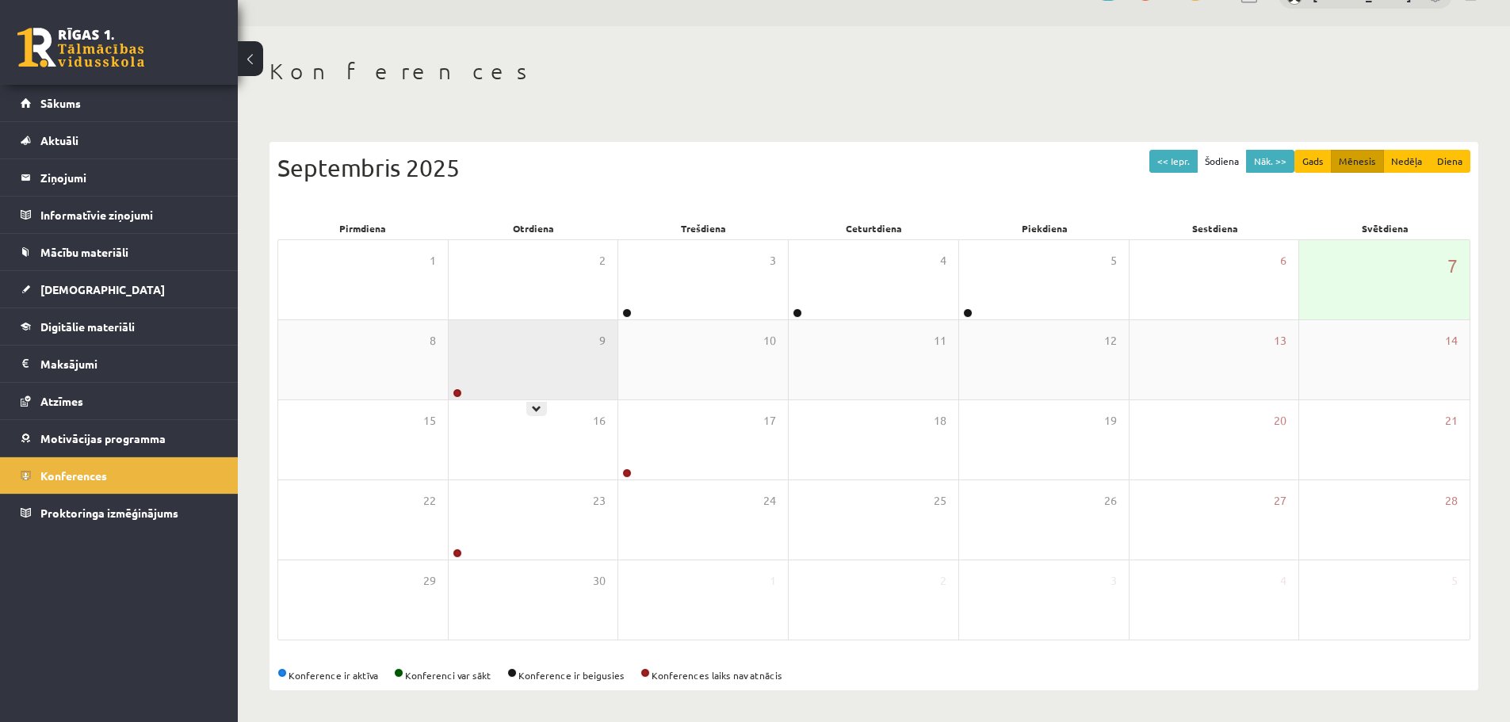
click at [499, 345] on div "9" at bounding box center [534, 359] width 170 height 79
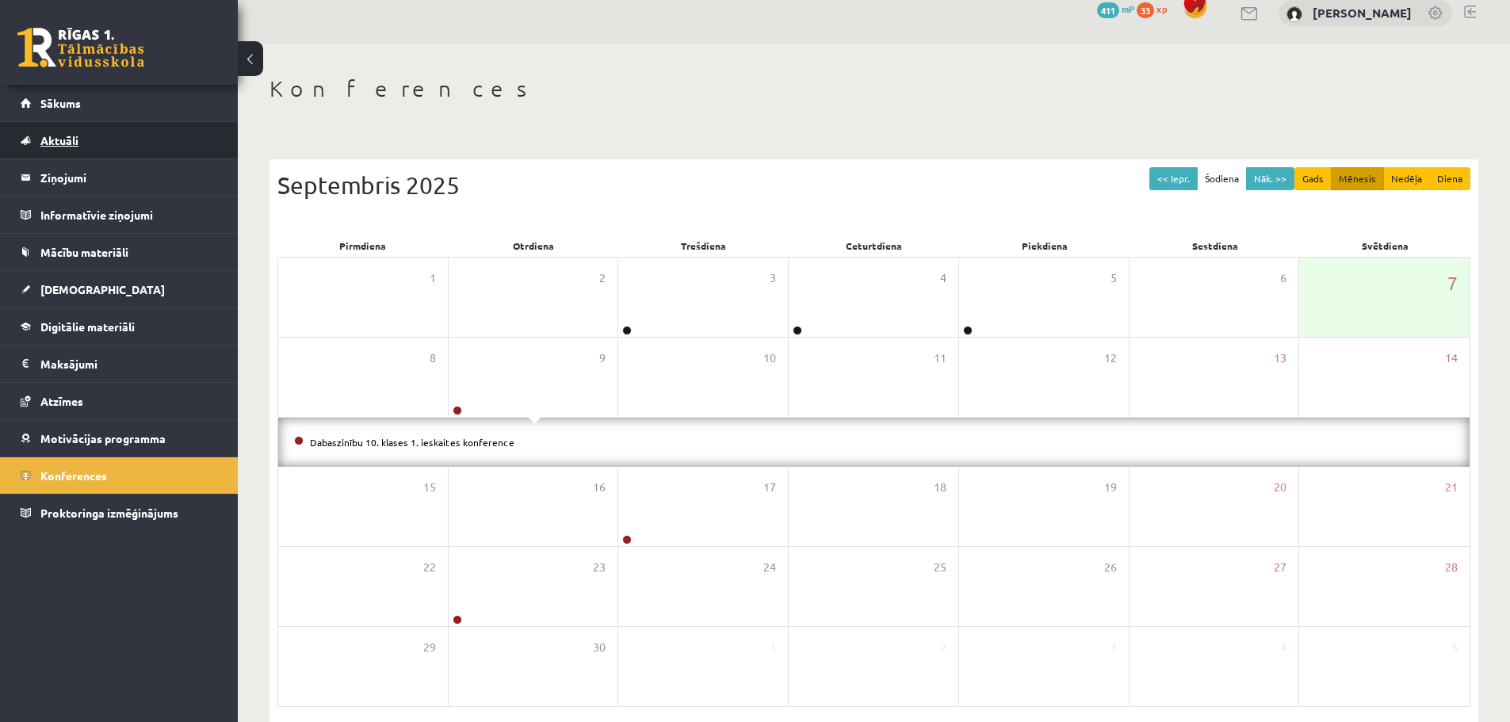
scroll to position [0, 0]
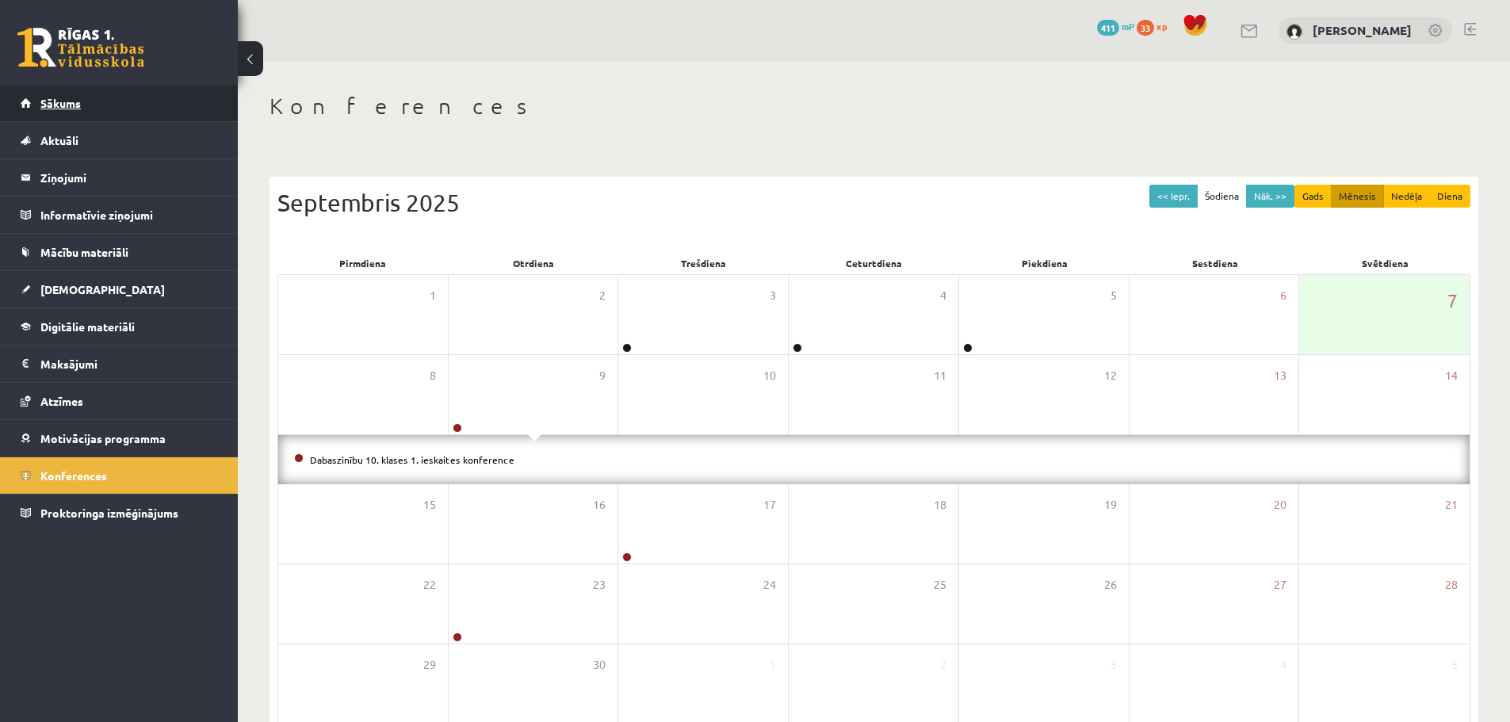
click at [77, 108] on span "Sākums" at bounding box center [60, 103] width 40 height 14
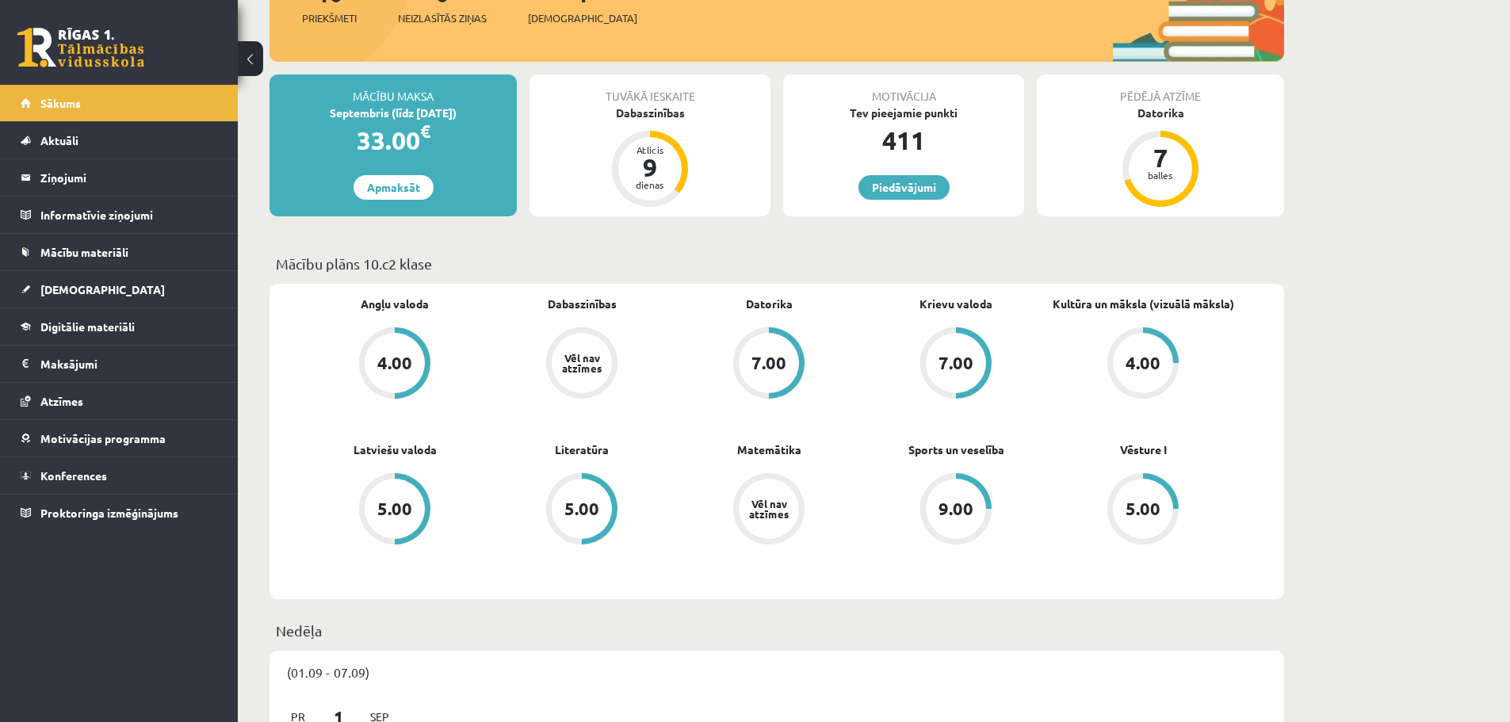
scroll to position [238, 0]
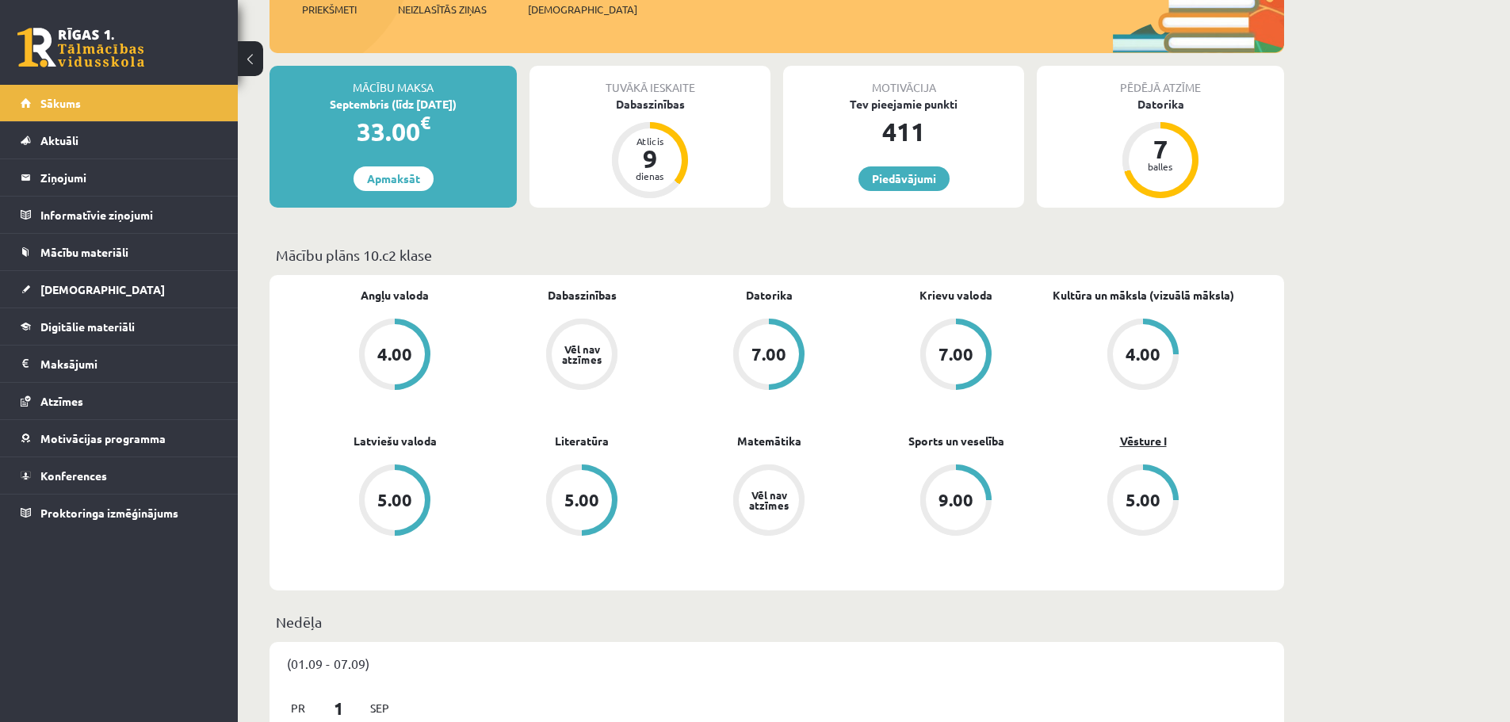
click at [1144, 442] on link "Vēsture I" at bounding box center [1143, 441] width 47 height 17
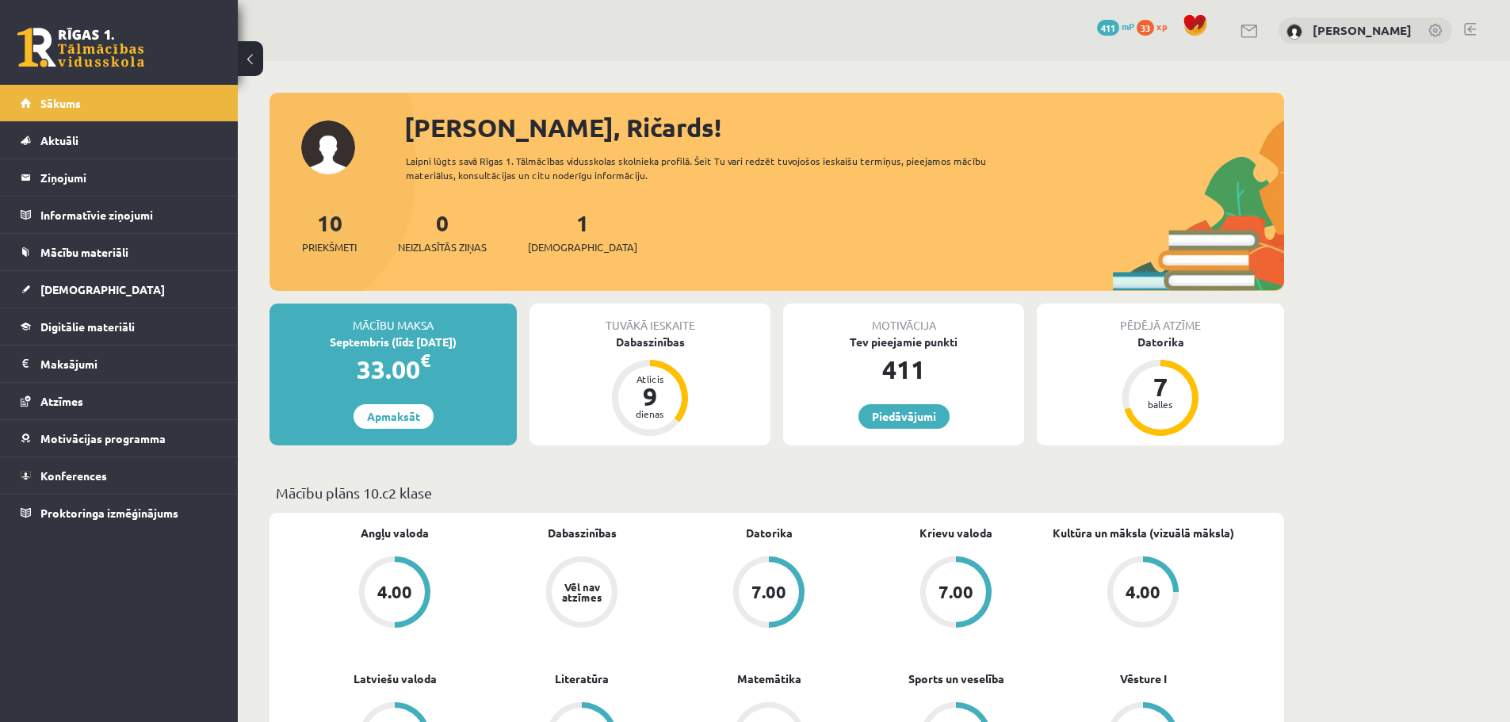
click at [1472, 28] on link at bounding box center [1470, 29] width 12 height 13
